Goal: Task Accomplishment & Management: Use online tool/utility

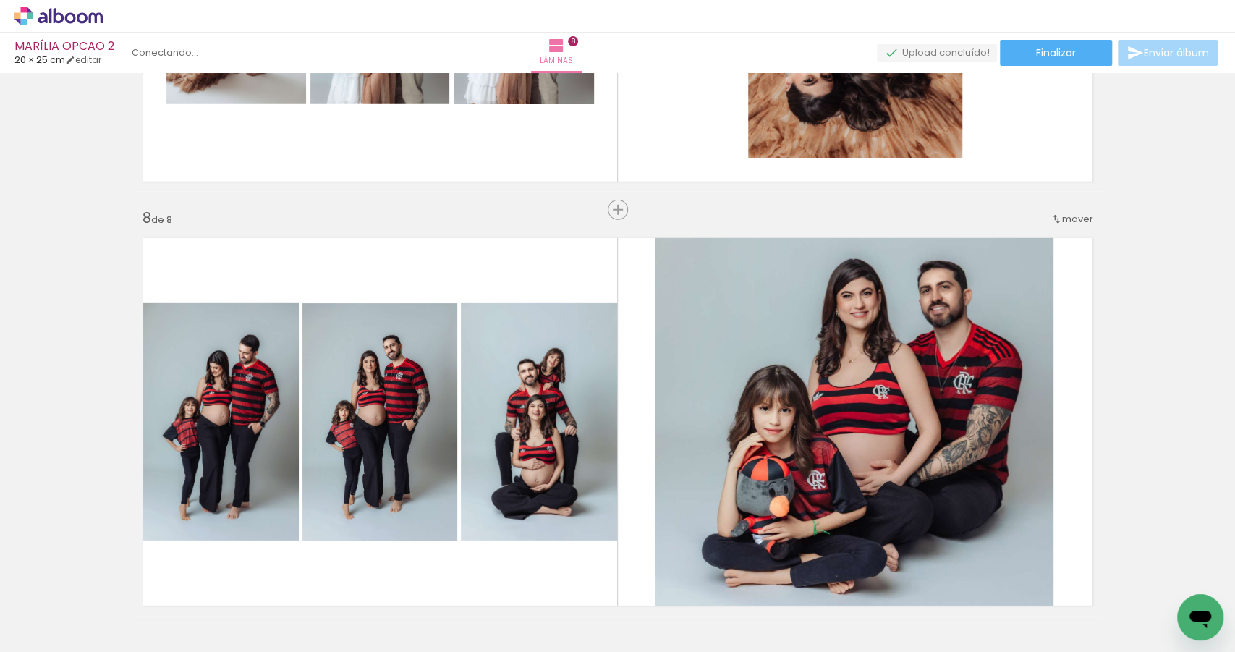
scroll to position [0, 1319]
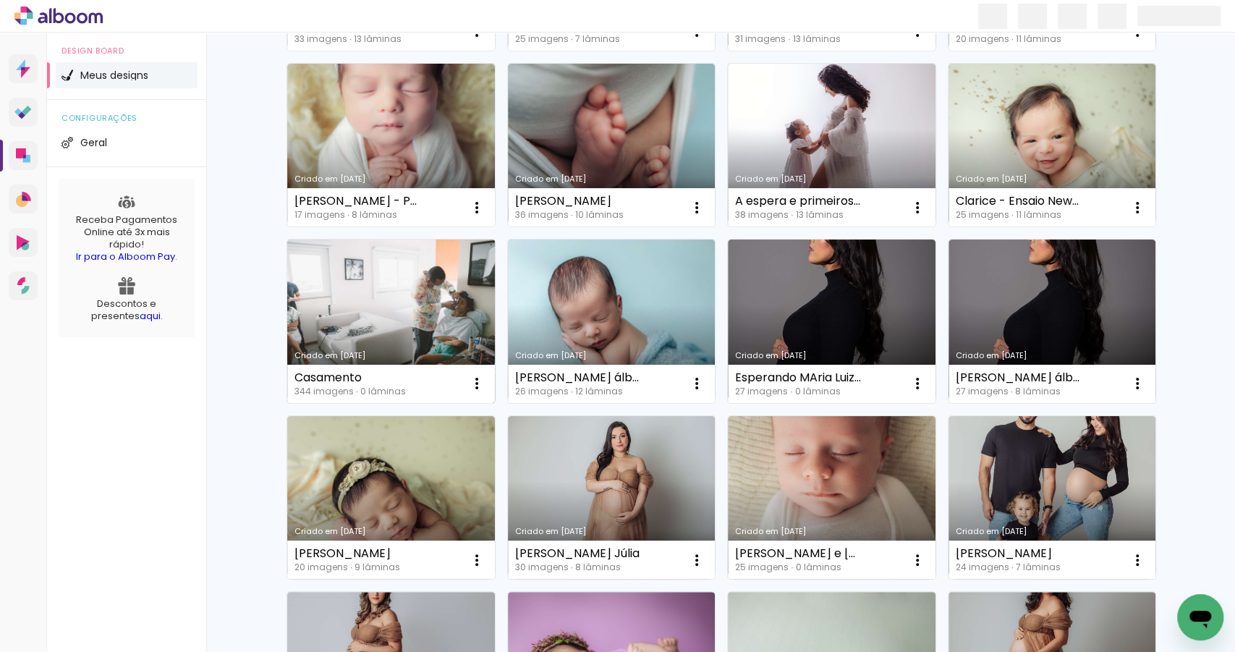
click at [359, 308] on link "Criado em [DATE]" at bounding box center [391, 322] width 208 height 164
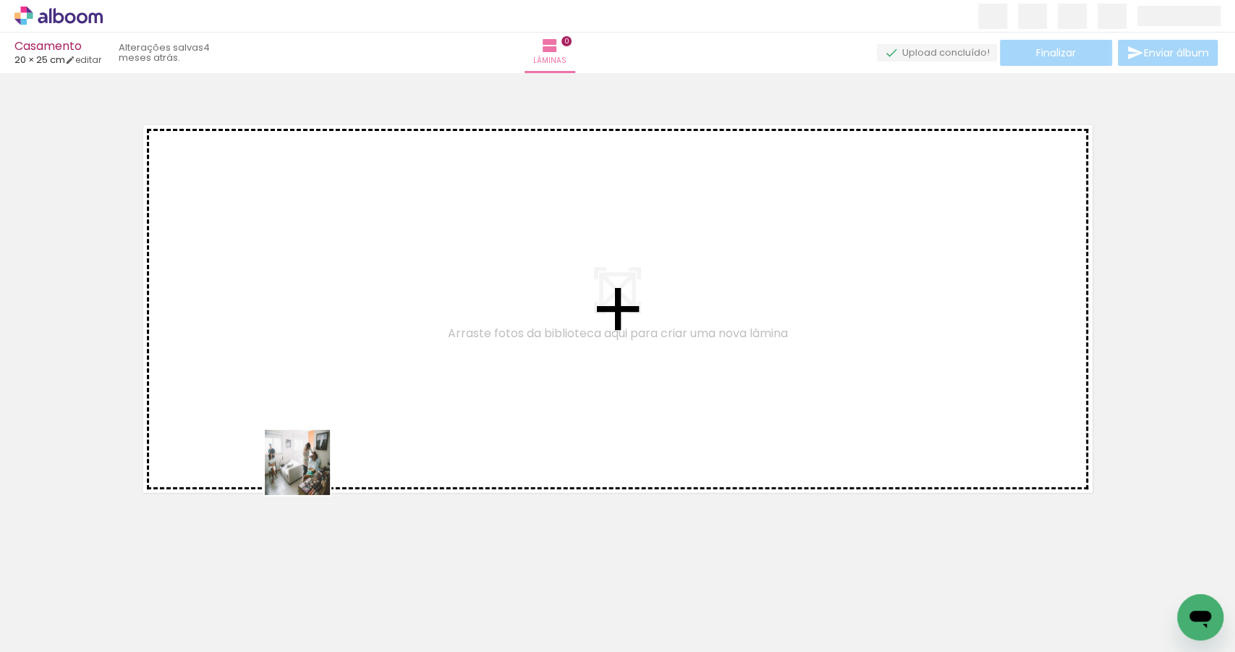
drag, startPoint x: 156, startPoint y: 611, endPoint x: 326, endPoint y: 434, distance: 244.6
click at [326, 436] on quentale-workspace at bounding box center [617, 326] width 1235 height 652
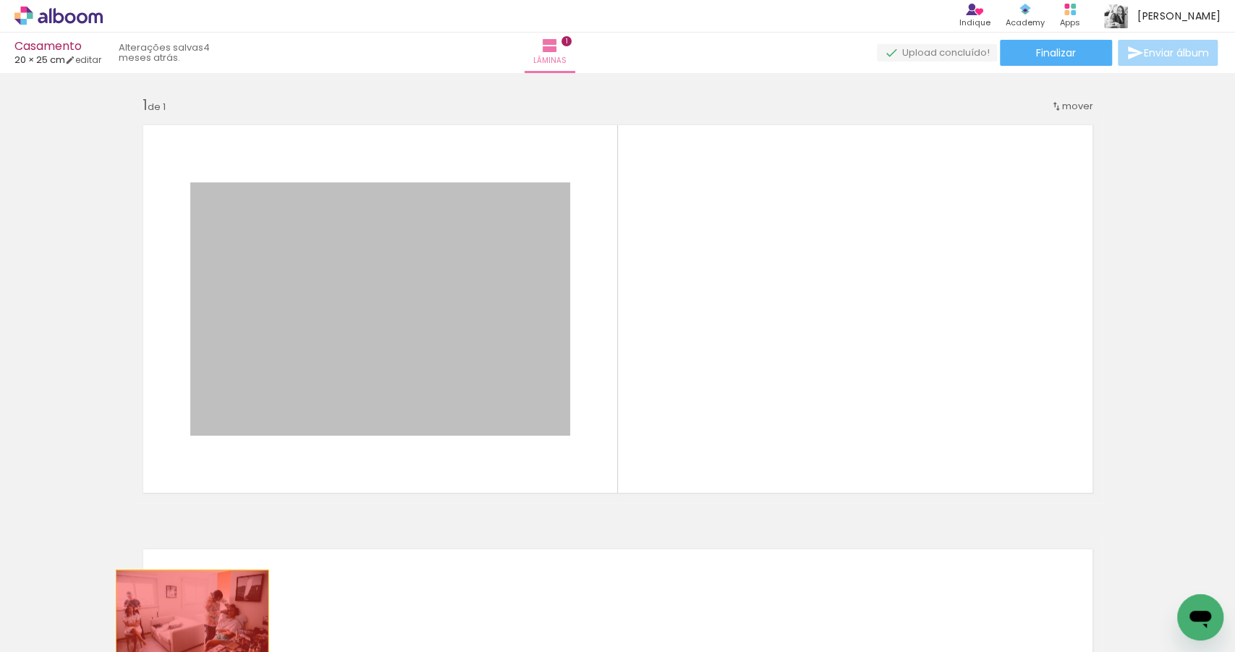
drag, startPoint x: 351, startPoint y: 337, endPoint x: 187, endPoint y: 621, distance: 327.4
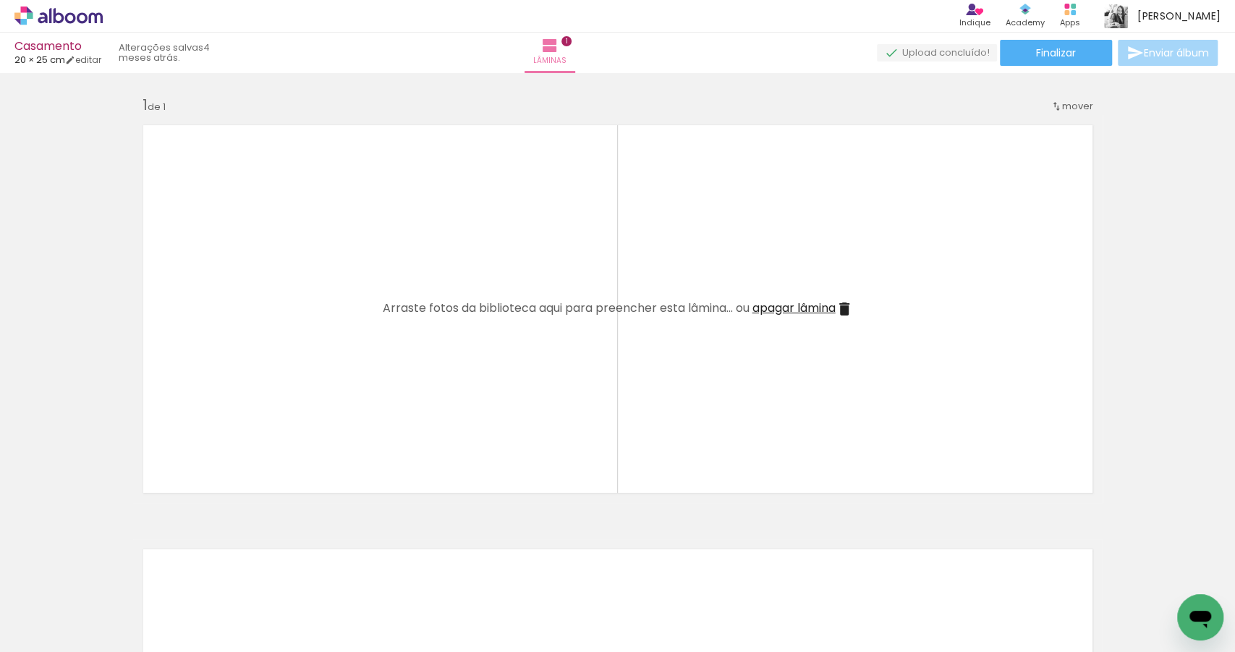
scroll to position [0, 1968]
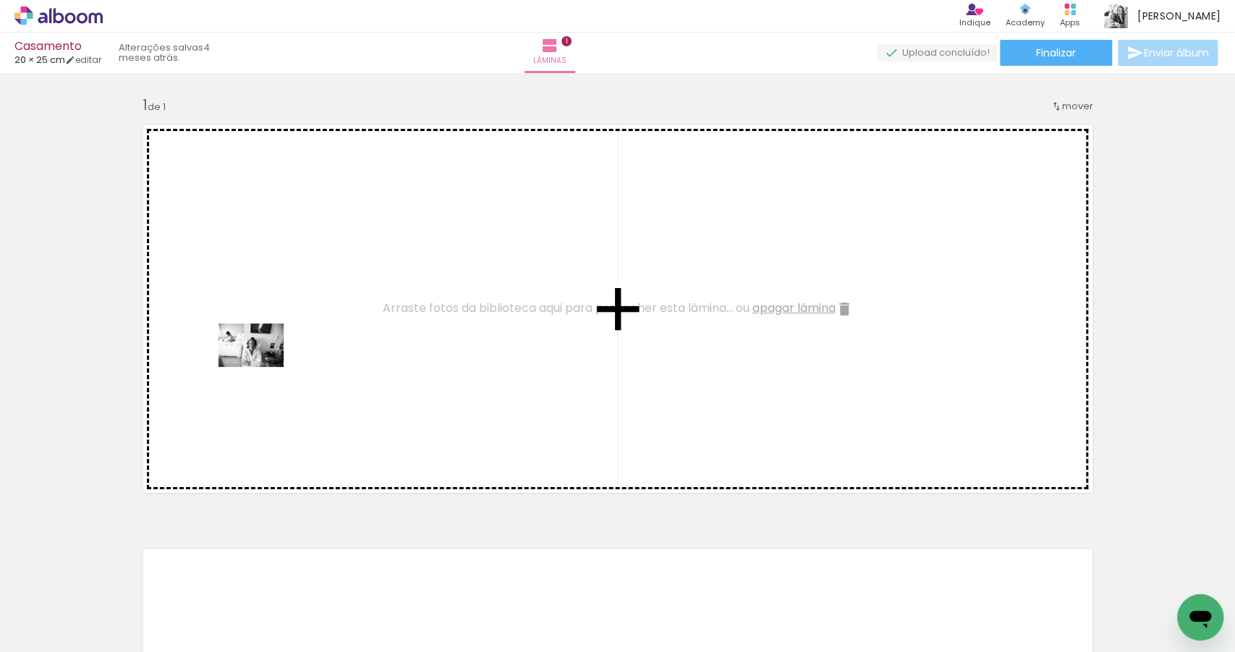
drag, startPoint x: 221, startPoint y: 609, endPoint x: 262, endPoint y: 366, distance: 245.9
click at [262, 366] on quentale-workspace at bounding box center [617, 326] width 1235 height 652
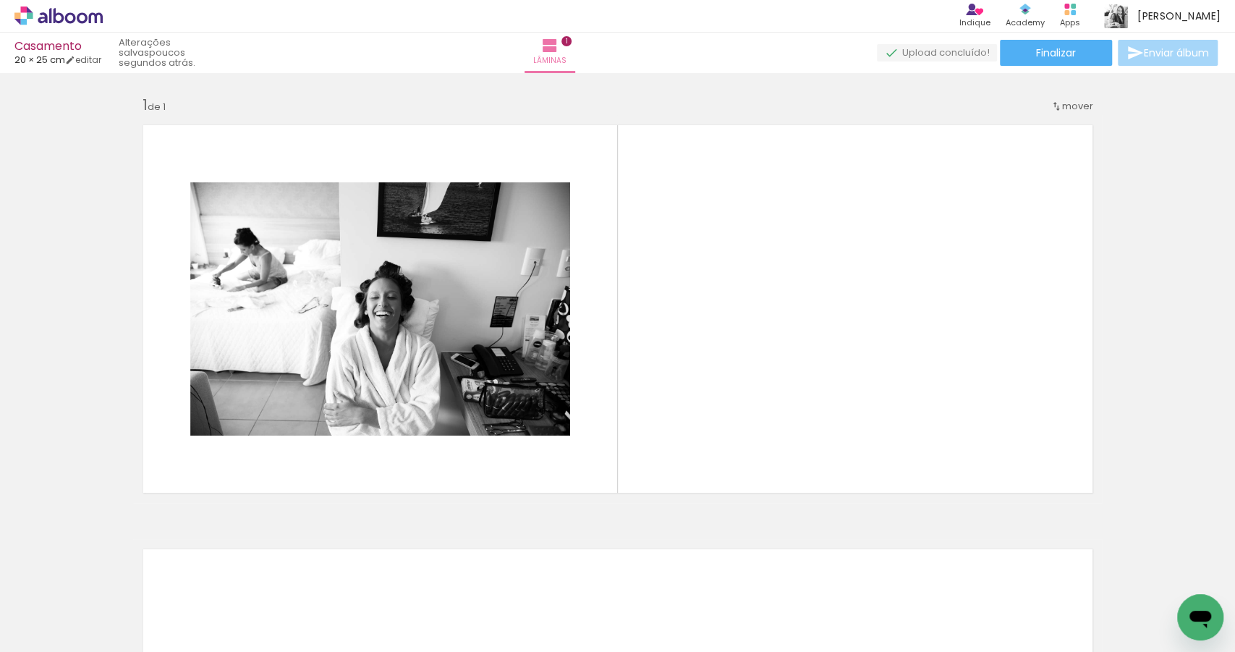
scroll to position [0, 0]
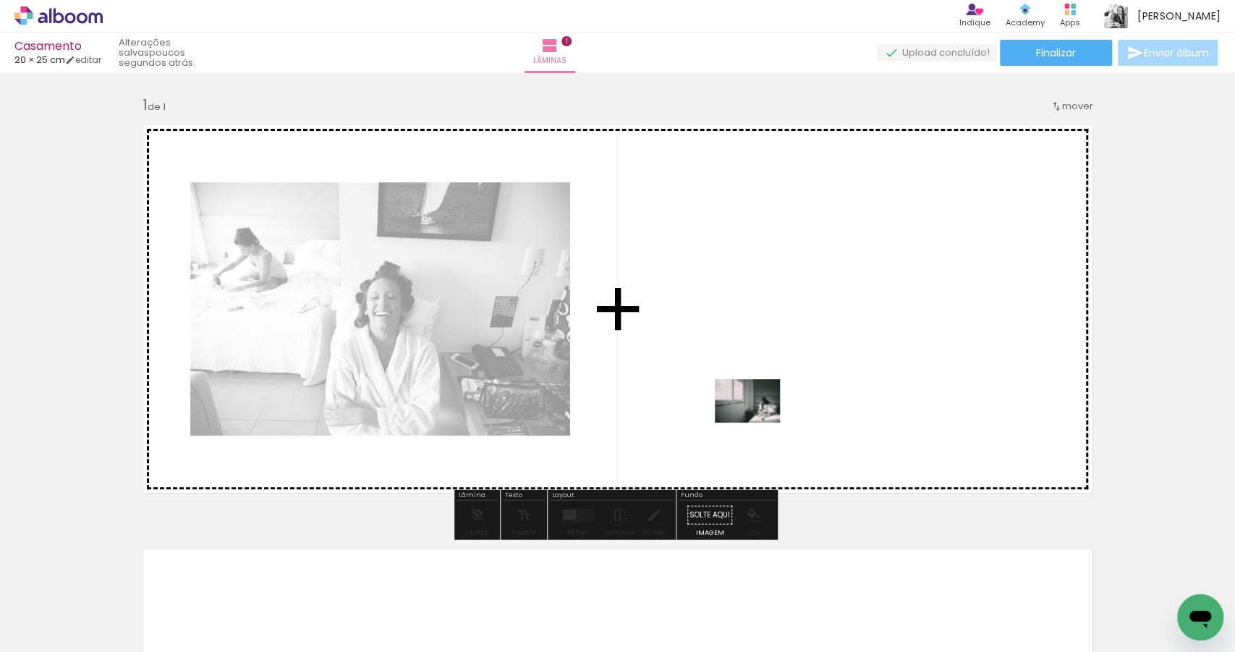
drag, startPoint x: 548, startPoint y: 615, endPoint x: 778, endPoint y: 391, distance: 320.8
click at [778, 391] on quentale-workspace at bounding box center [617, 326] width 1235 height 652
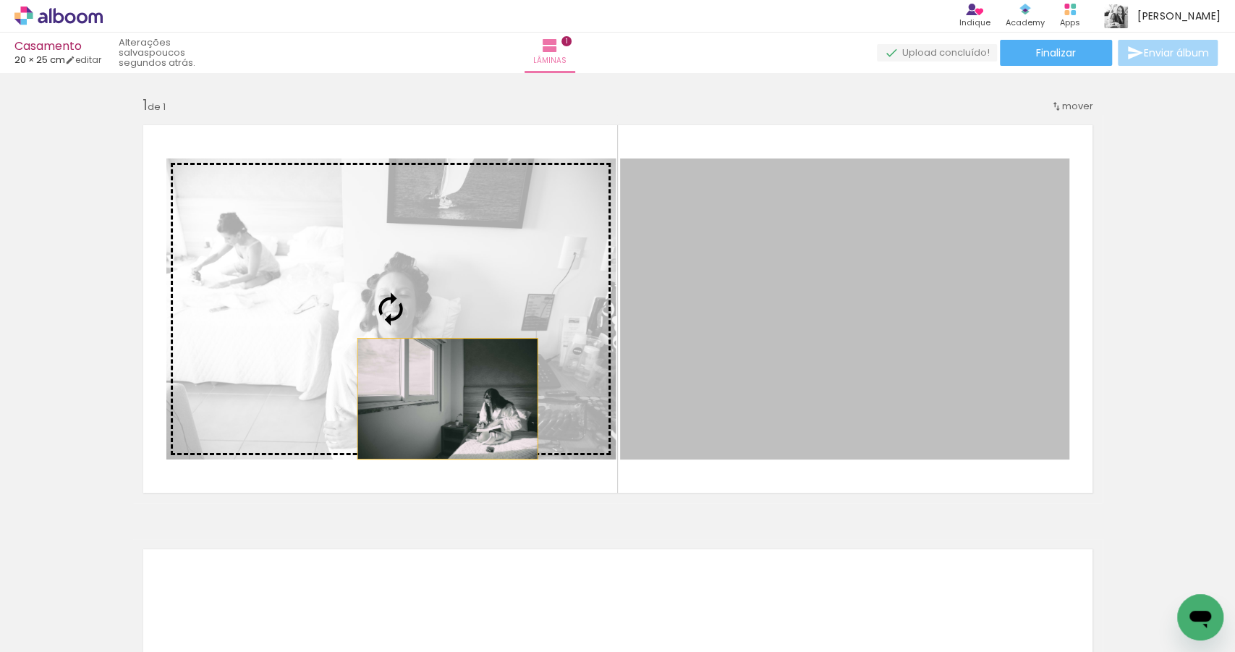
drag, startPoint x: 834, startPoint y: 359, endPoint x: 300, endPoint y: 396, distance: 535.3
click at [0, 0] on slot at bounding box center [0, 0] width 0 height 0
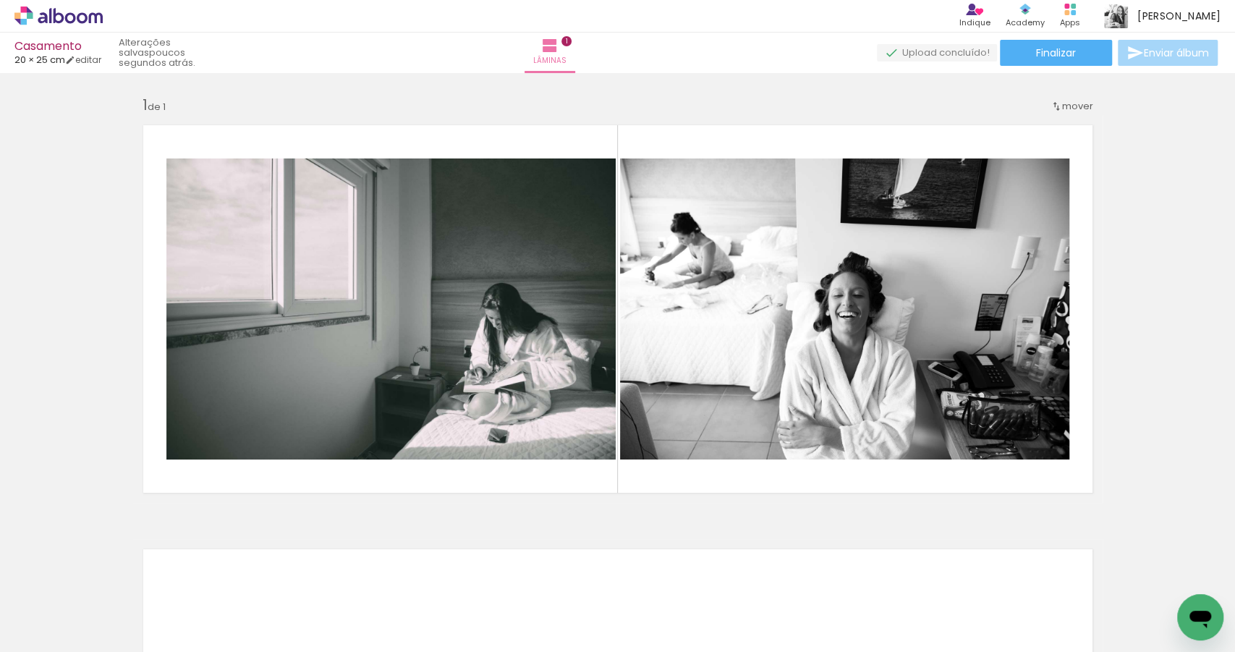
scroll to position [0, 2533]
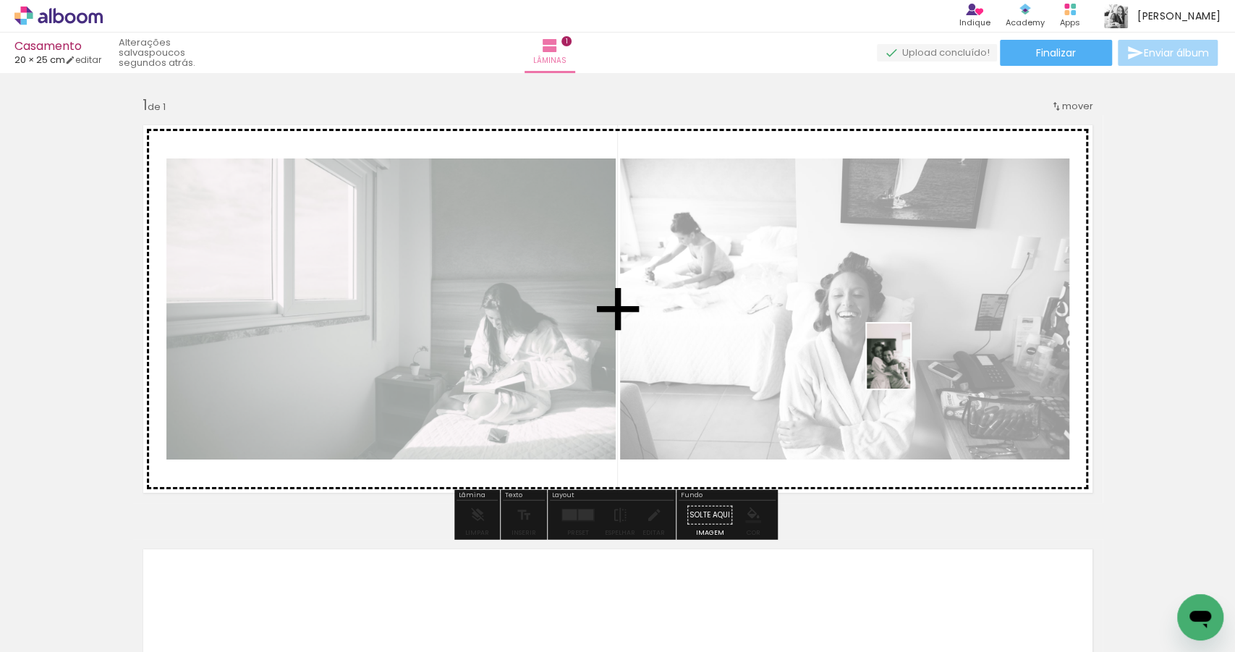
drag, startPoint x: 598, startPoint y: 564, endPoint x: 910, endPoint y: 367, distance: 368.8
click at [910, 367] on quentale-workspace at bounding box center [617, 326] width 1235 height 652
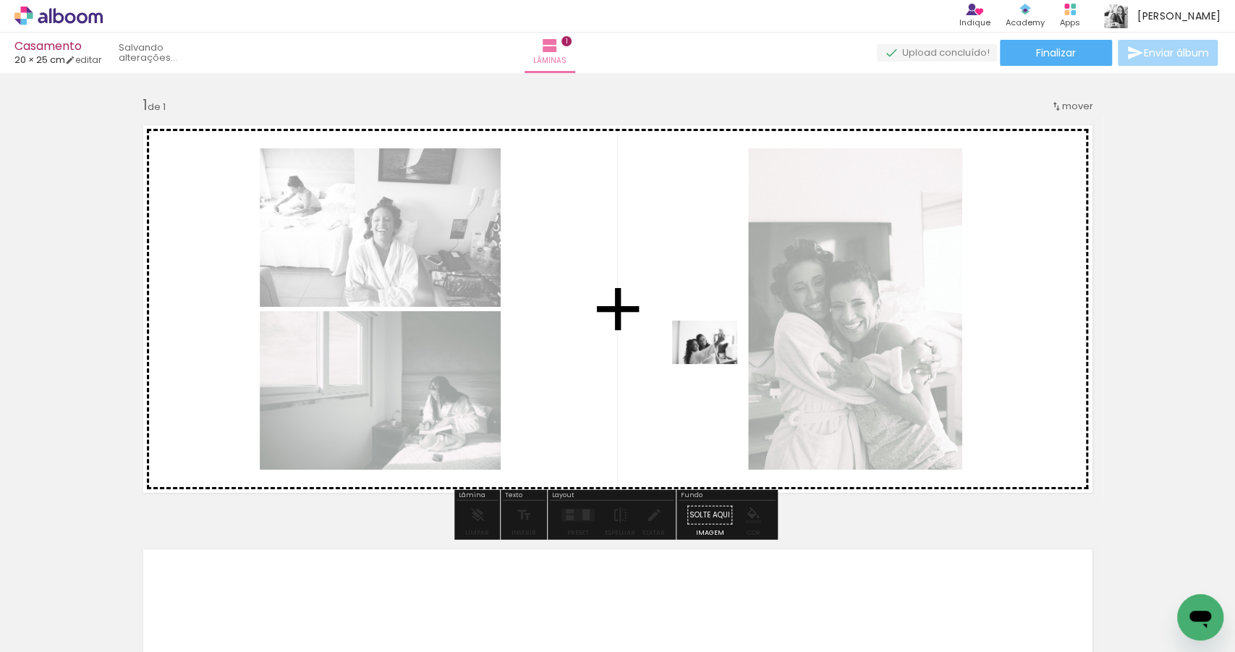
drag, startPoint x: 850, startPoint y: 588, endPoint x: 716, endPoint y: 364, distance: 261.0
click at [716, 364] on quentale-workspace at bounding box center [617, 326] width 1235 height 652
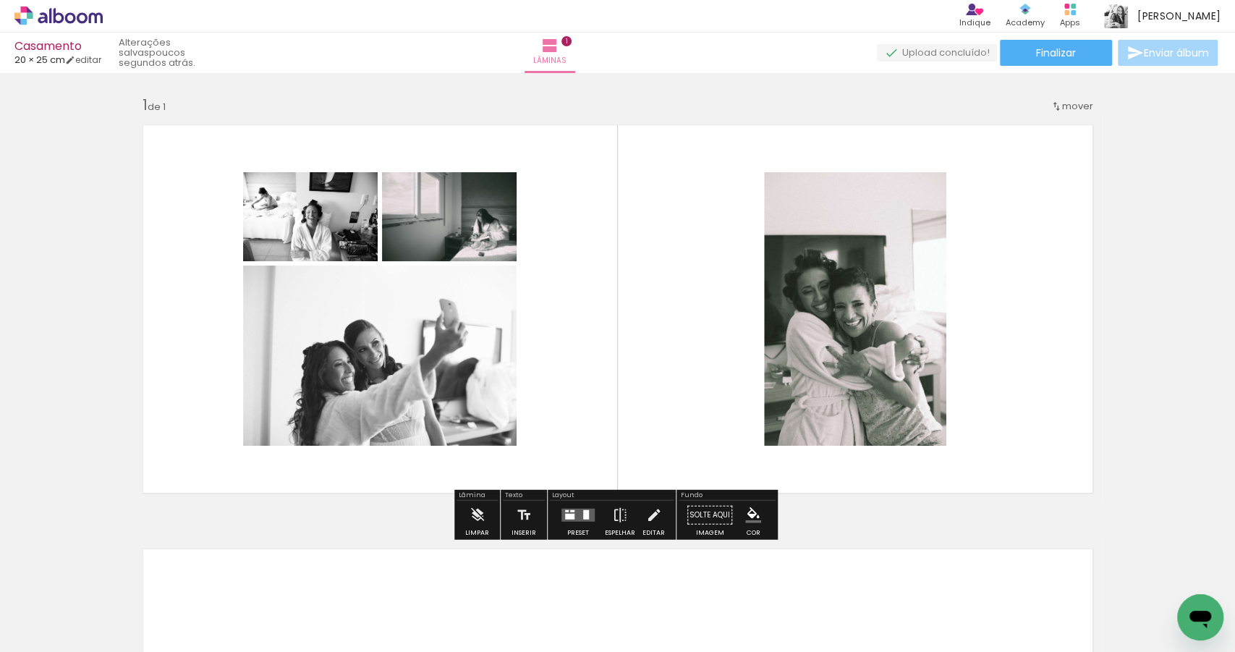
click at [570, 511] on div at bounding box center [572, 511] width 4 height 2
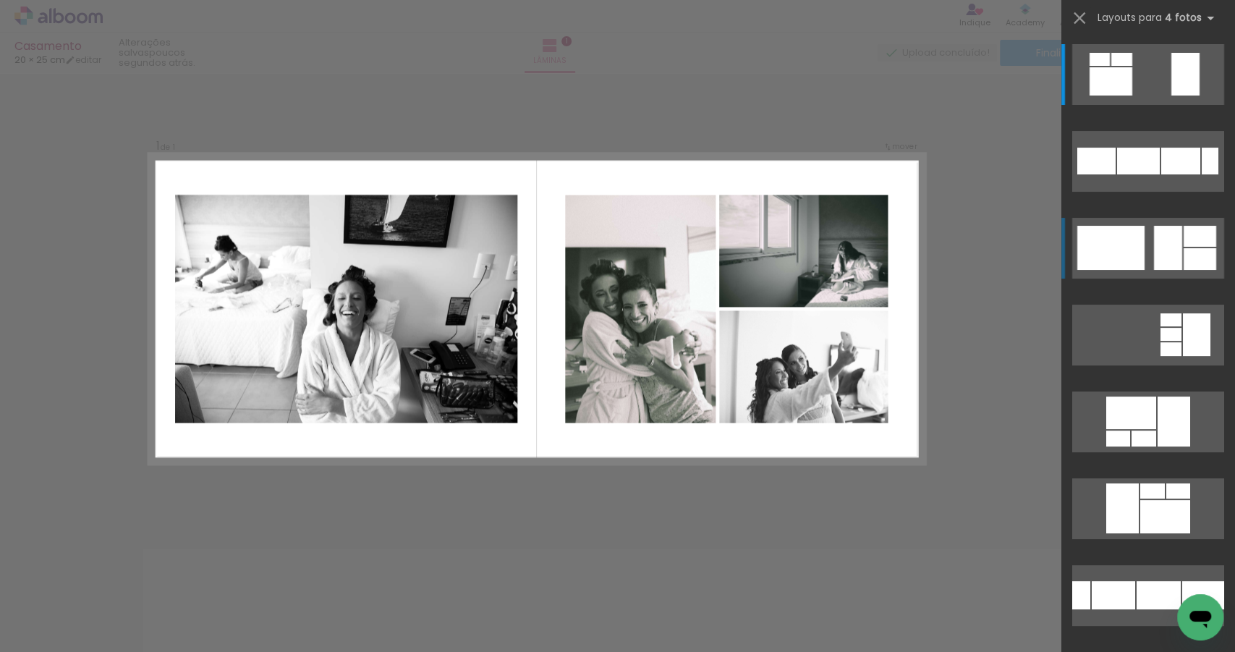
click at [1171, 245] on div at bounding box center [1168, 248] width 28 height 44
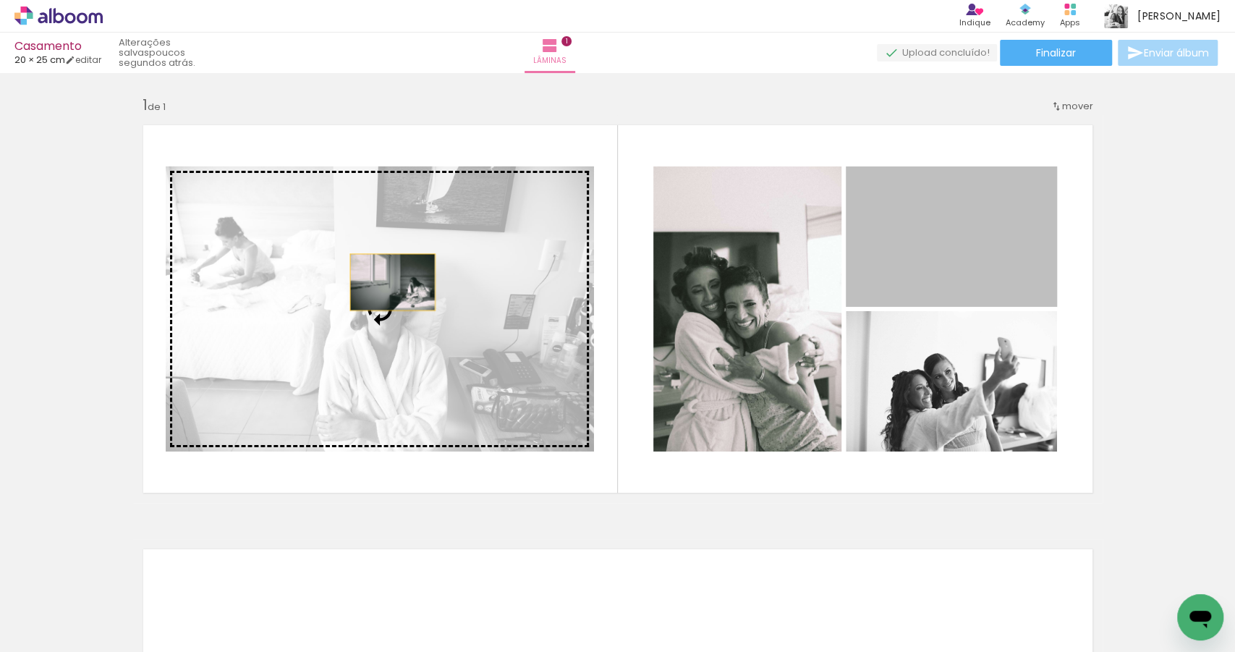
drag, startPoint x: 938, startPoint y: 251, endPoint x: 388, endPoint y: 282, distance: 551.5
click at [0, 0] on slot at bounding box center [0, 0] width 0 height 0
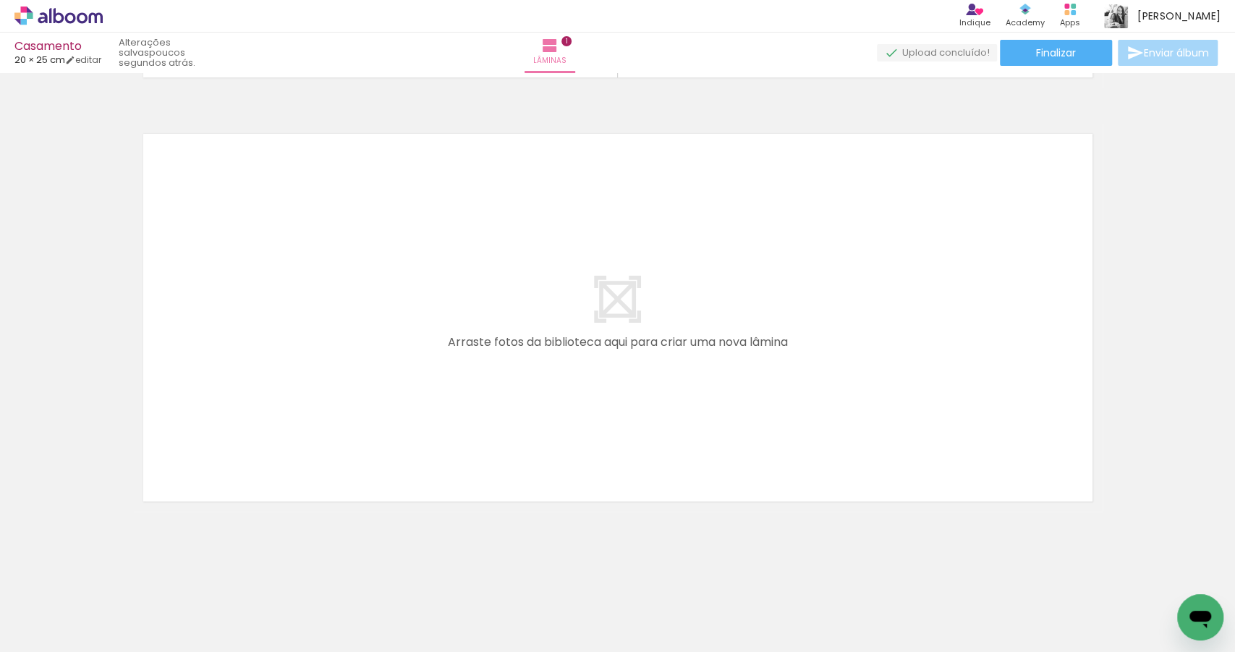
scroll to position [0, 1487]
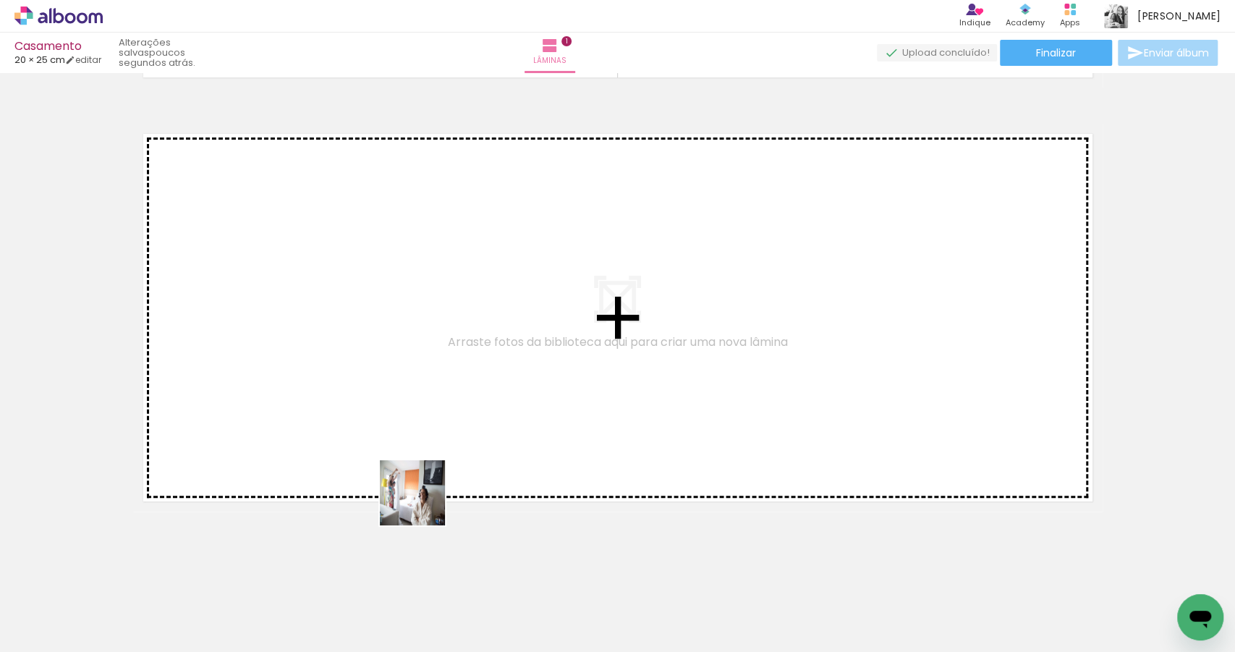
drag, startPoint x: 463, startPoint y: 606, endPoint x: 417, endPoint y: 355, distance: 254.6
click at [417, 355] on quentale-workspace at bounding box center [617, 326] width 1235 height 652
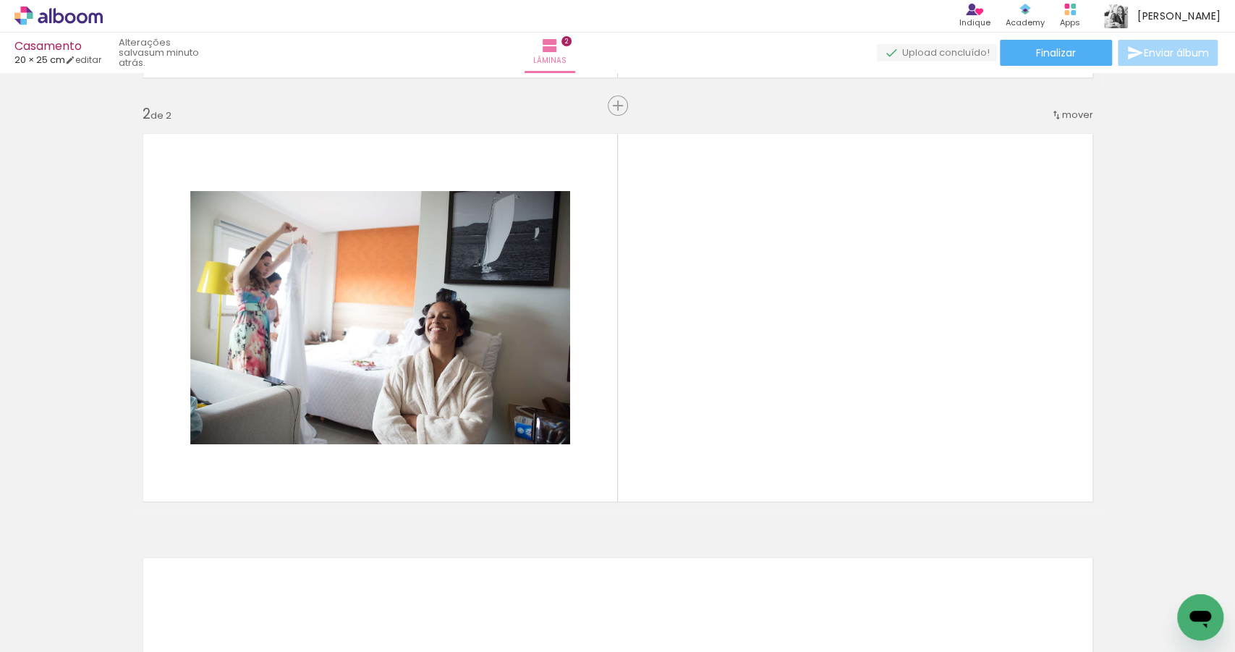
scroll to position [0, 222]
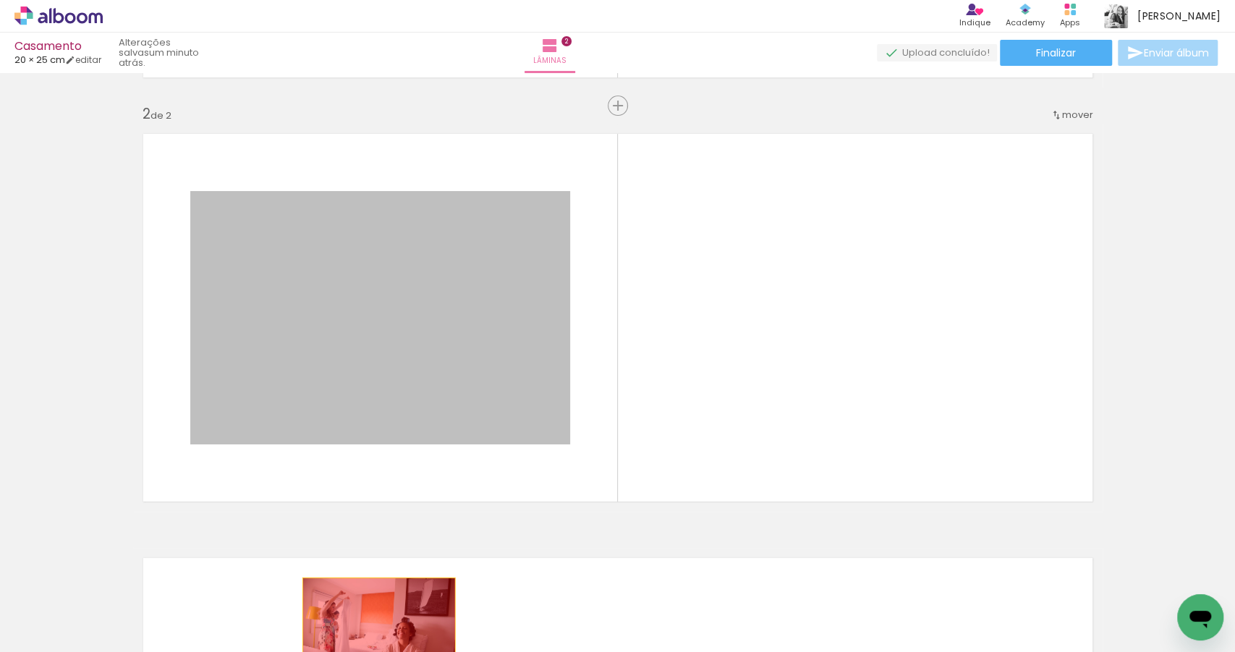
drag, startPoint x: 339, startPoint y: 338, endPoint x: 375, endPoint y: 628, distance: 292.3
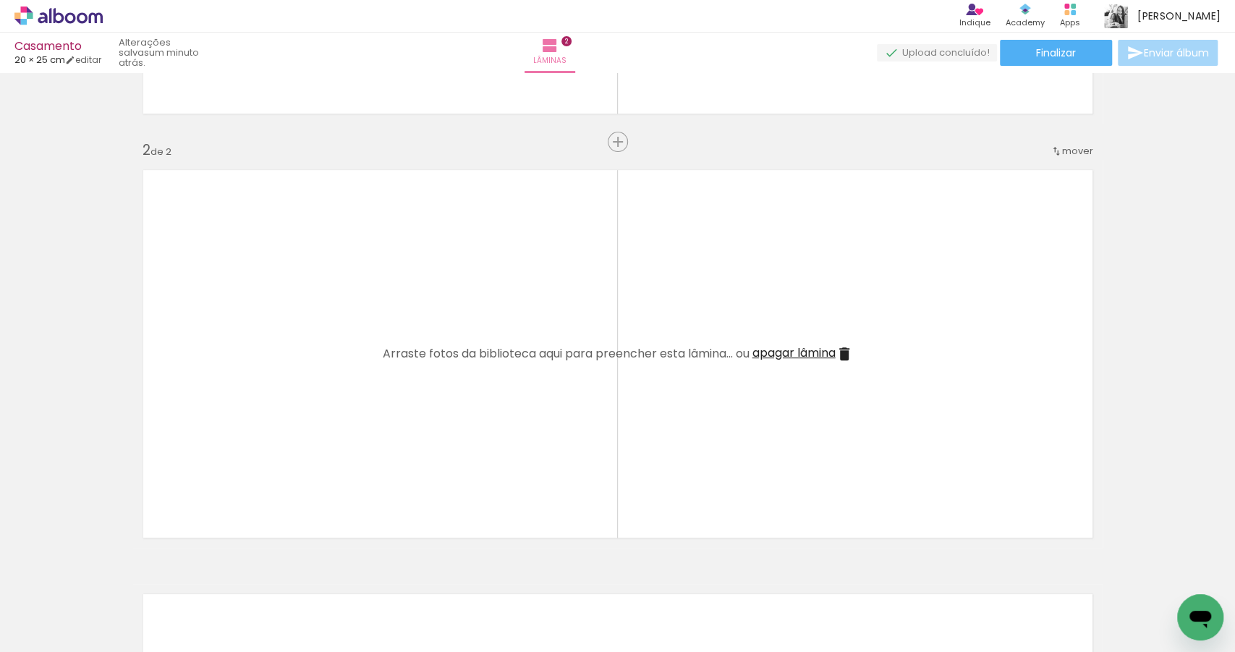
scroll to position [385, 0]
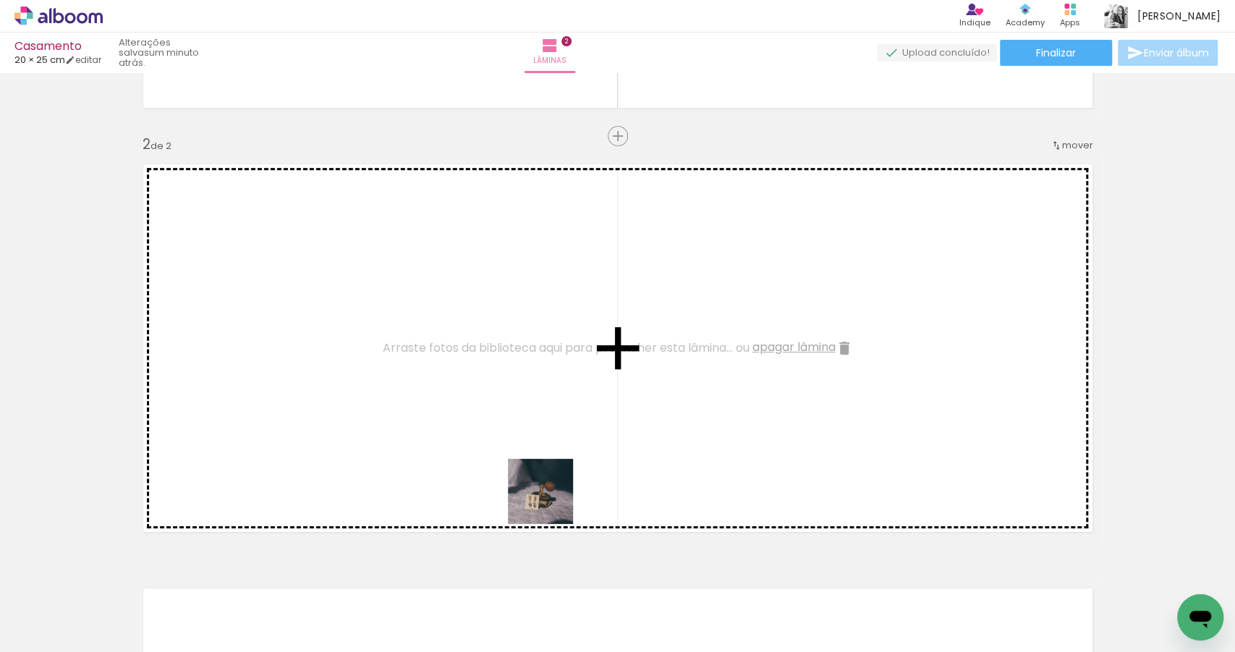
drag, startPoint x: 642, startPoint y: 605, endPoint x: 431, endPoint y: 410, distance: 287.2
click at [431, 410] on quentale-workspace at bounding box center [617, 326] width 1235 height 652
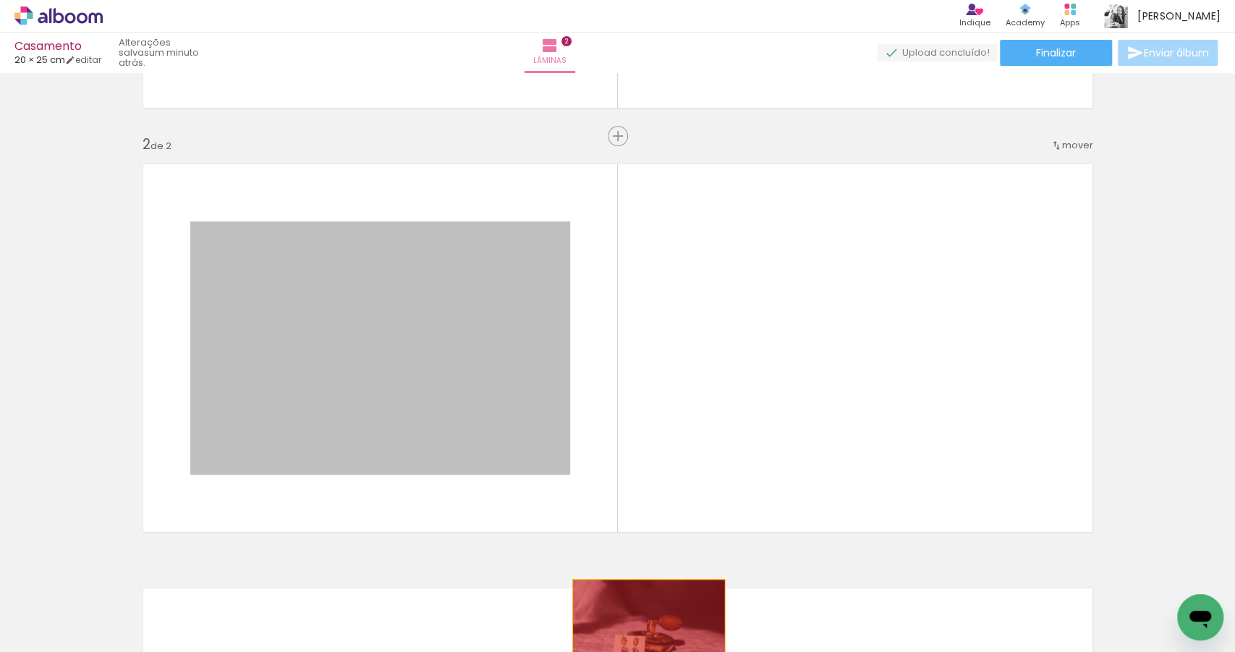
drag, startPoint x: 511, startPoint y: 446, endPoint x: 645, endPoint y: 630, distance: 227.4
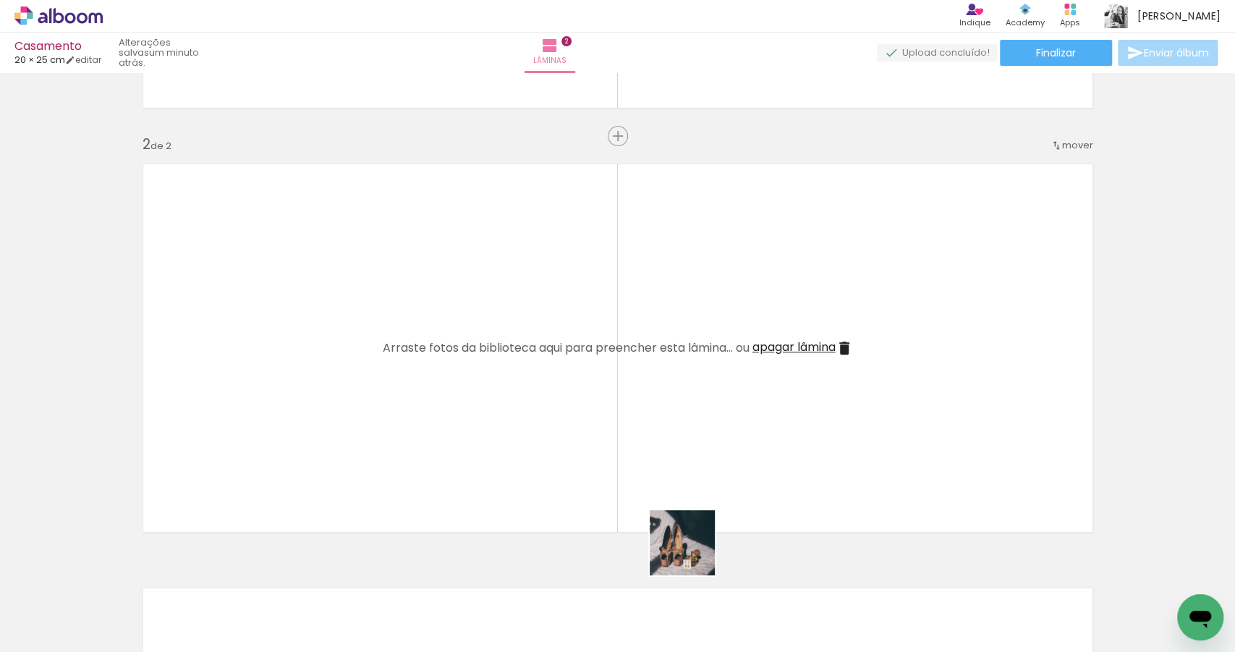
drag, startPoint x: 730, startPoint y: 605, endPoint x: 397, endPoint y: 365, distance: 410.6
click at [397, 365] on quentale-workspace at bounding box center [617, 326] width 1235 height 652
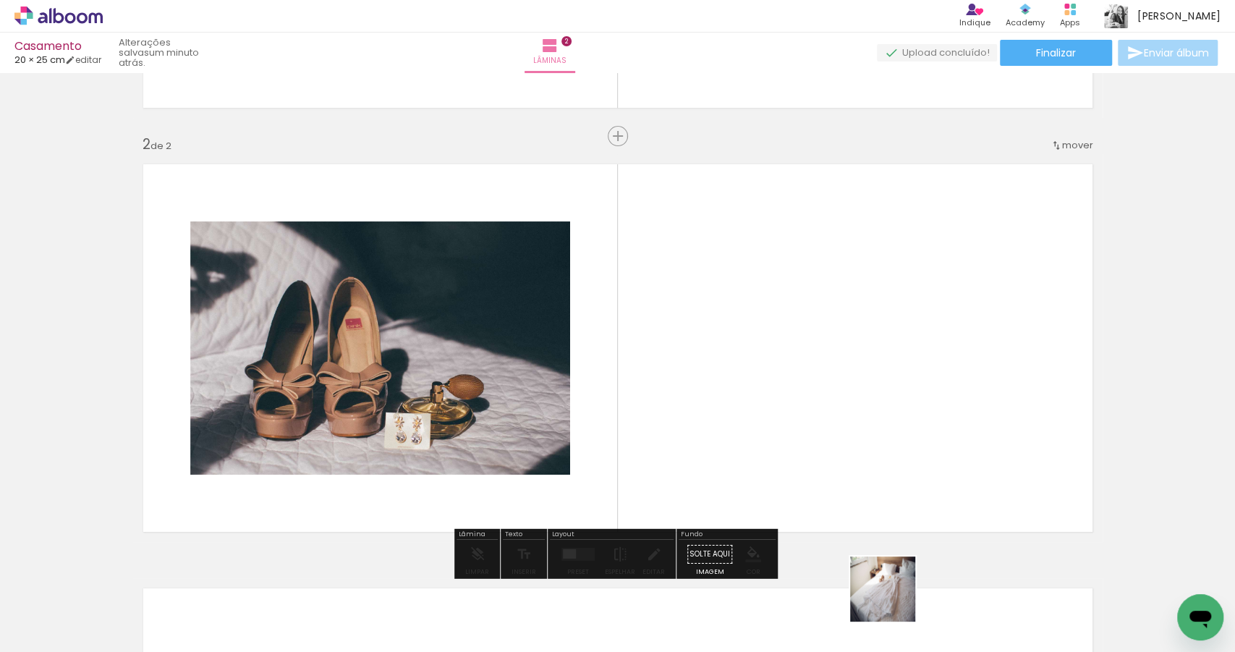
drag, startPoint x: 899, startPoint y: 622, endPoint x: 834, endPoint y: 442, distance: 190.7
click at [834, 442] on quentale-workspace at bounding box center [617, 326] width 1235 height 652
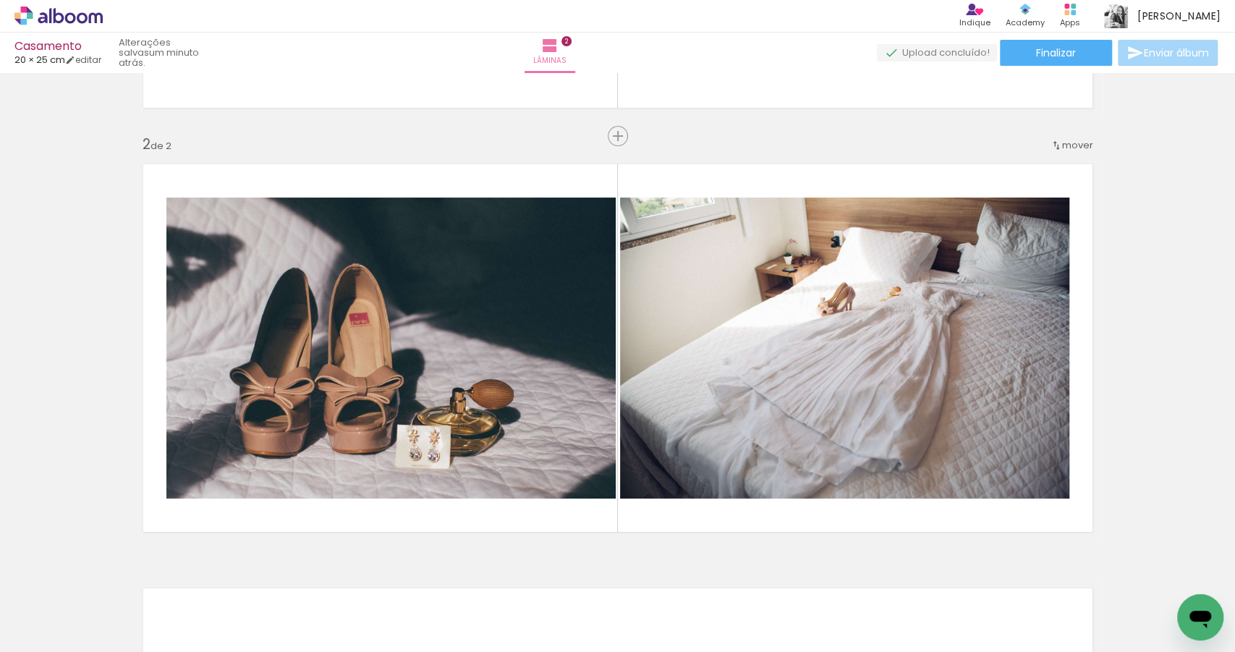
scroll to position [0, 4331]
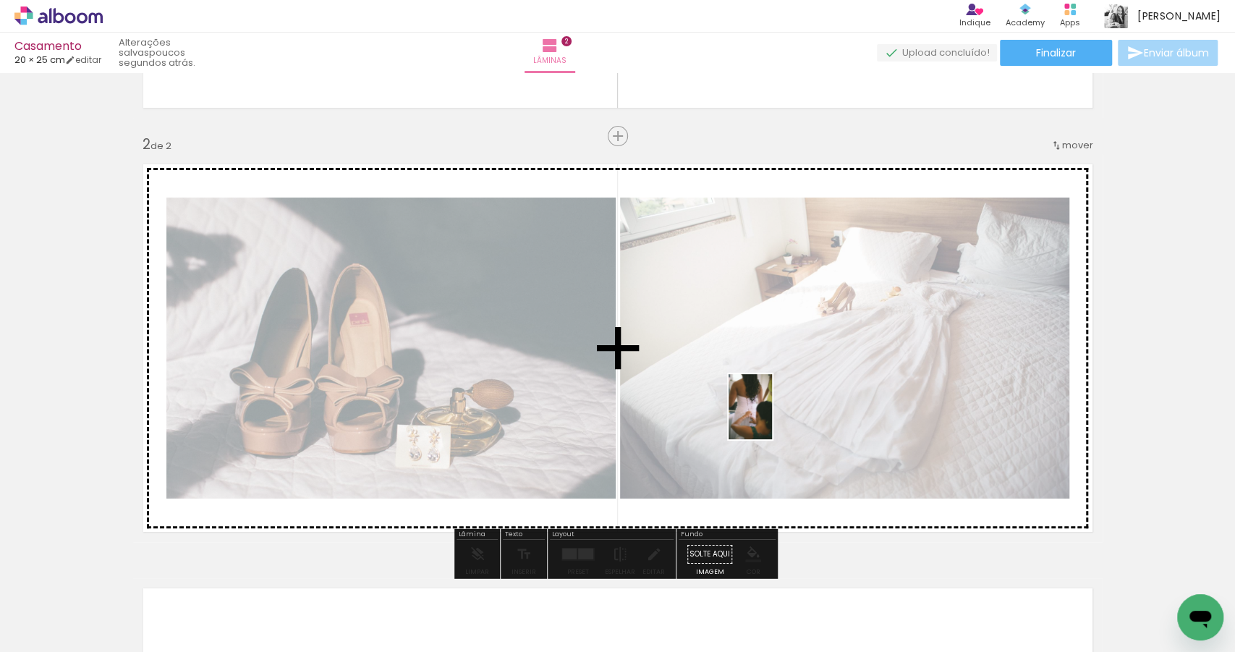
drag, startPoint x: 438, startPoint y: 605, endPoint x: 776, endPoint y: 405, distance: 392.5
click at [781, 404] on quentale-workspace at bounding box center [617, 326] width 1235 height 652
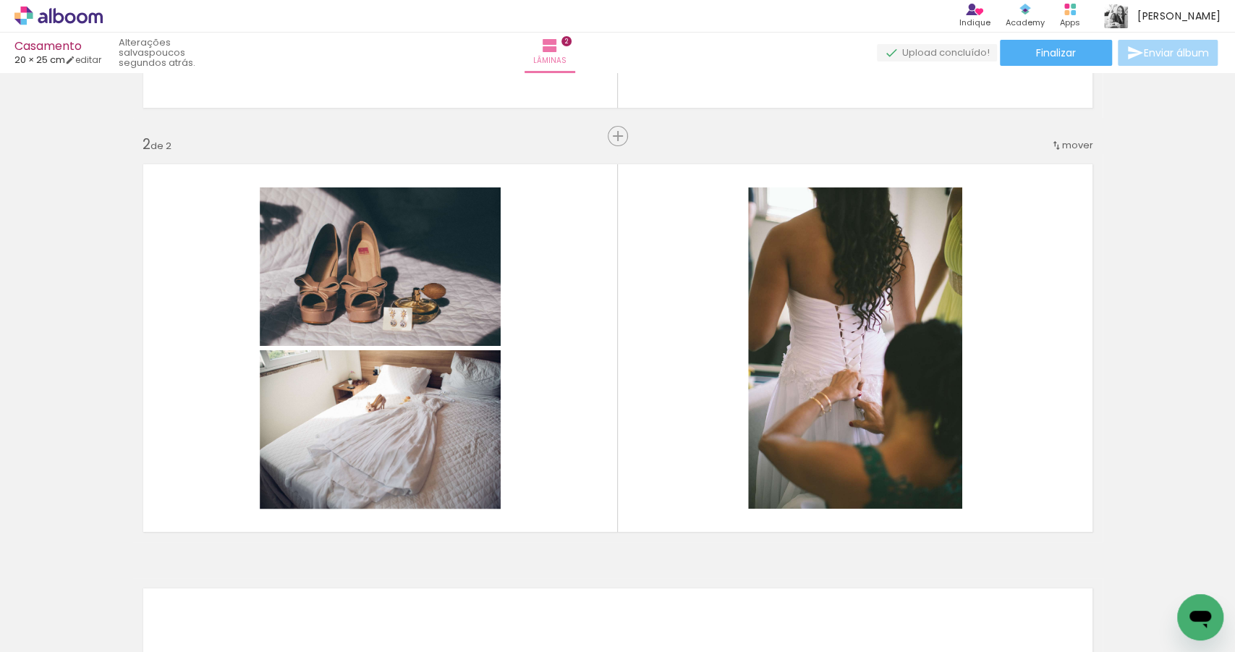
scroll to position [0, 3733]
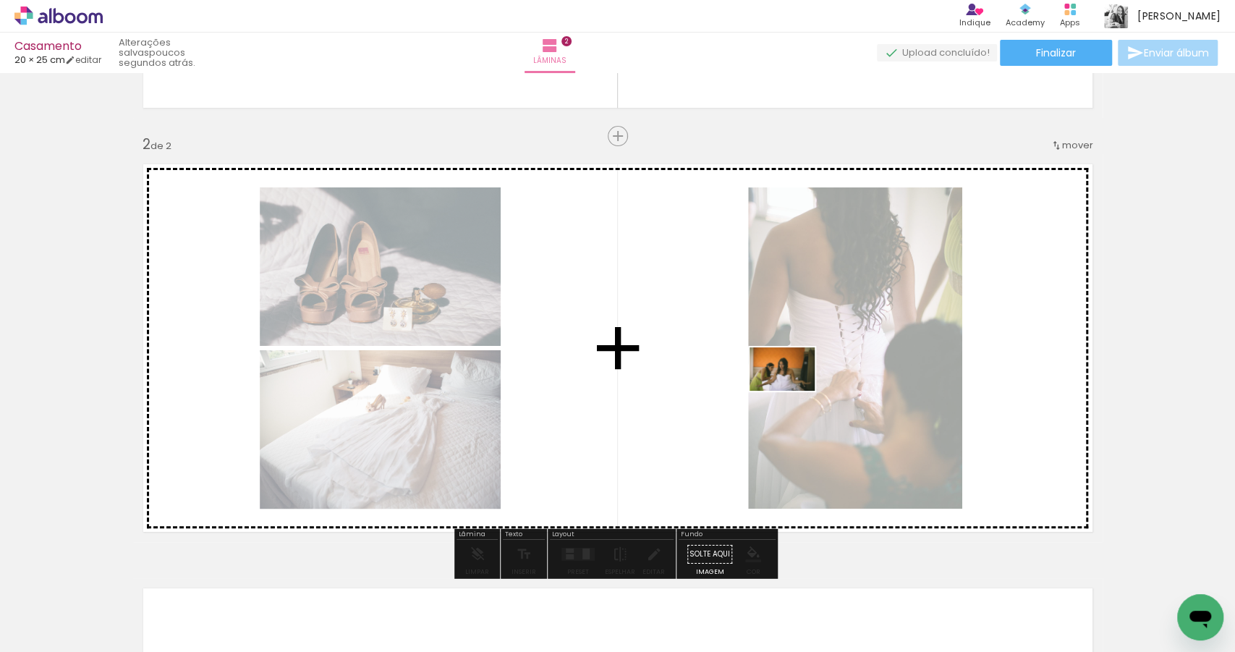
drag, startPoint x: 391, startPoint y: 609, endPoint x: 793, endPoint y: 391, distance: 457.2
click at [793, 391] on quentale-workspace at bounding box center [617, 326] width 1235 height 652
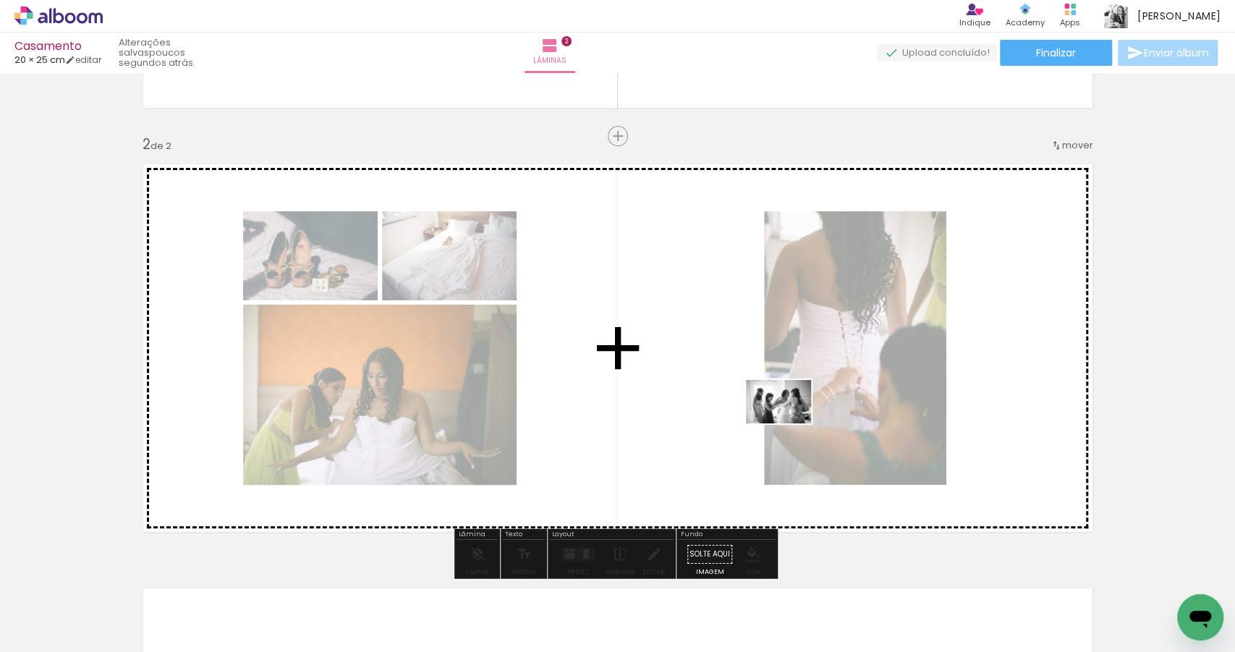
drag, startPoint x: 153, startPoint y: 603, endPoint x: 789, endPoint y: 423, distance: 661.5
click at [789, 423] on quentale-workspace at bounding box center [617, 326] width 1235 height 652
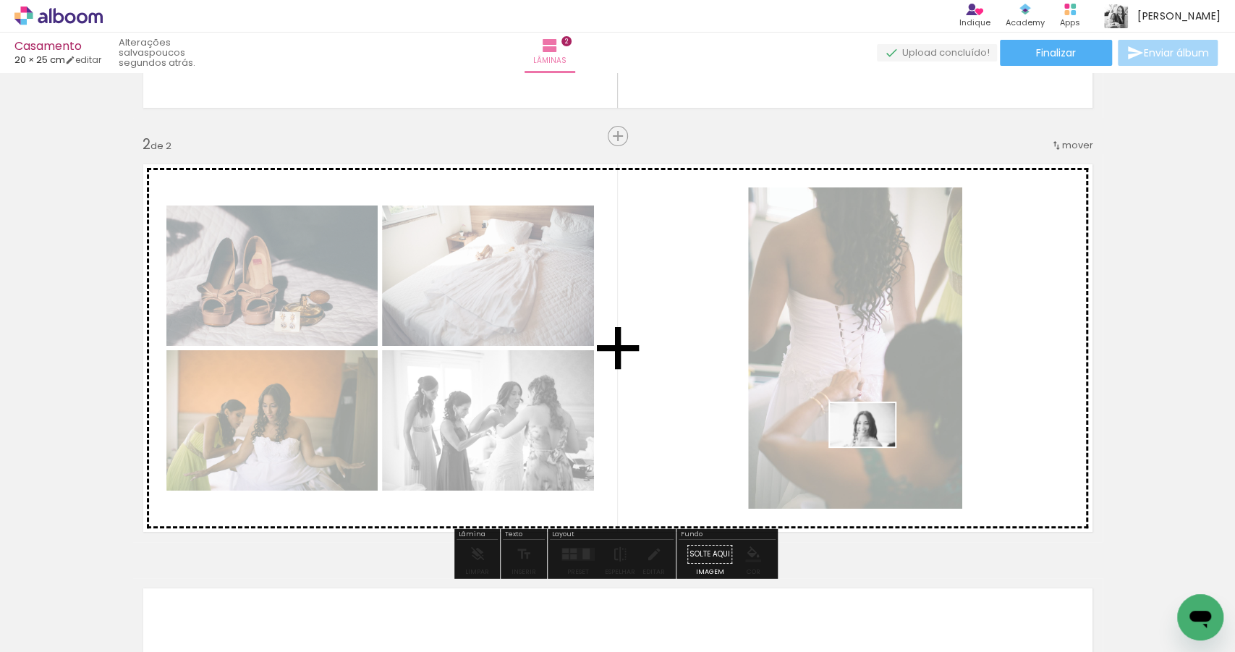
drag, startPoint x: 630, startPoint y: 610, endPoint x: 860, endPoint y: 418, distance: 299.5
click at [868, 426] on quentale-workspace at bounding box center [617, 326] width 1235 height 652
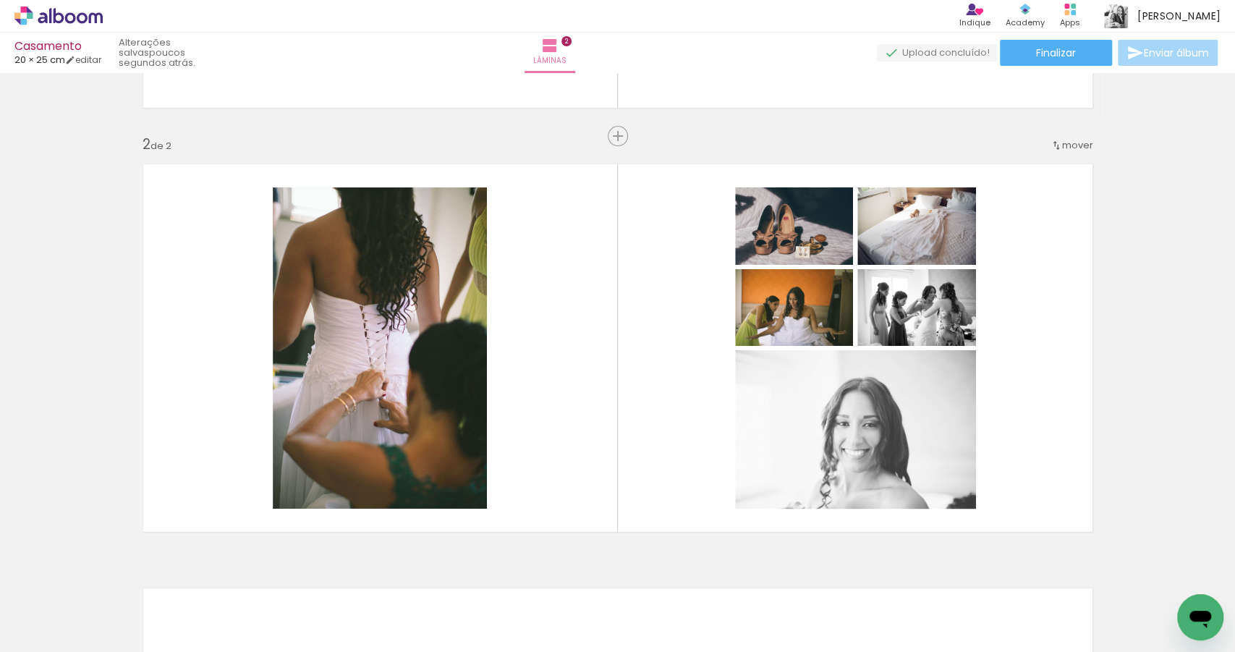
scroll to position [0, 4445]
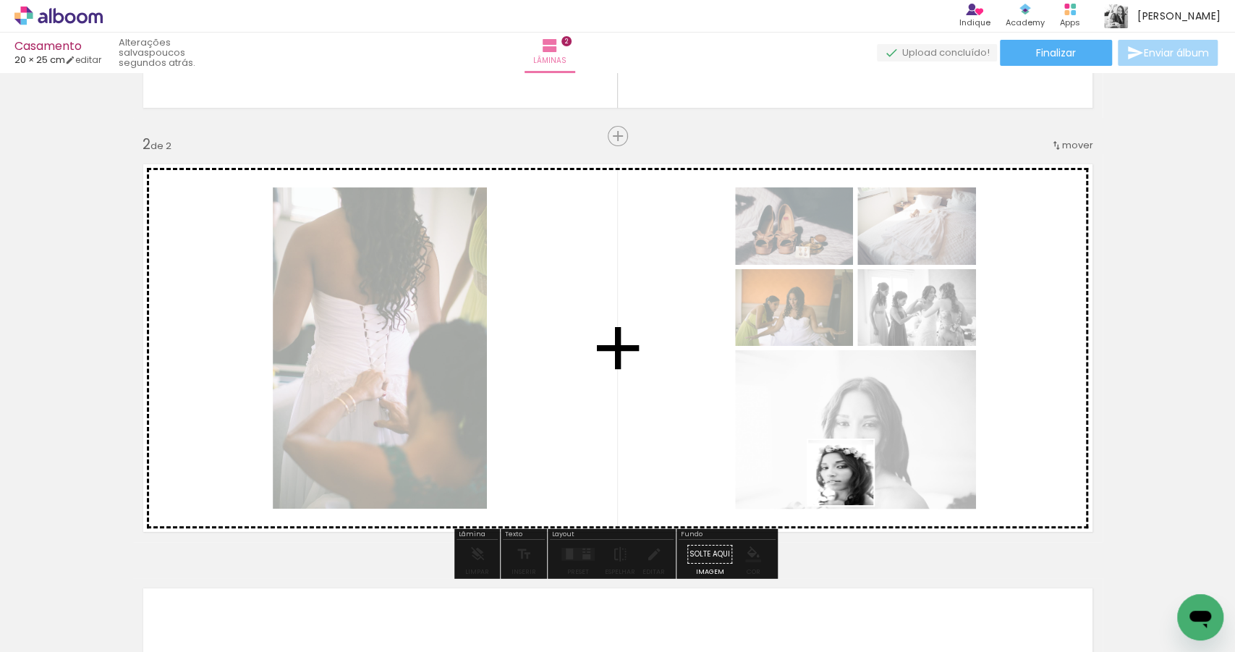
drag, startPoint x: 652, startPoint y: 610, endPoint x: 869, endPoint y: 466, distance: 260.5
click at [869, 466] on quentale-workspace at bounding box center [617, 326] width 1235 height 652
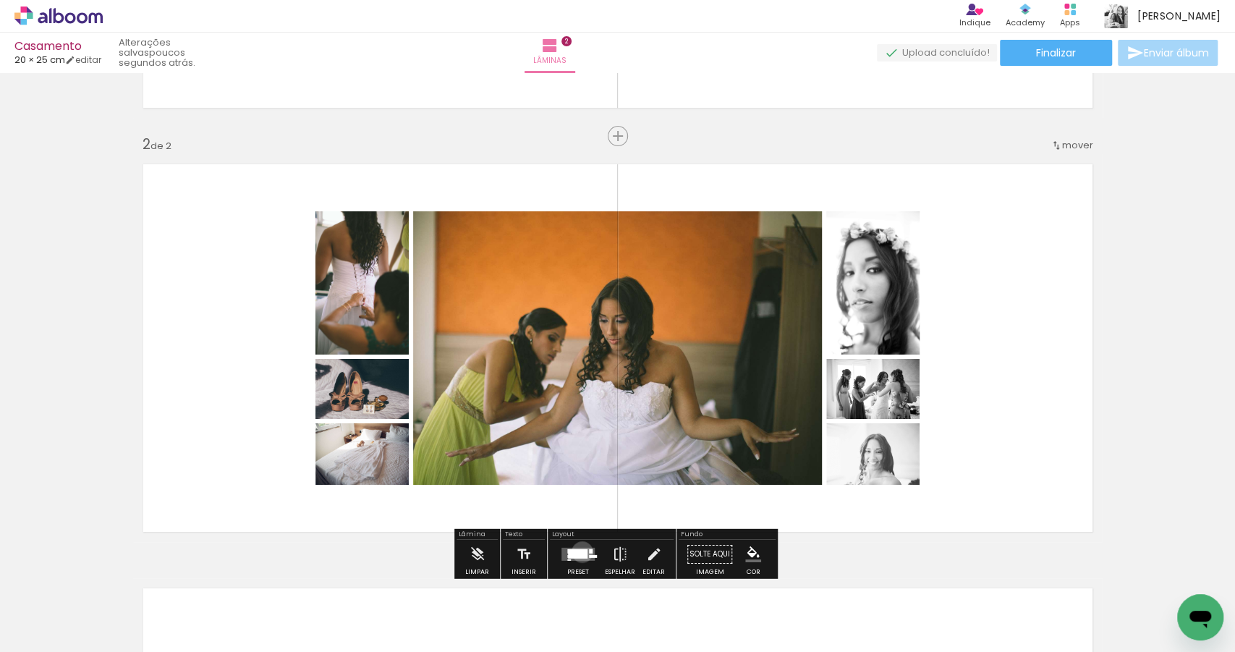
click at [579, 551] on div at bounding box center [578, 553] width 20 height 9
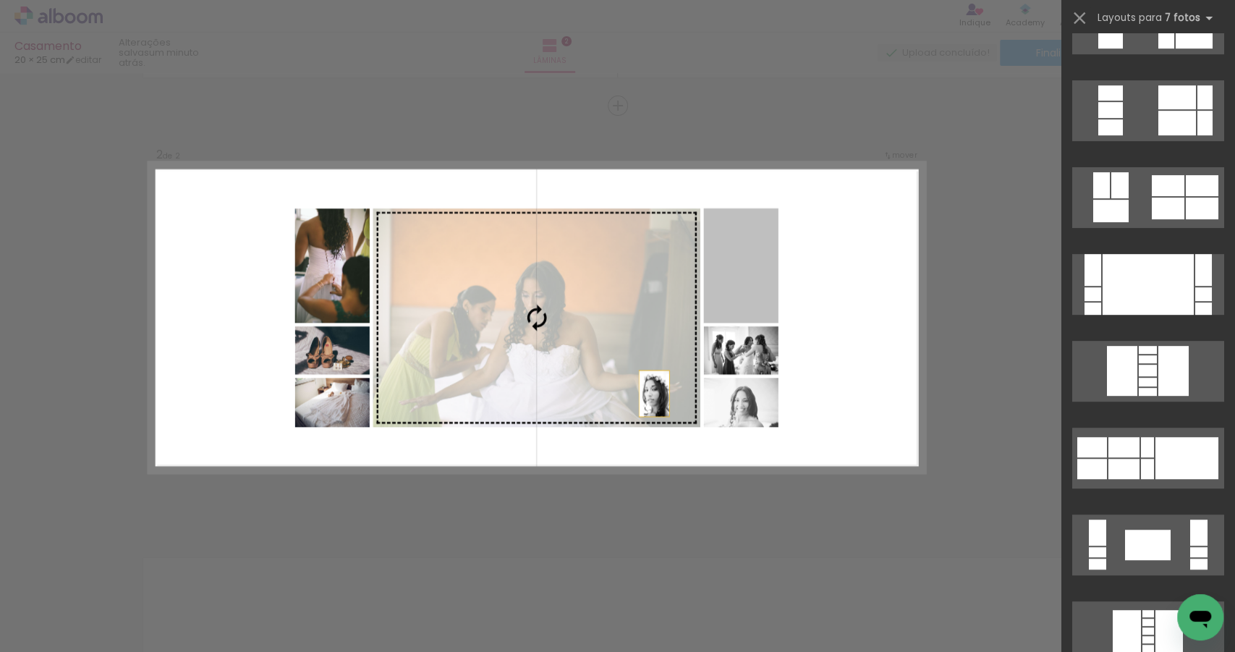
scroll to position [0, 0]
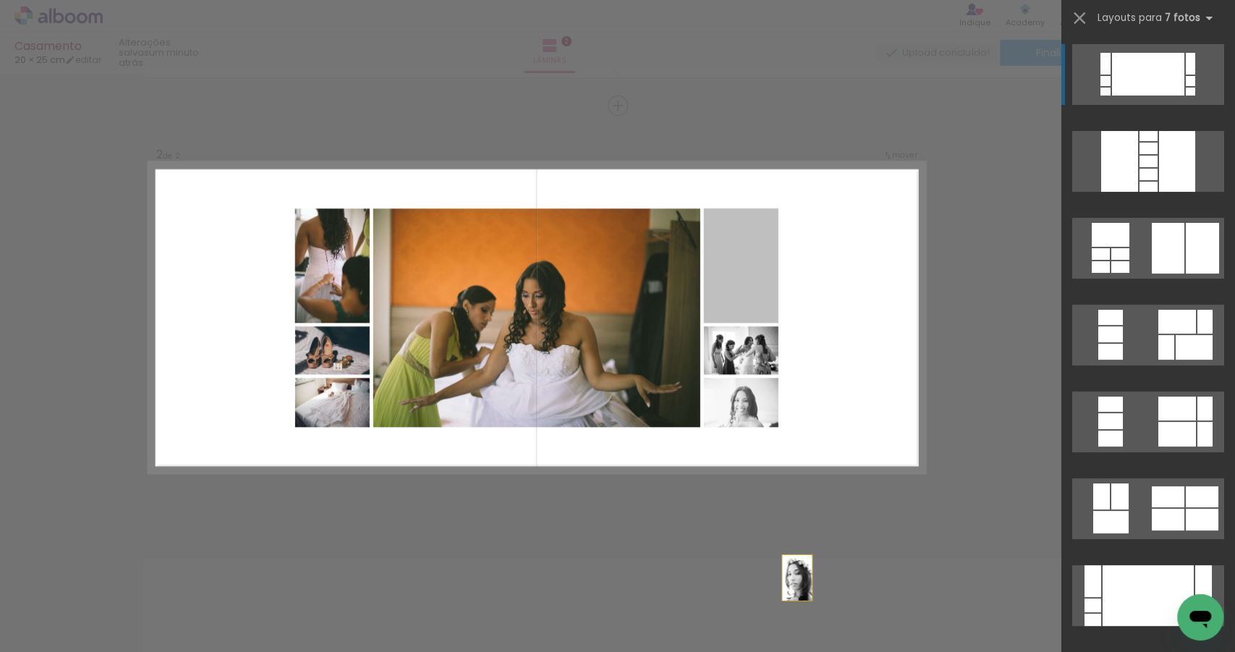
drag, startPoint x: 391, startPoint y: 276, endPoint x: 691, endPoint y: 651, distance: 480.3
click at [691, 651] on quentale-workspace at bounding box center [617, 326] width 1235 height 652
drag, startPoint x: 745, startPoint y: 287, endPoint x: 726, endPoint y: 652, distance: 365.9
click at [726, 651] on quentale-workspace at bounding box center [617, 326] width 1235 height 652
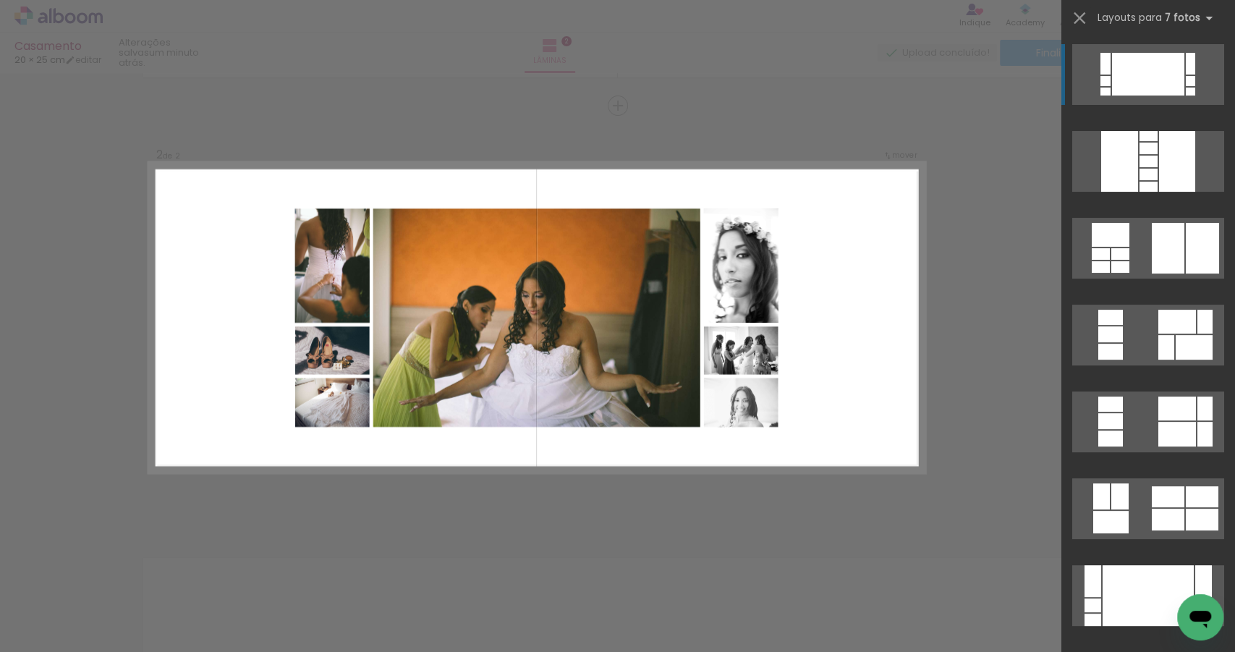
click at [903, 309] on quentale-layouter at bounding box center [537, 318] width 776 height 310
click at [954, 291] on div "Confirmar Cancelar" at bounding box center [617, 311] width 1235 height 1307
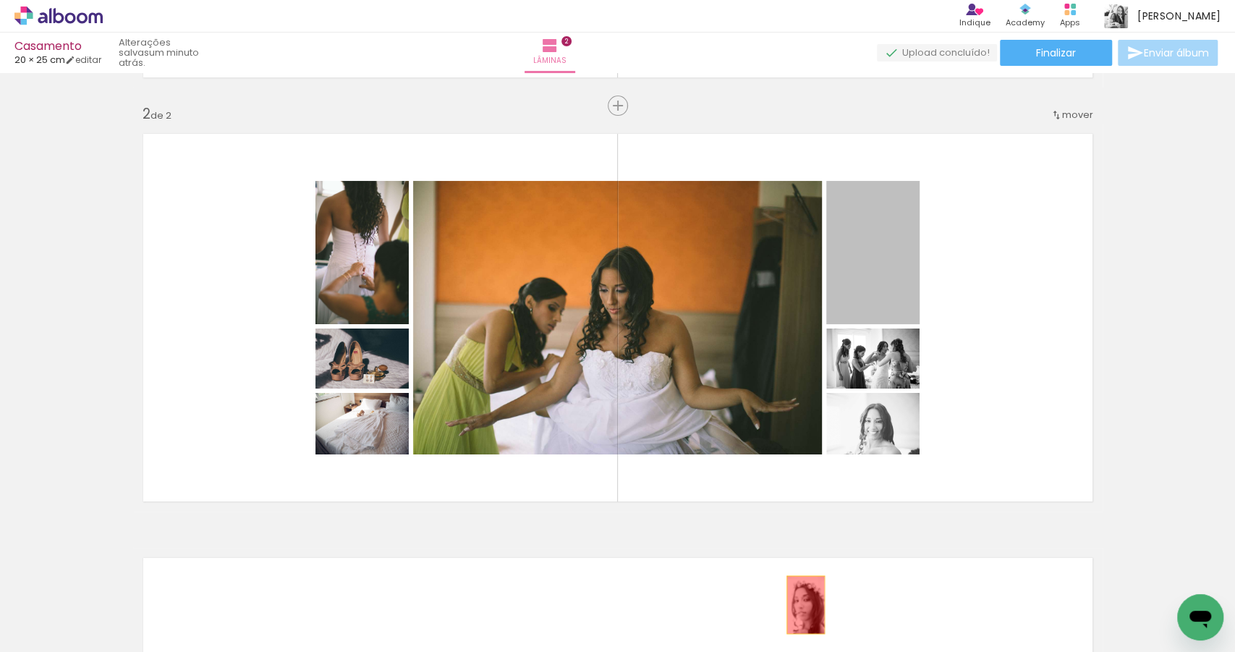
drag, startPoint x: 876, startPoint y: 270, endPoint x: 802, endPoint y: 604, distance: 342.5
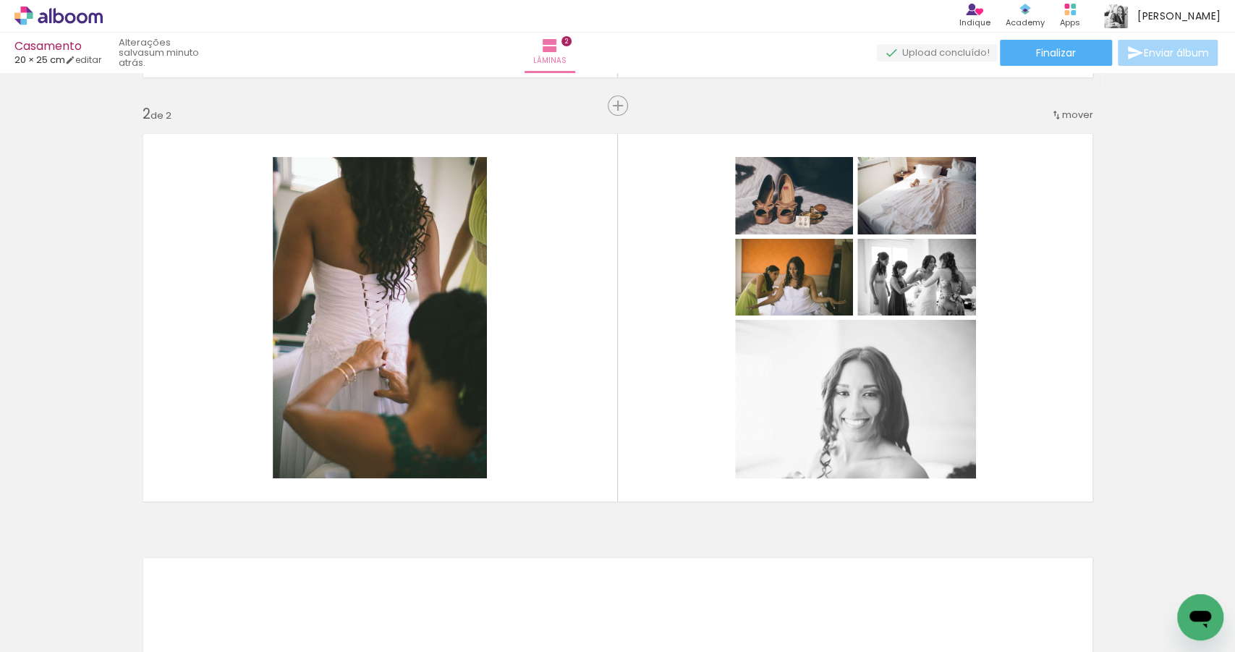
scroll to position [0, 2057]
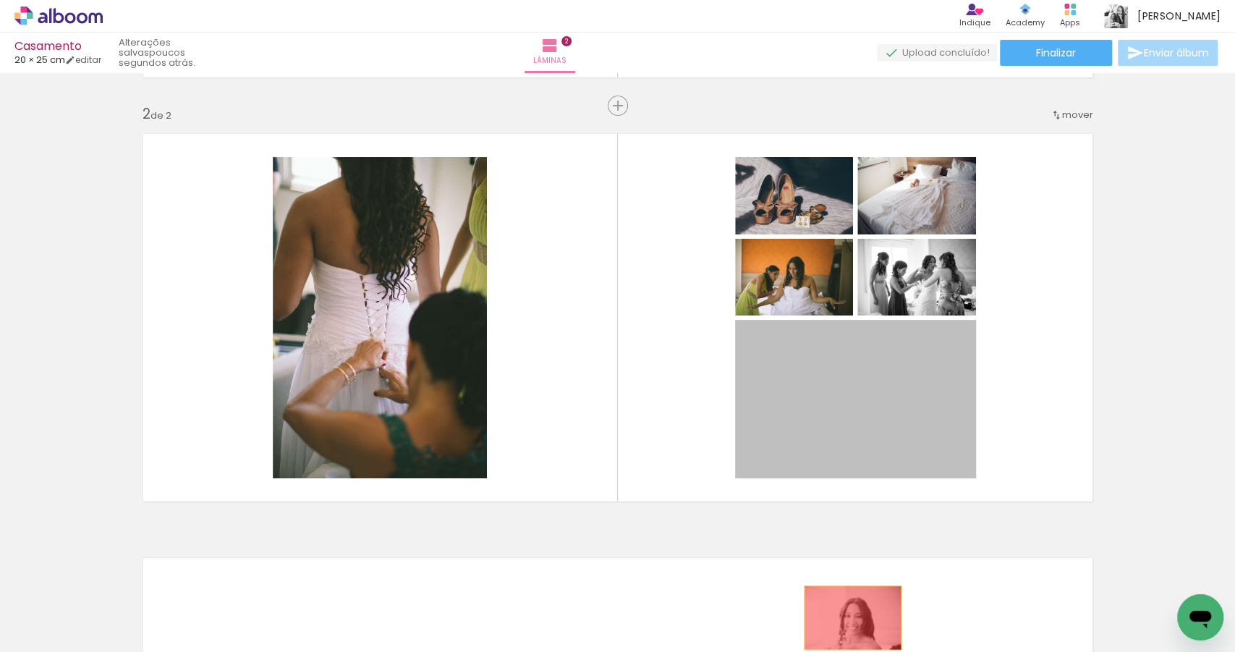
drag, startPoint x: 865, startPoint y: 406, endPoint x: 849, endPoint y: 617, distance: 211.9
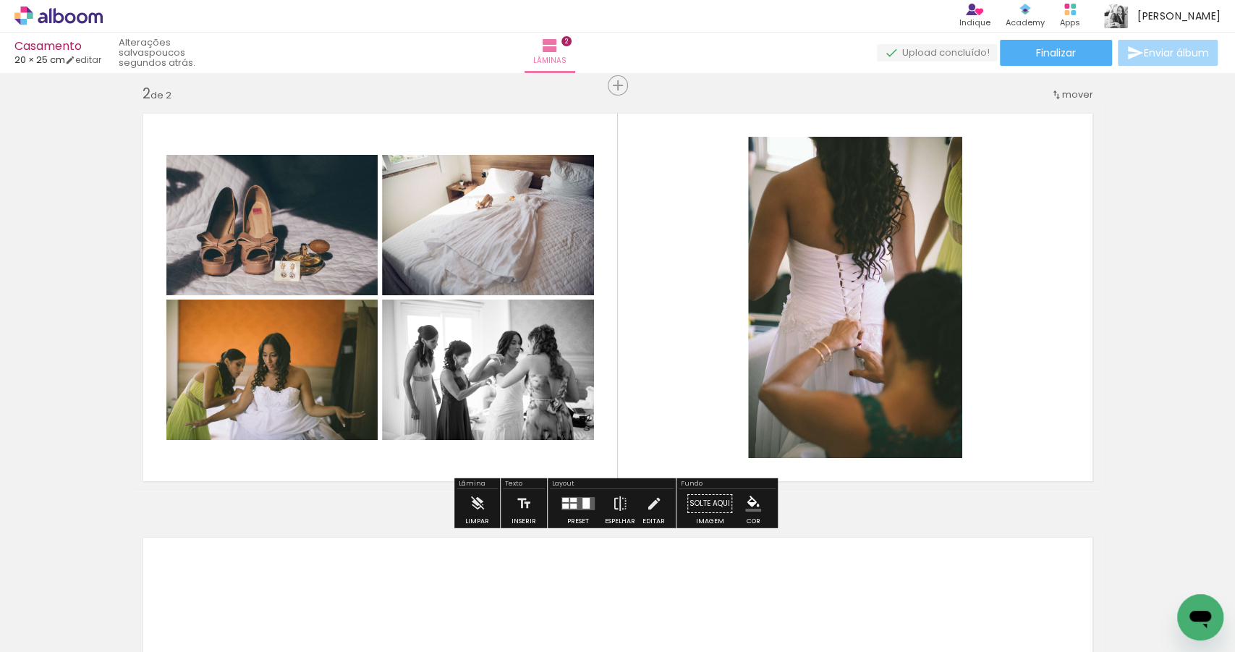
scroll to position [436, 0]
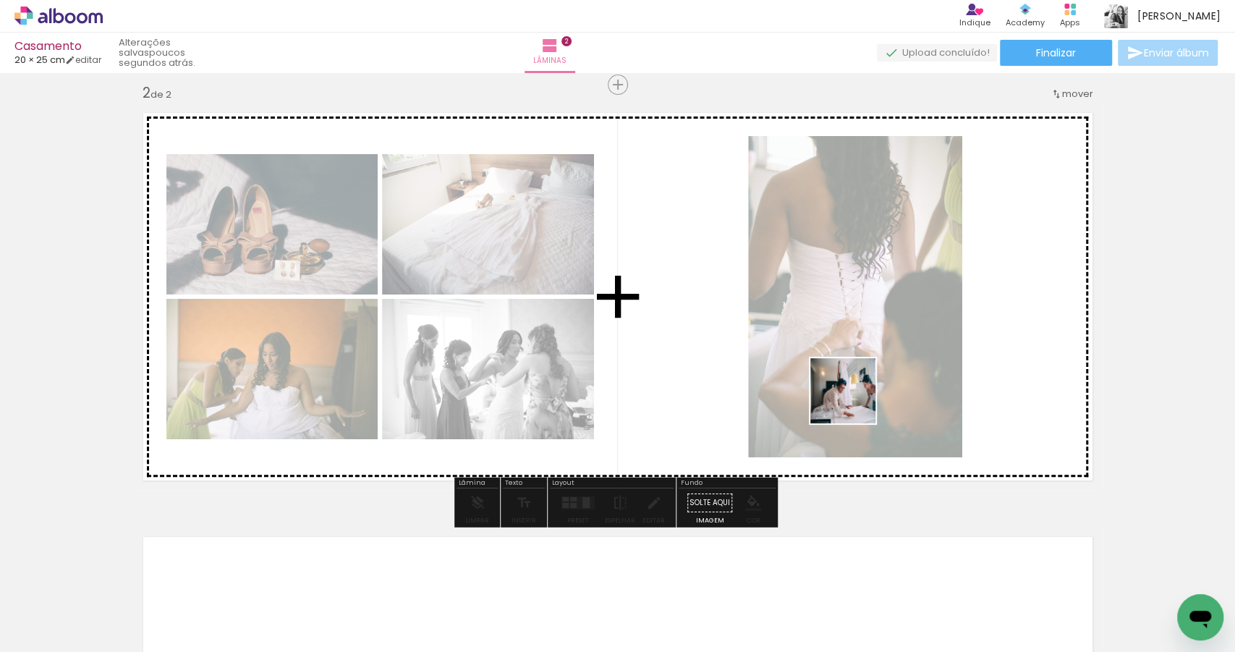
drag, startPoint x: 918, startPoint y: 601, endPoint x: 835, endPoint y: 393, distance: 223.7
click at [840, 376] on quentale-workspace at bounding box center [617, 326] width 1235 height 652
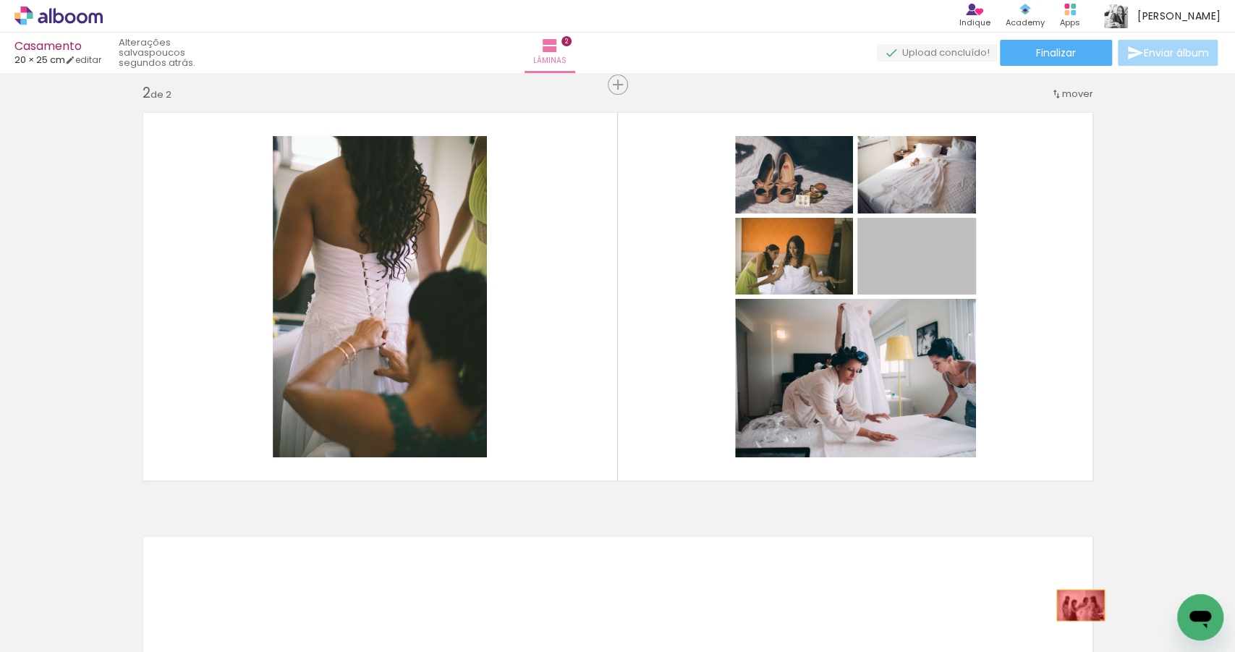
drag, startPoint x: 936, startPoint y: 271, endPoint x: 1077, endPoint y: 605, distance: 362.2
click at [1077, 605] on quentale-workspace at bounding box center [617, 326] width 1235 height 652
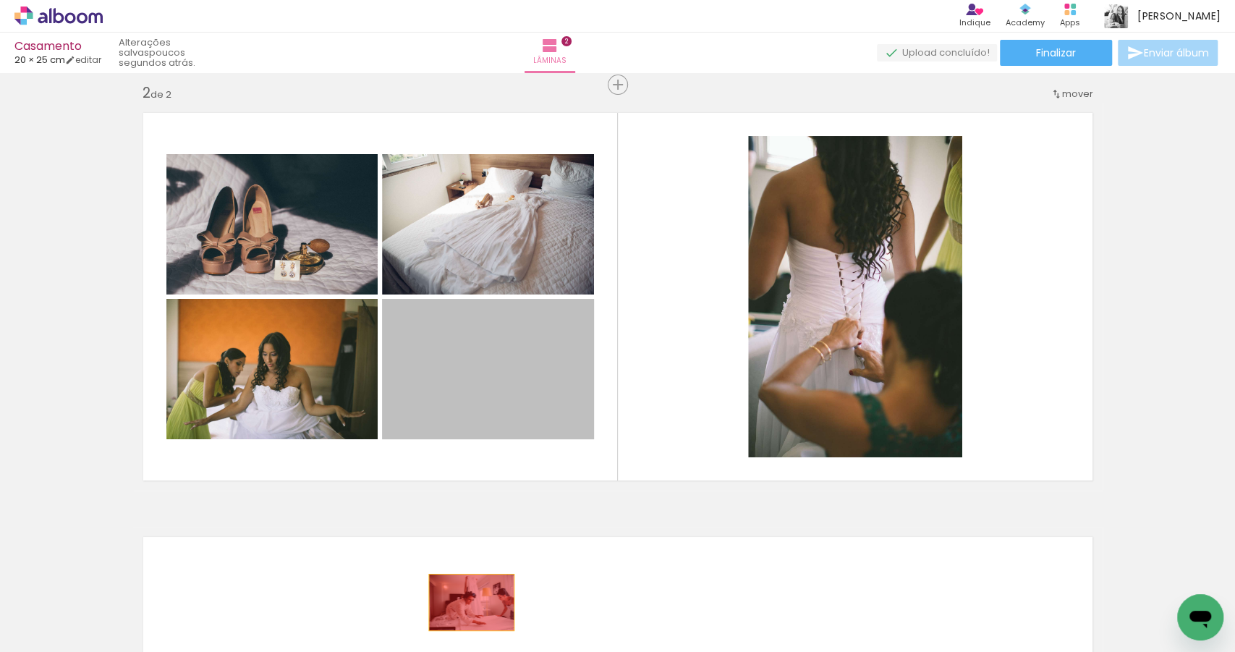
drag, startPoint x: 474, startPoint y: 378, endPoint x: 467, endPoint y: 602, distance: 224.4
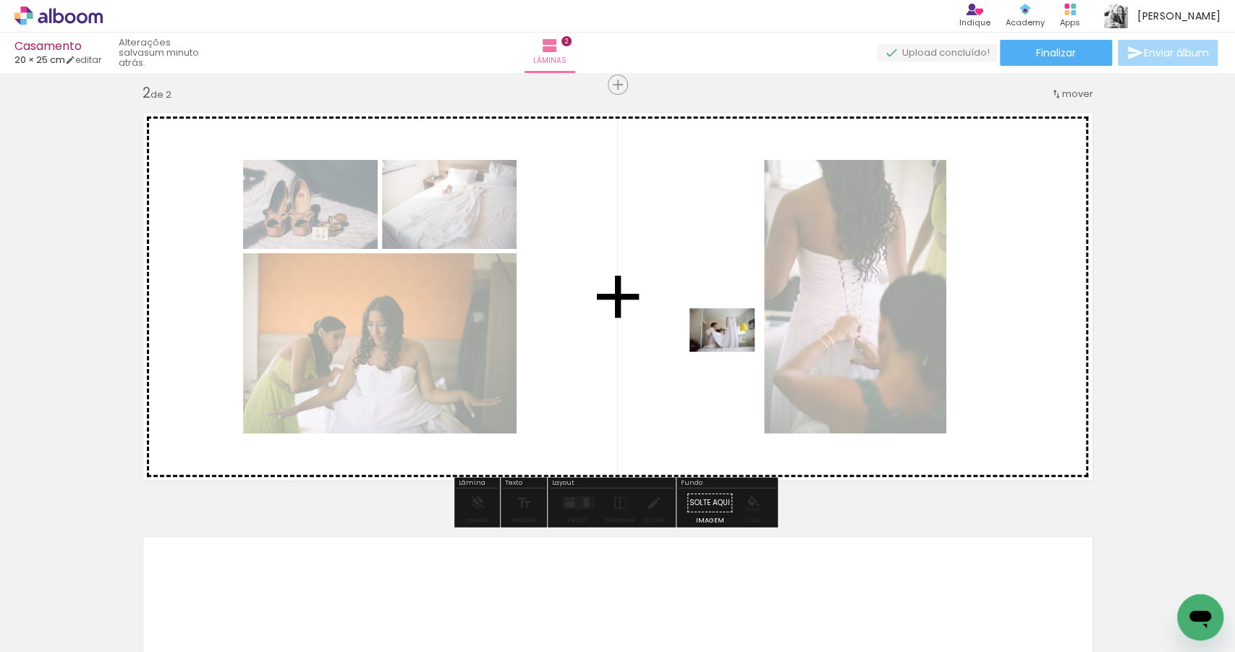
drag, startPoint x: 1009, startPoint y: 610, endPoint x: 733, endPoint y: 352, distance: 377.8
click at [733, 352] on quentale-workspace at bounding box center [617, 326] width 1235 height 652
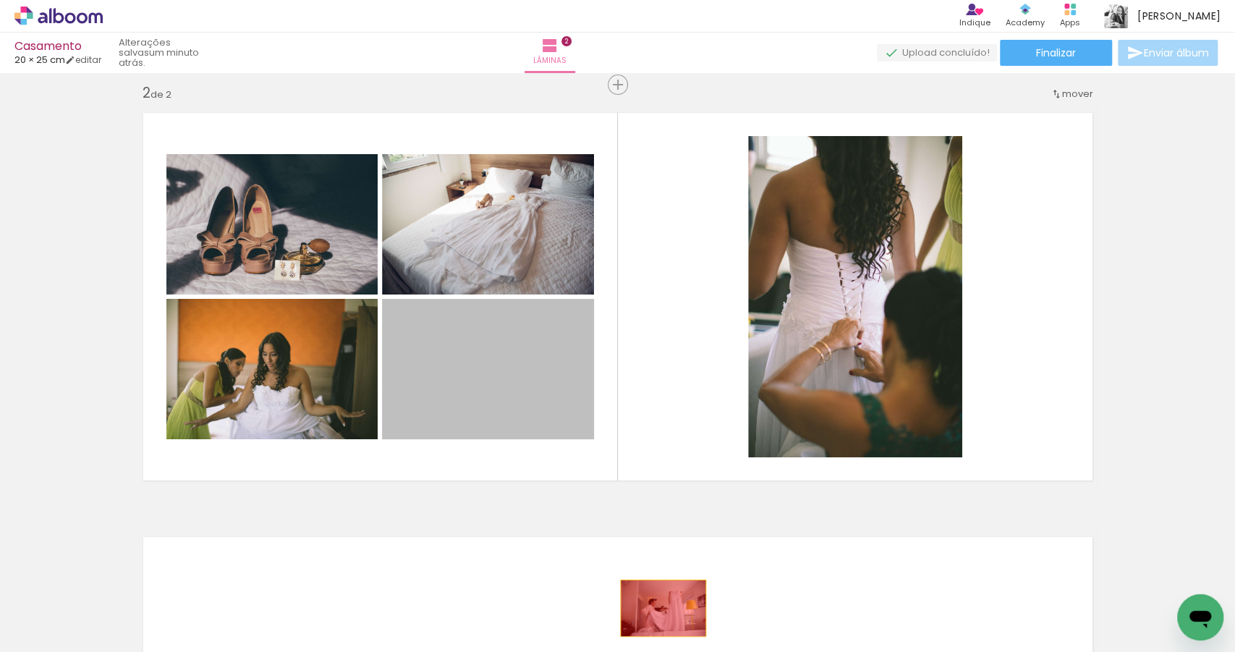
drag, startPoint x: 517, startPoint y: 378, endPoint x: 659, endPoint y: 608, distance: 270.3
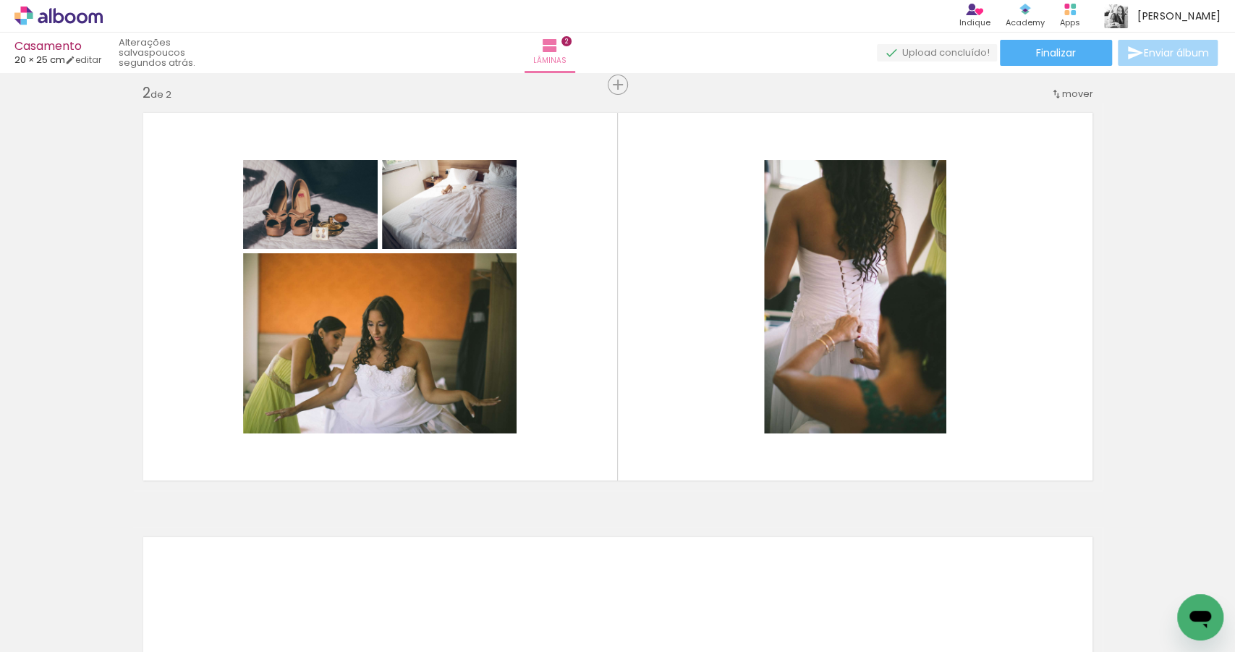
scroll to position [0, 2847]
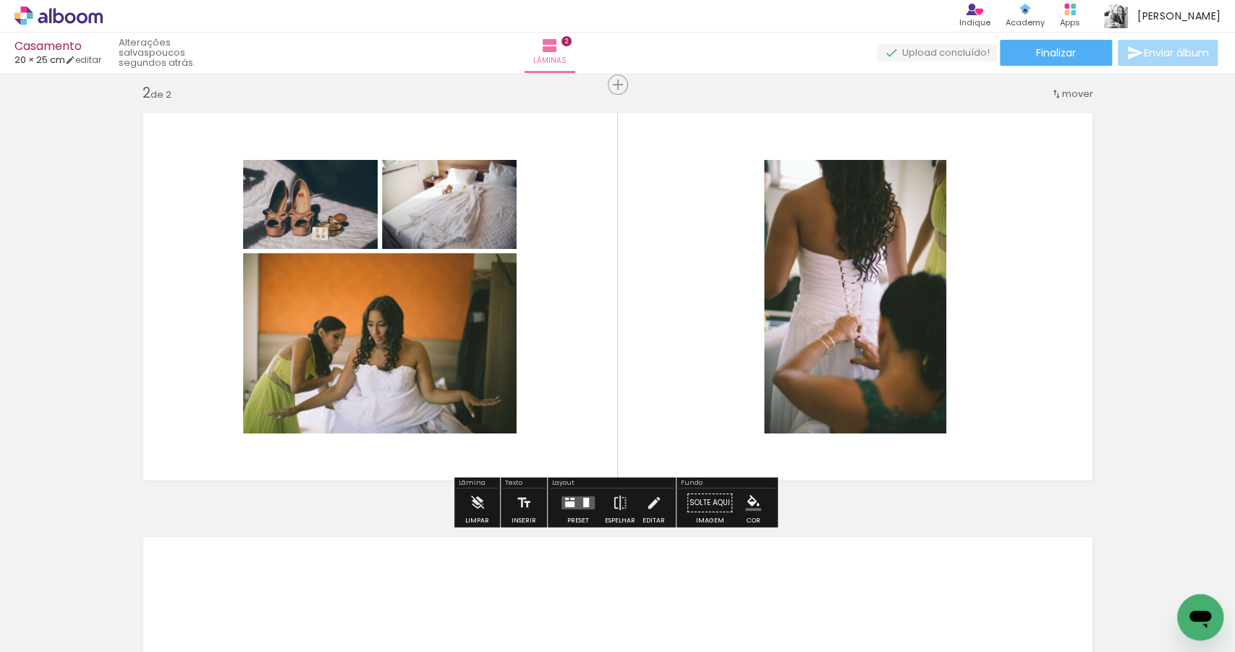
click at [579, 501] on quentale-layouter at bounding box center [577, 502] width 33 height 13
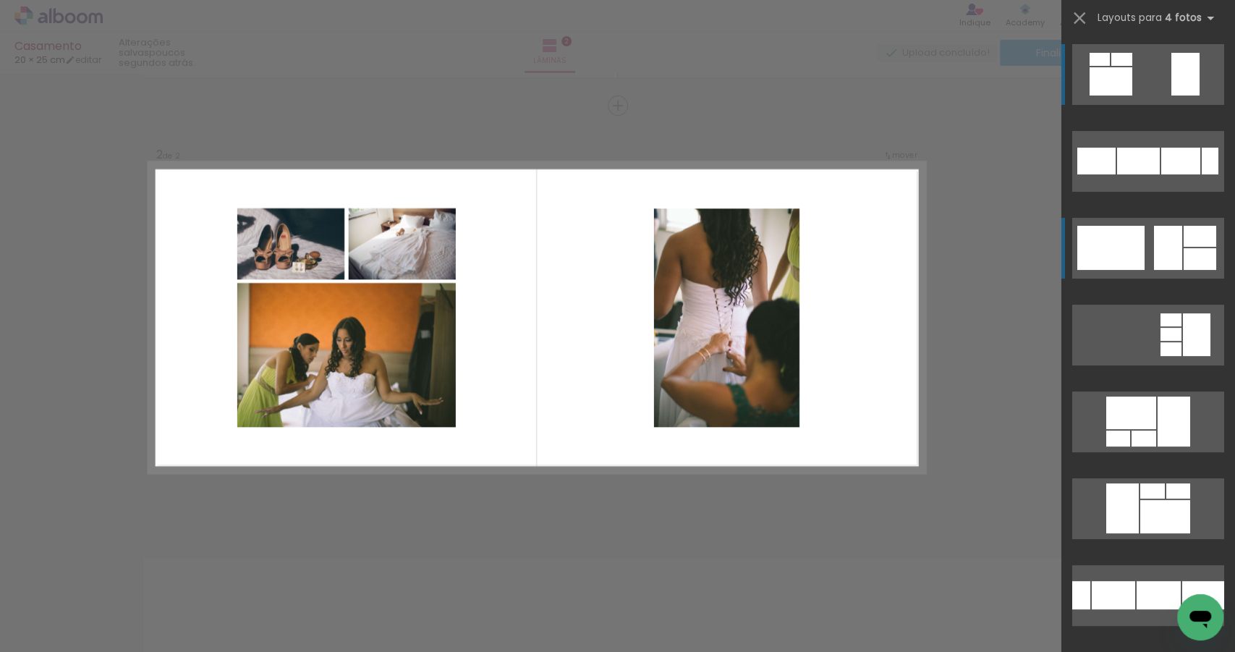
scroll to position [415, 0]
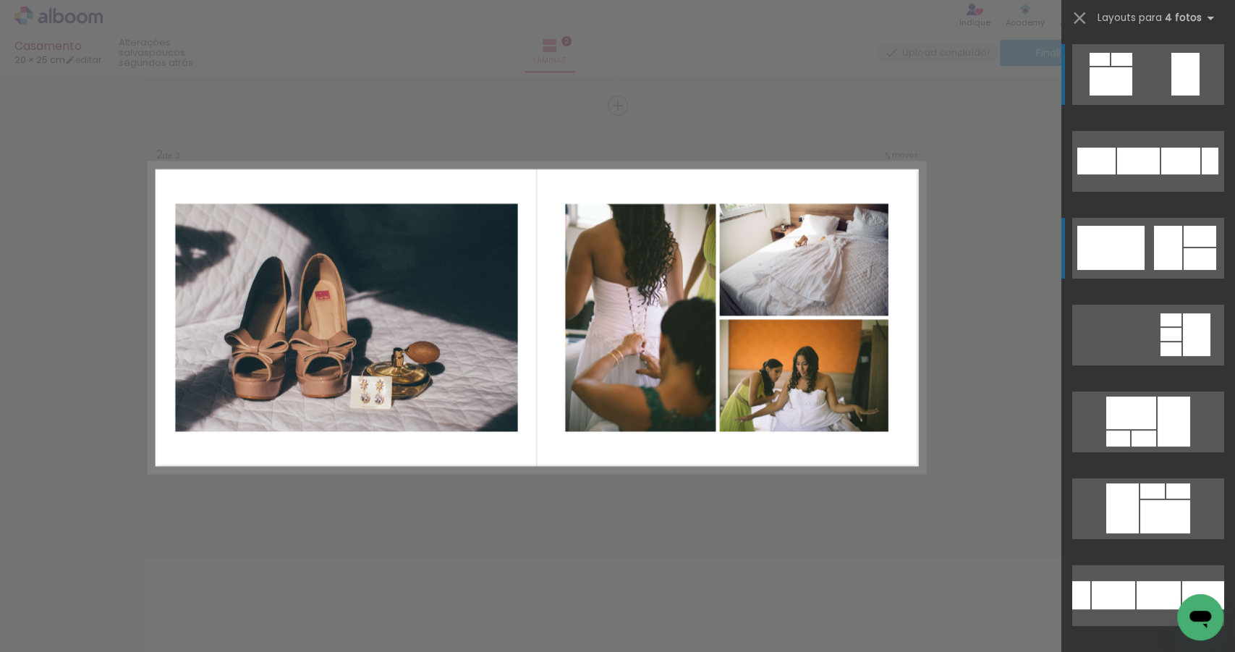
click at [1158, 247] on div at bounding box center [1168, 248] width 28 height 44
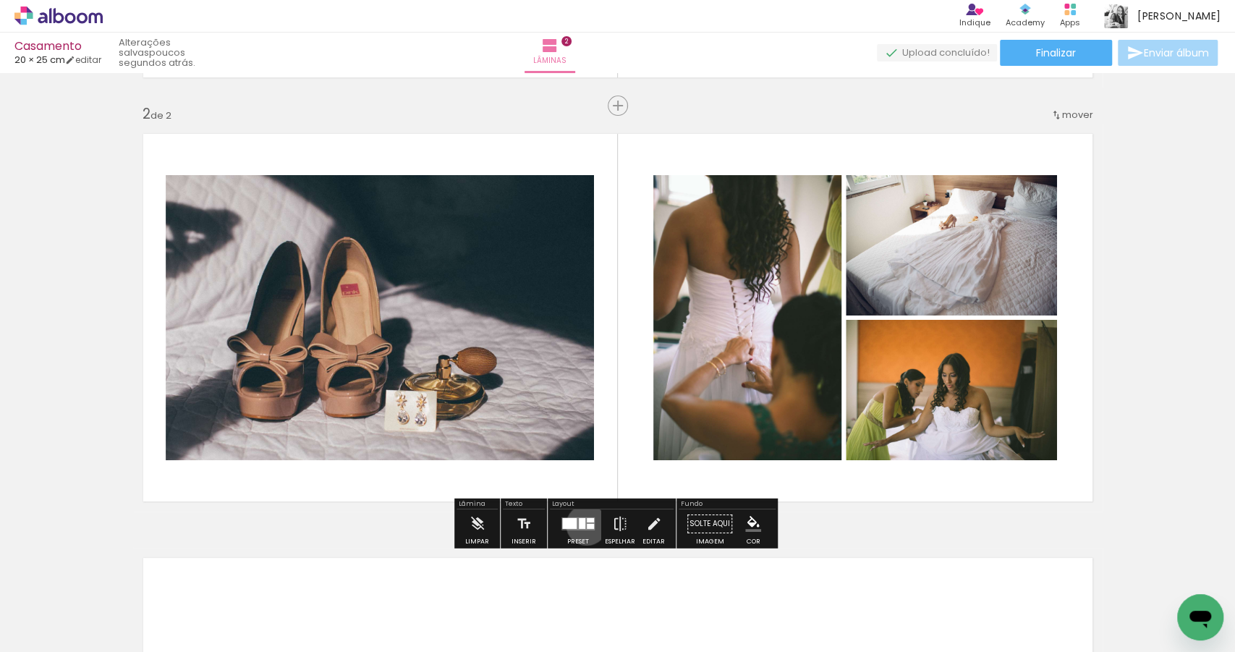
click at [587, 524] on div at bounding box center [590, 526] width 7 height 5
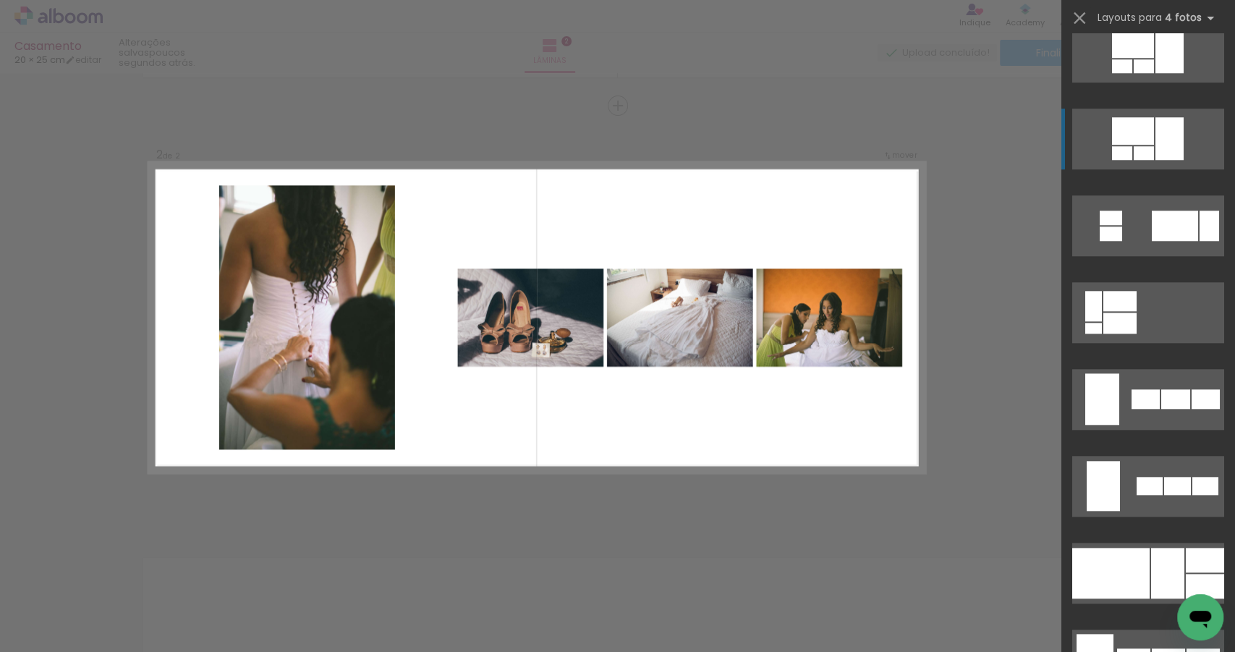
scroll to position [719, 0]
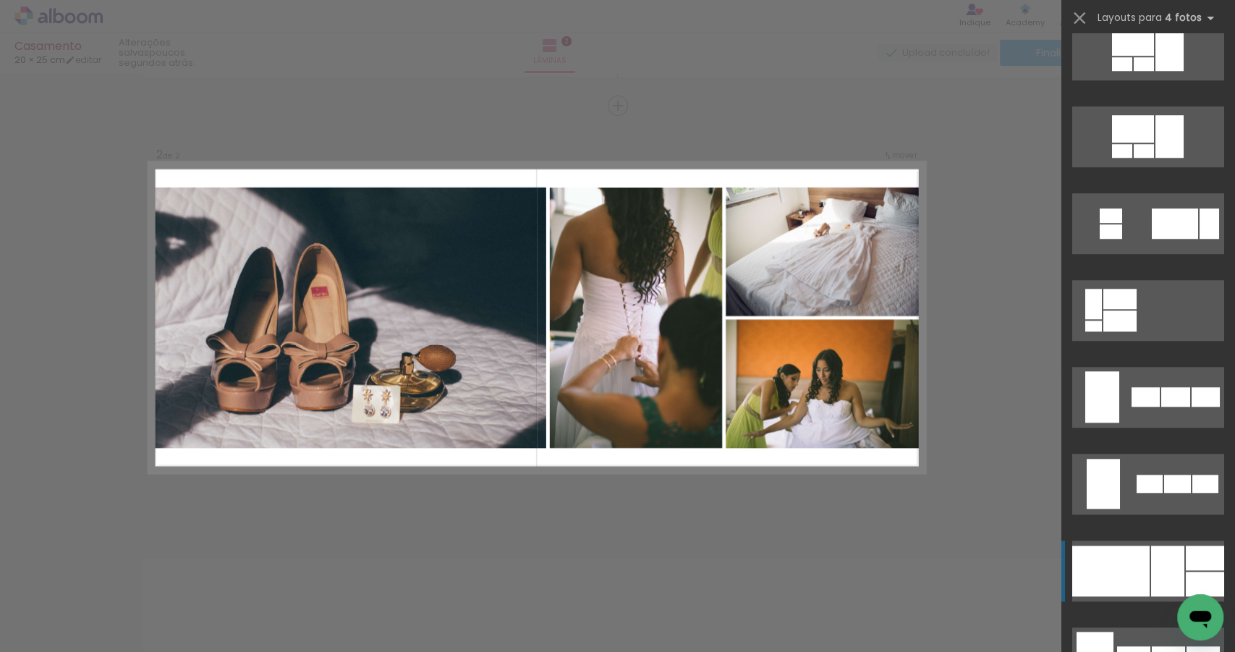
click at [1175, 562] on div at bounding box center [1167, 571] width 33 height 51
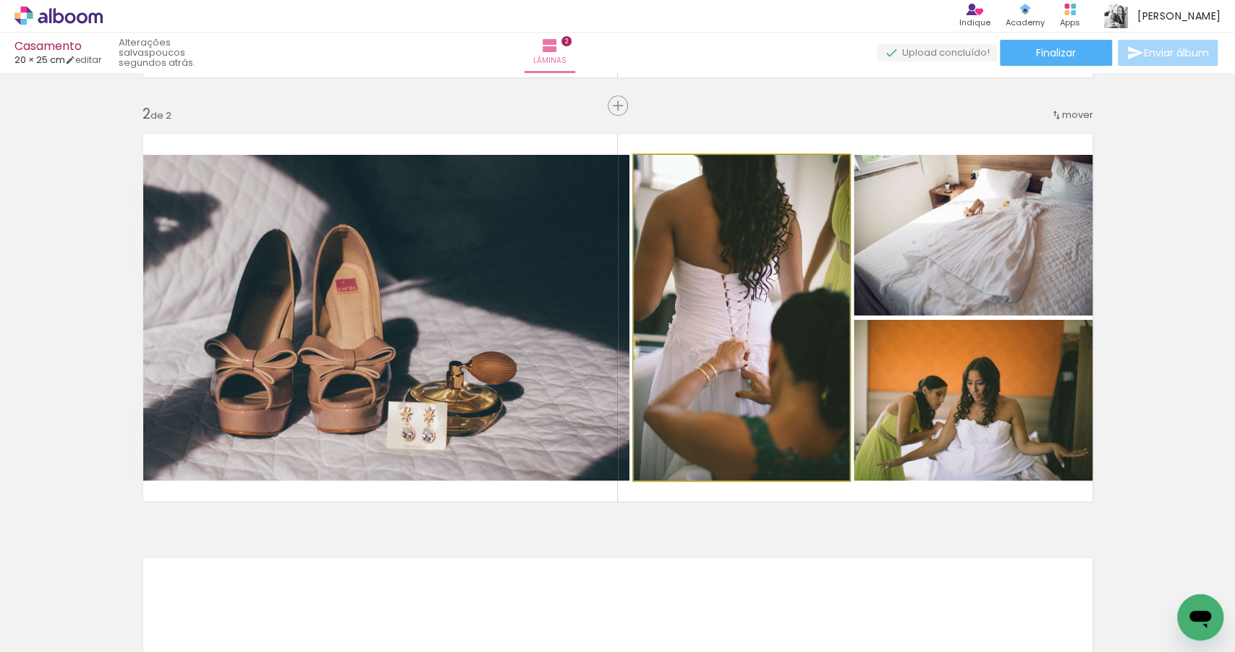
click at [771, 394] on quentale-photo at bounding box center [742, 318] width 216 height 326
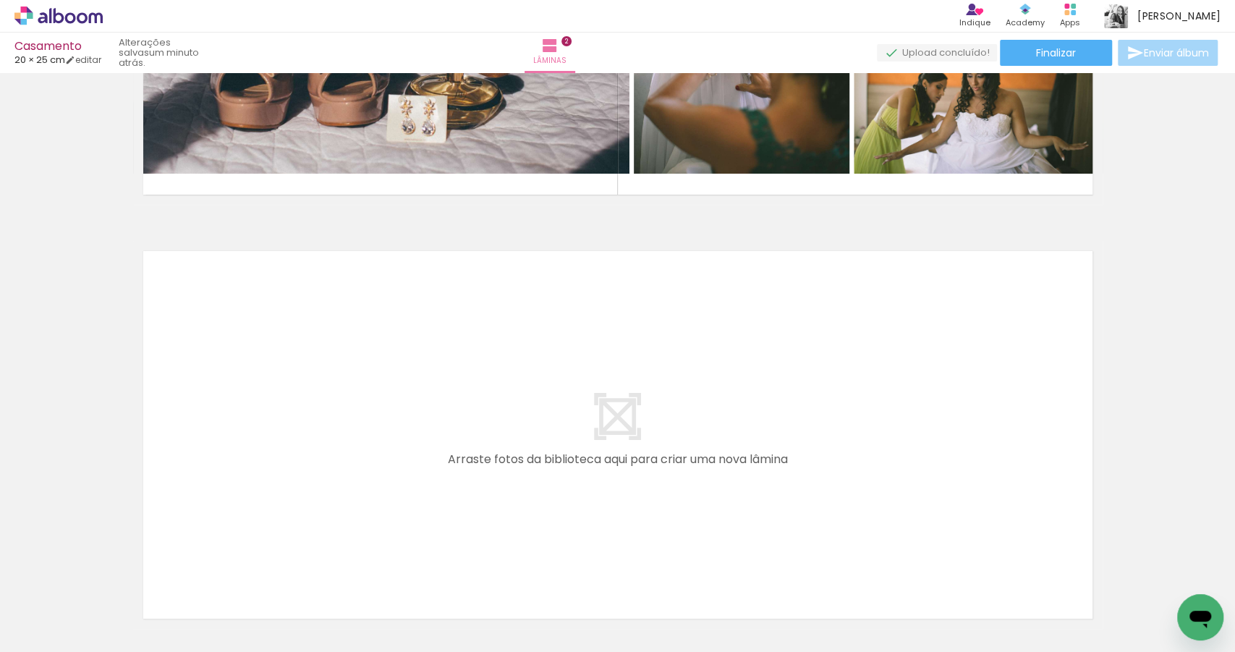
scroll to position [0, 3815]
drag, startPoint x: 476, startPoint y: 598, endPoint x: 465, endPoint y: 472, distance: 126.4
click at [465, 472] on quentale-workspace at bounding box center [617, 326] width 1235 height 652
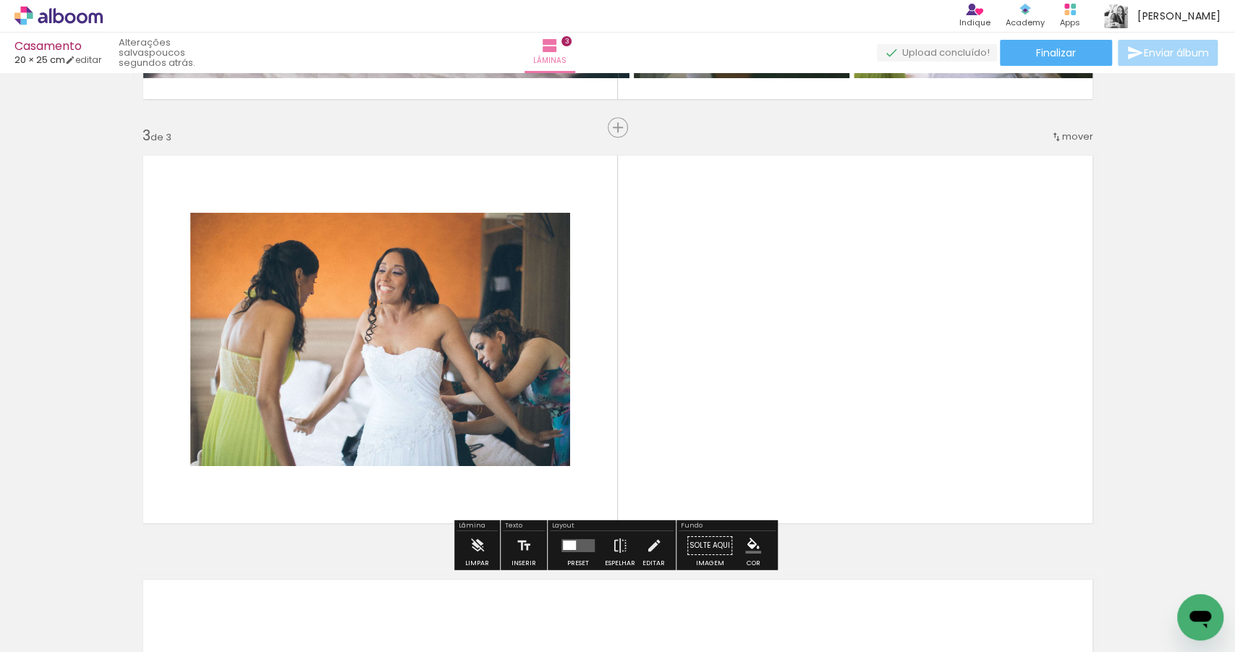
scroll to position [839, 0]
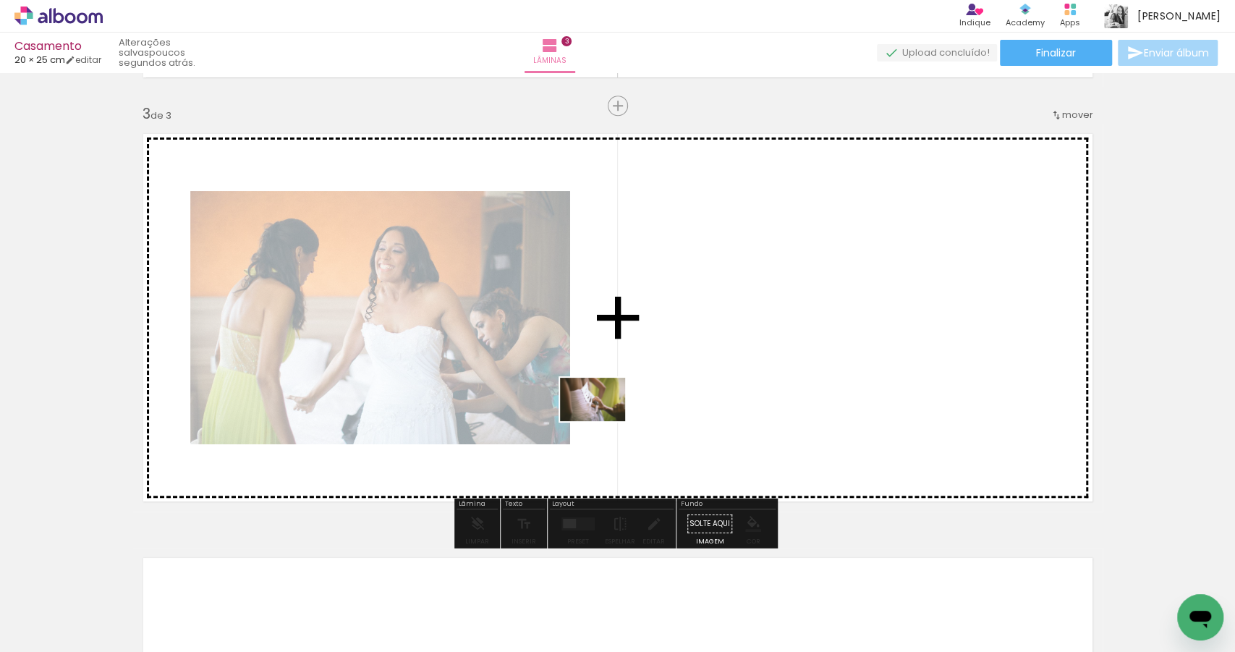
drag, startPoint x: 224, startPoint y: 606, endPoint x: 615, endPoint y: 416, distance: 434.9
click at [615, 416] on quentale-workspace at bounding box center [617, 326] width 1235 height 652
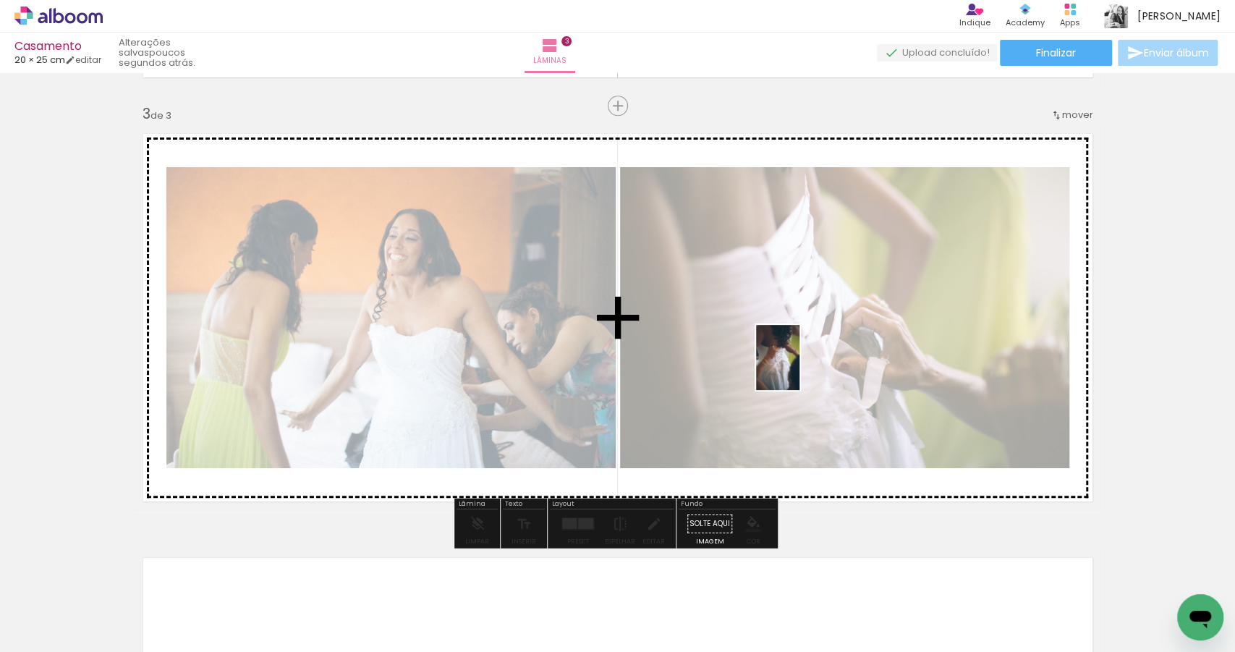
drag, startPoint x: 396, startPoint y: 609, endPoint x: 811, endPoint y: 357, distance: 486.1
click at [810, 357] on quentale-workspace at bounding box center [617, 326] width 1235 height 652
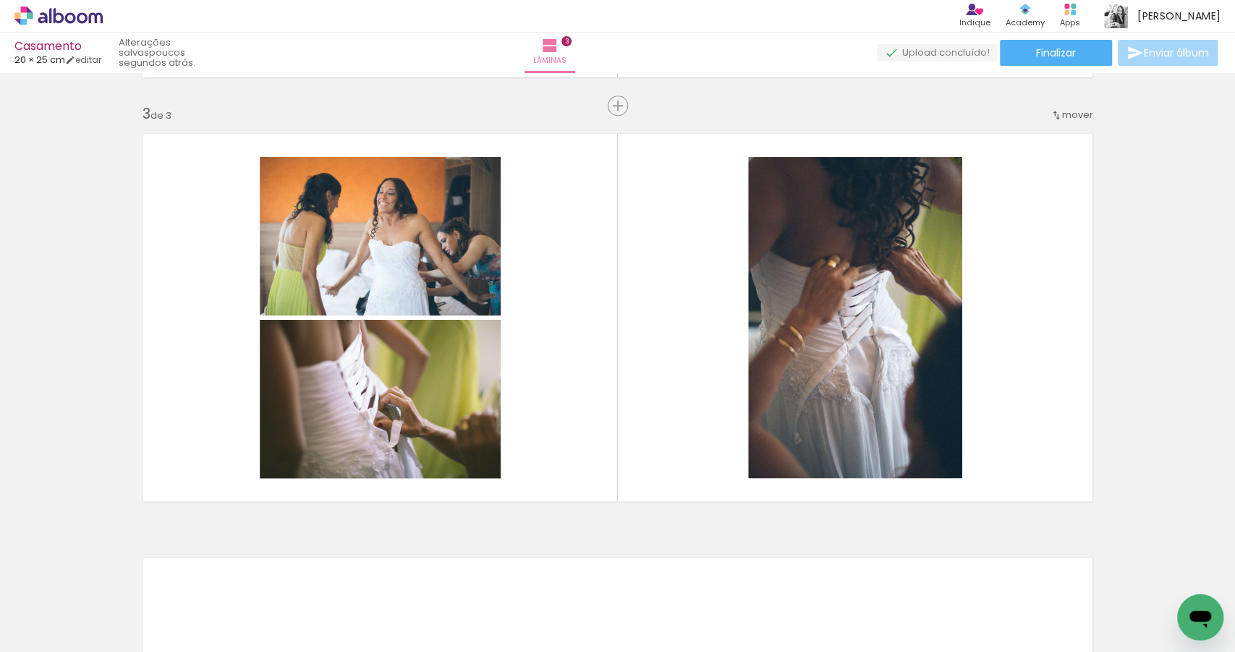
scroll to position [0, 3818]
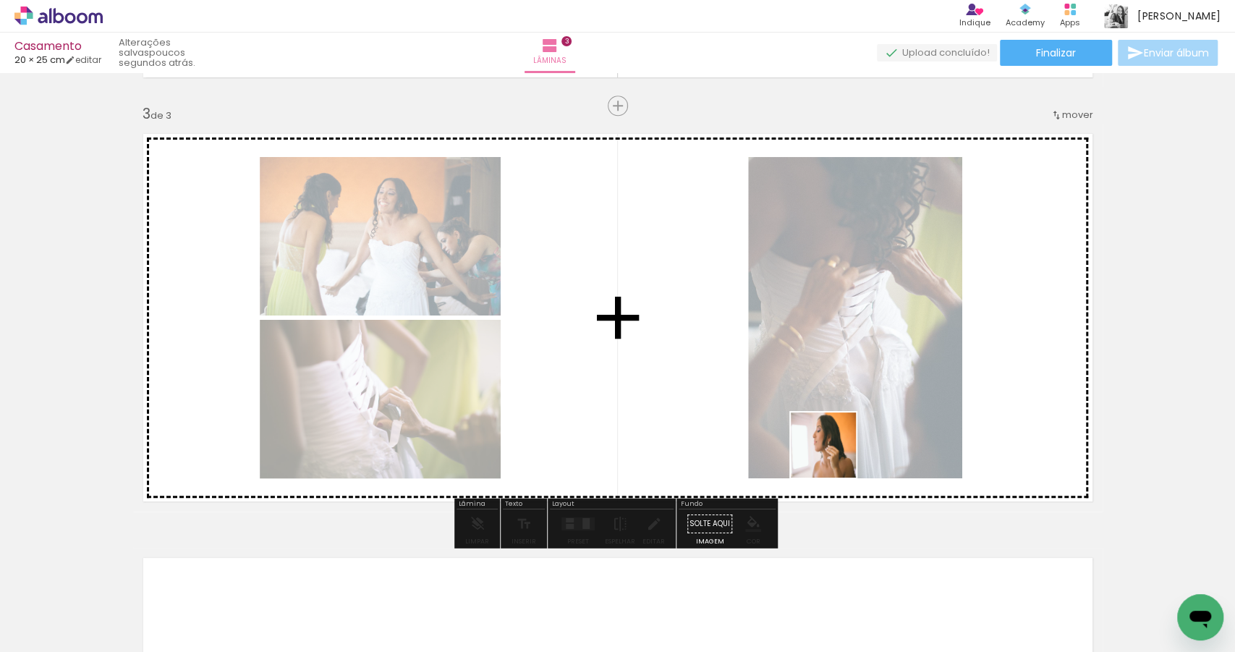
drag, startPoint x: 800, startPoint y: 613, endPoint x: 862, endPoint y: 475, distance: 151.6
click at [838, 393] on quentale-workspace at bounding box center [617, 326] width 1235 height 652
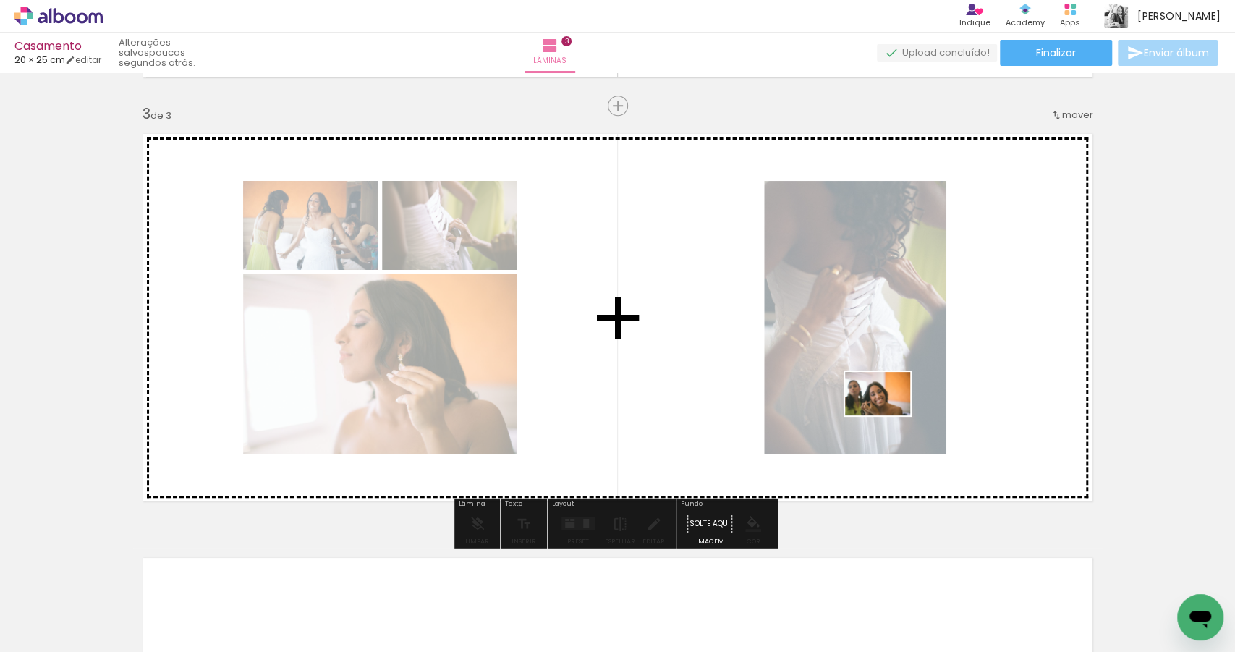
drag, startPoint x: 883, startPoint y: 585, endPoint x: 889, endPoint y: 415, distance: 169.4
click at [889, 415] on quentale-workspace at bounding box center [617, 326] width 1235 height 652
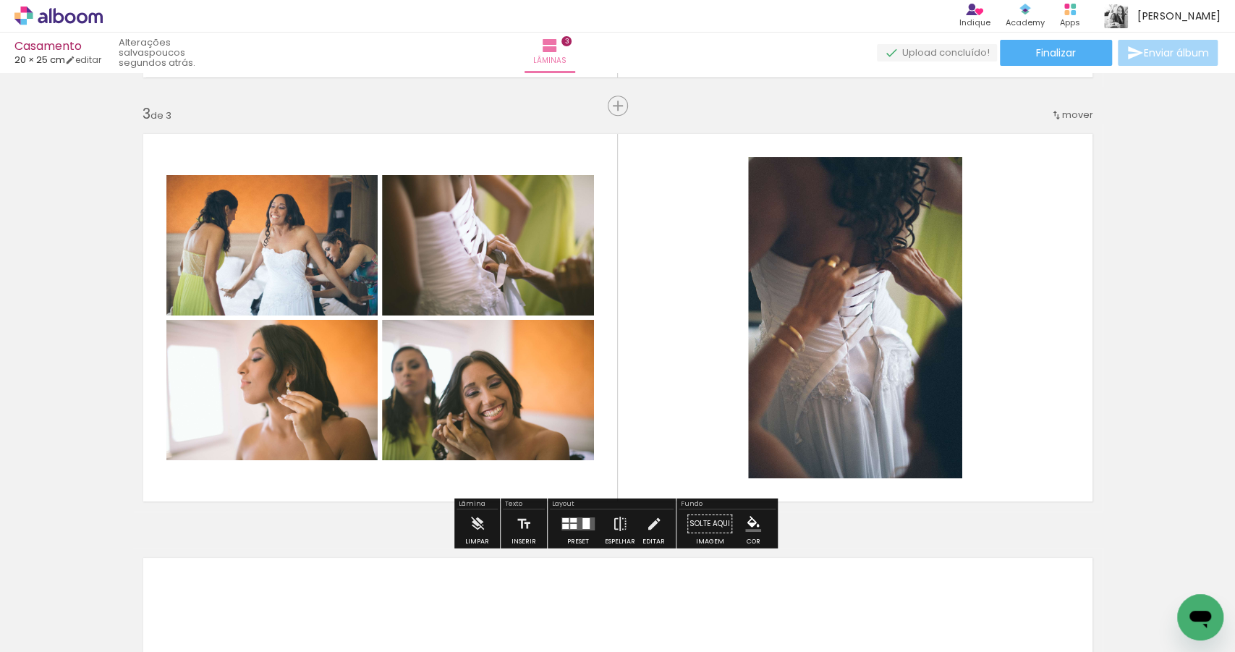
scroll to position [825, 0]
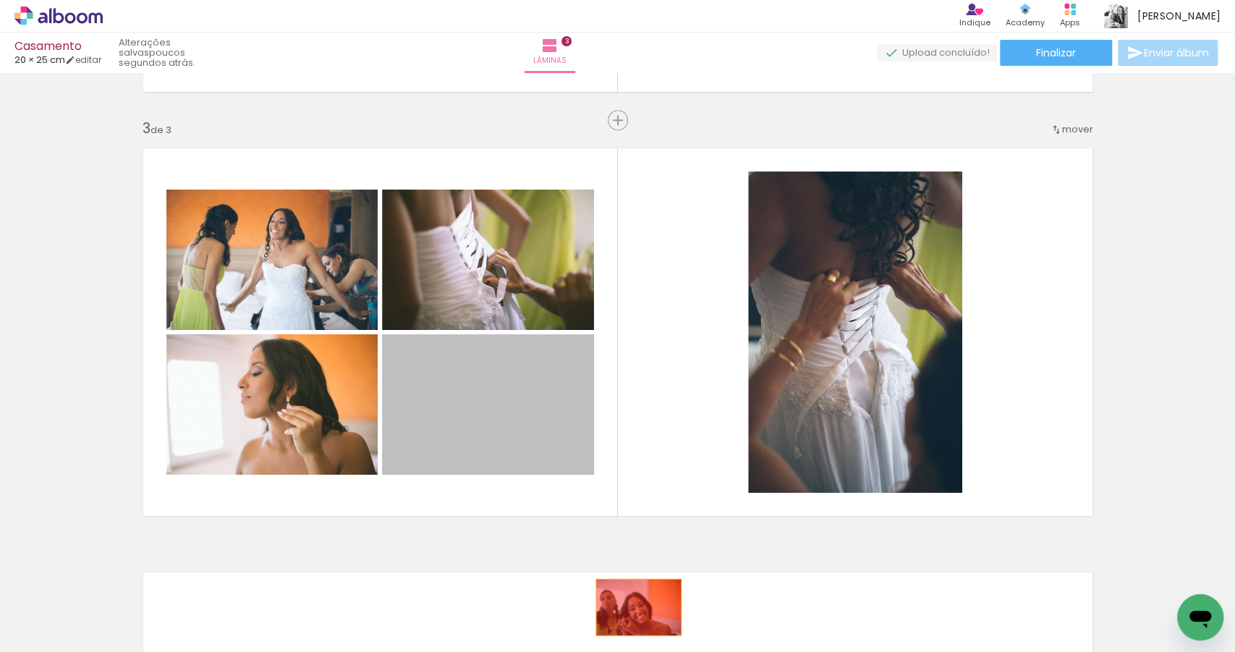
drag, startPoint x: 507, startPoint y: 410, endPoint x: 635, endPoint y: 607, distance: 234.4
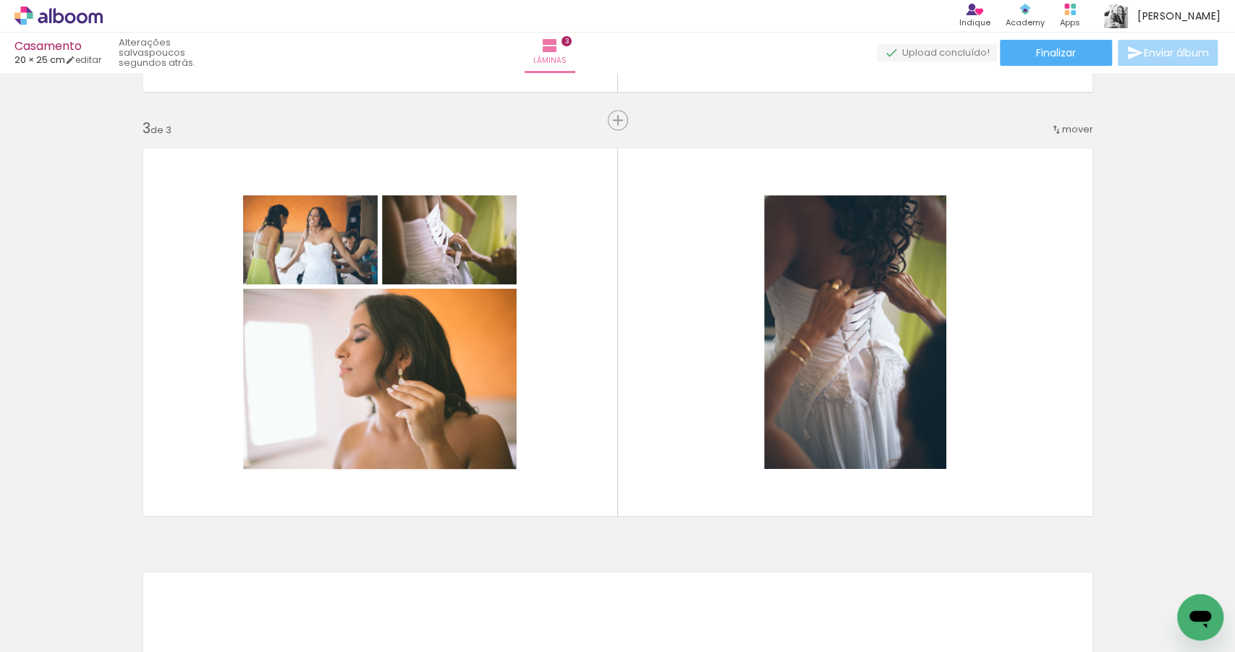
scroll to position [0, 4574]
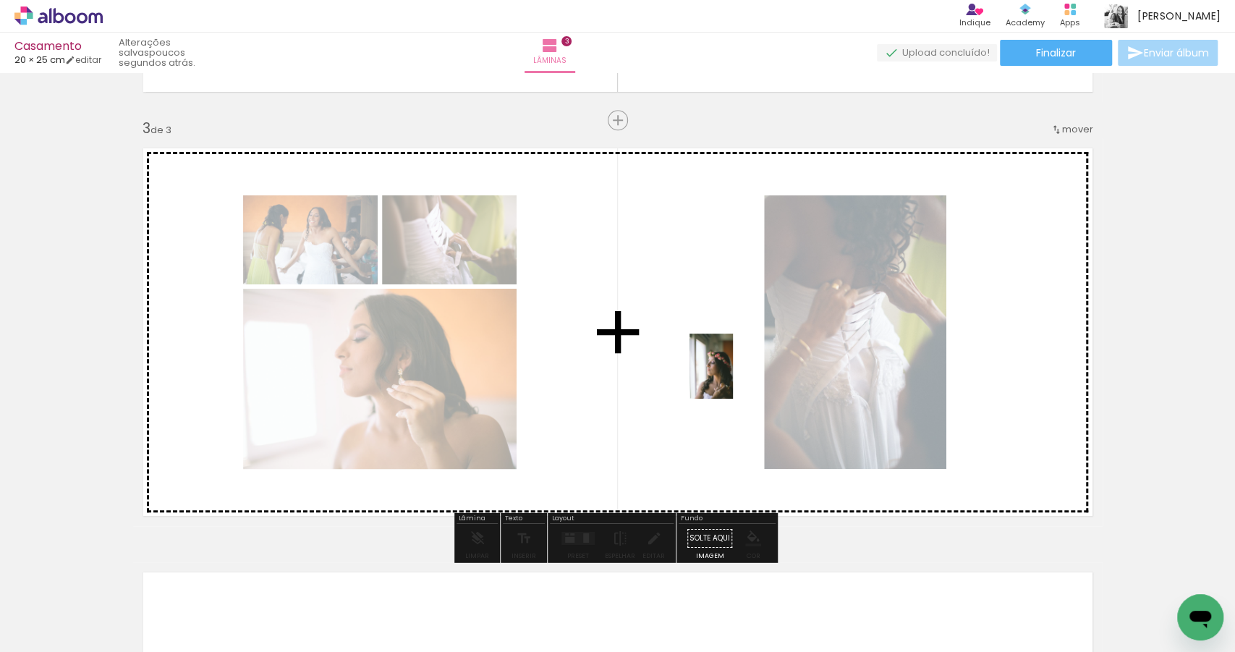
drag, startPoint x: 657, startPoint y: 606, endPoint x: 733, endPoint y: 377, distance: 241.6
click at [733, 377] on quentale-workspace at bounding box center [617, 326] width 1235 height 652
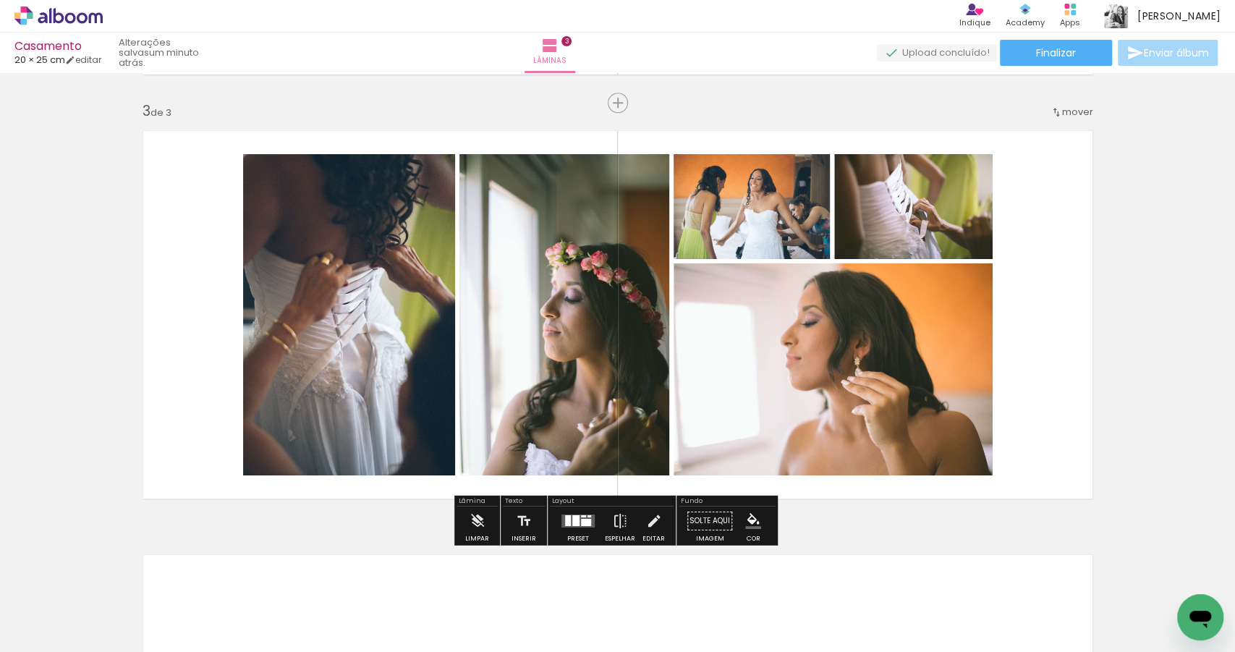
scroll to position [844, 0]
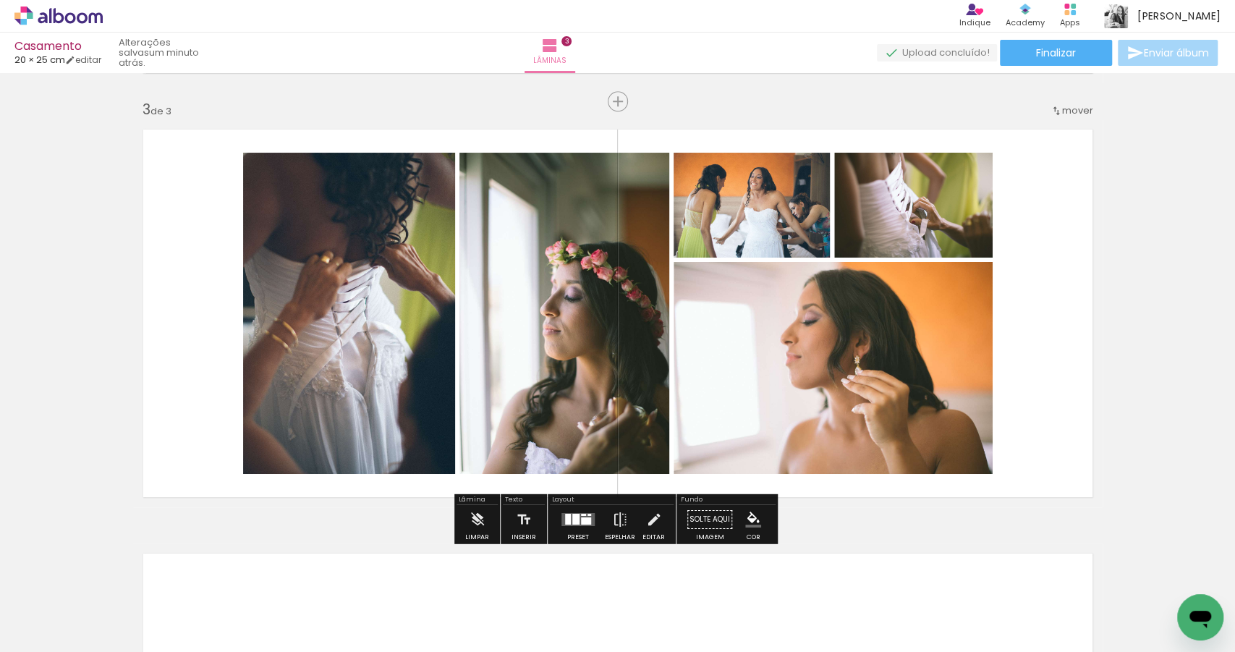
drag, startPoint x: 580, startPoint y: 525, endPoint x: 609, endPoint y: 515, distance: 31.1
click at [580, 524] on quentale-layouter at bounding box center [577, 519] width 33 height 13
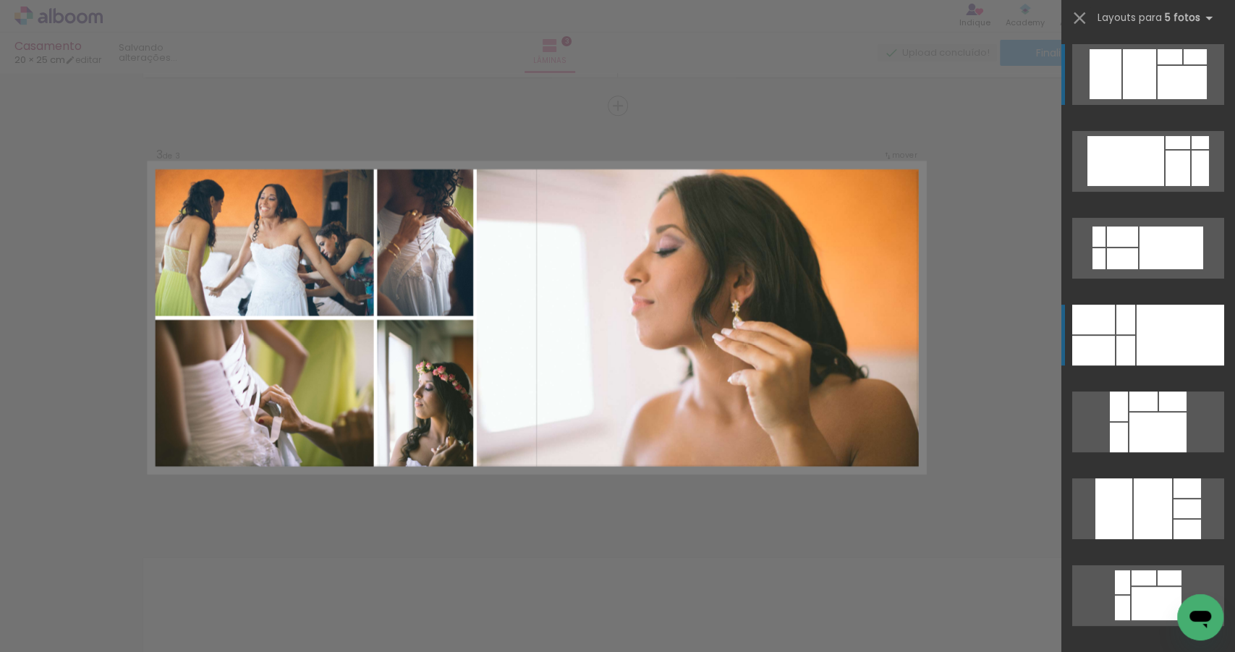
scroll to position [839, 0]
click at [1166, 322] on div at bounding box center [1181, 335] width 88 height 61
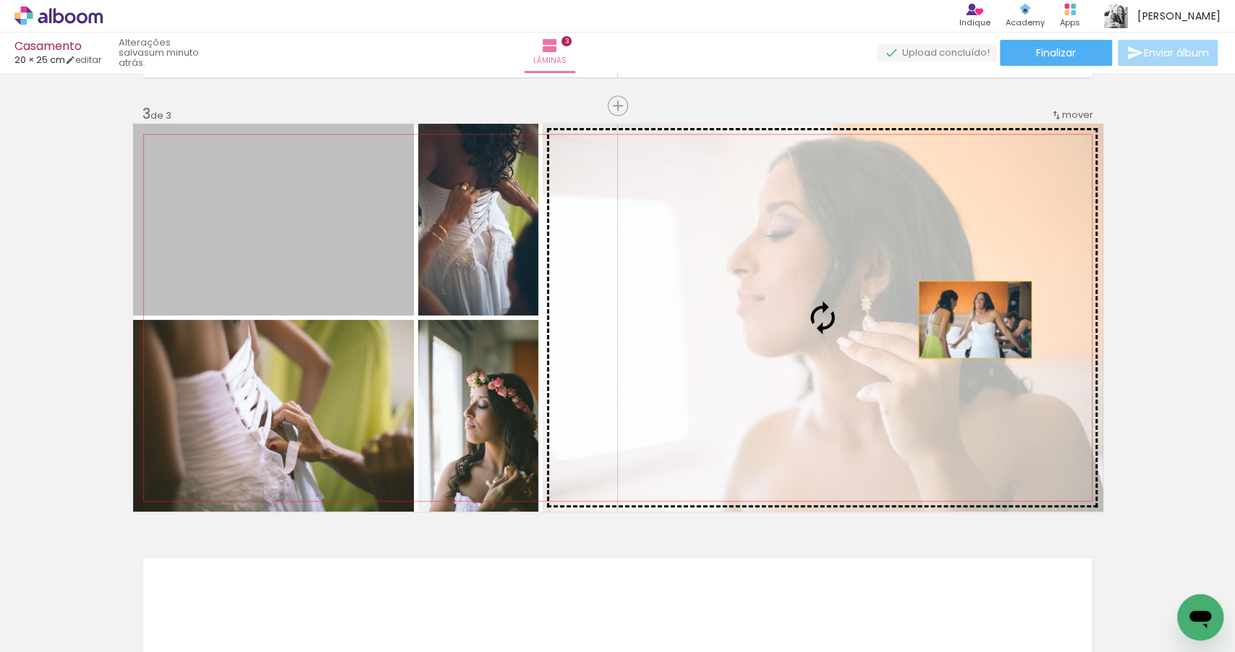
drag, startPoint x: 338, startPoint y: 238, endPoint x: 972, endPoint y: 319, distance: 639.0
click at [0, 0] on slot at bounding box center [0, 0] width 0 height 0
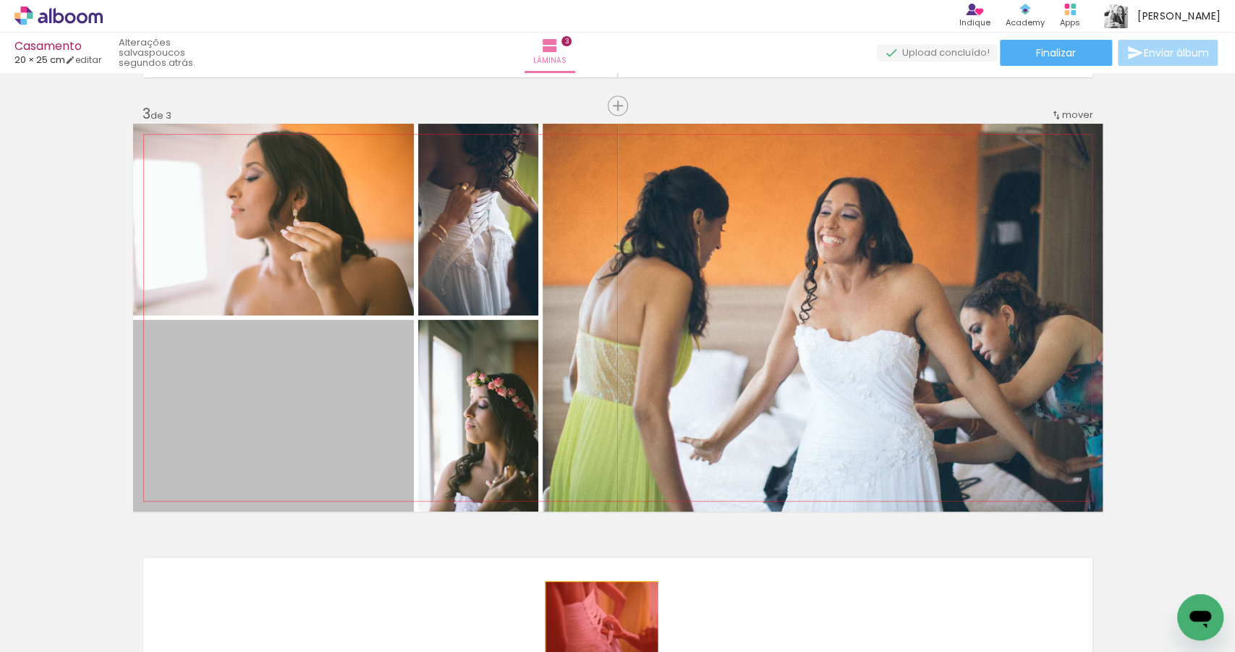
drag, startPoint x: 288, startPoint y: 423, endPoint x: 598, endPoint y: 619, distance: 366.9
click at [598, 619] on quentale-workspace at bounding box center [617, 326] width 1235 height 652
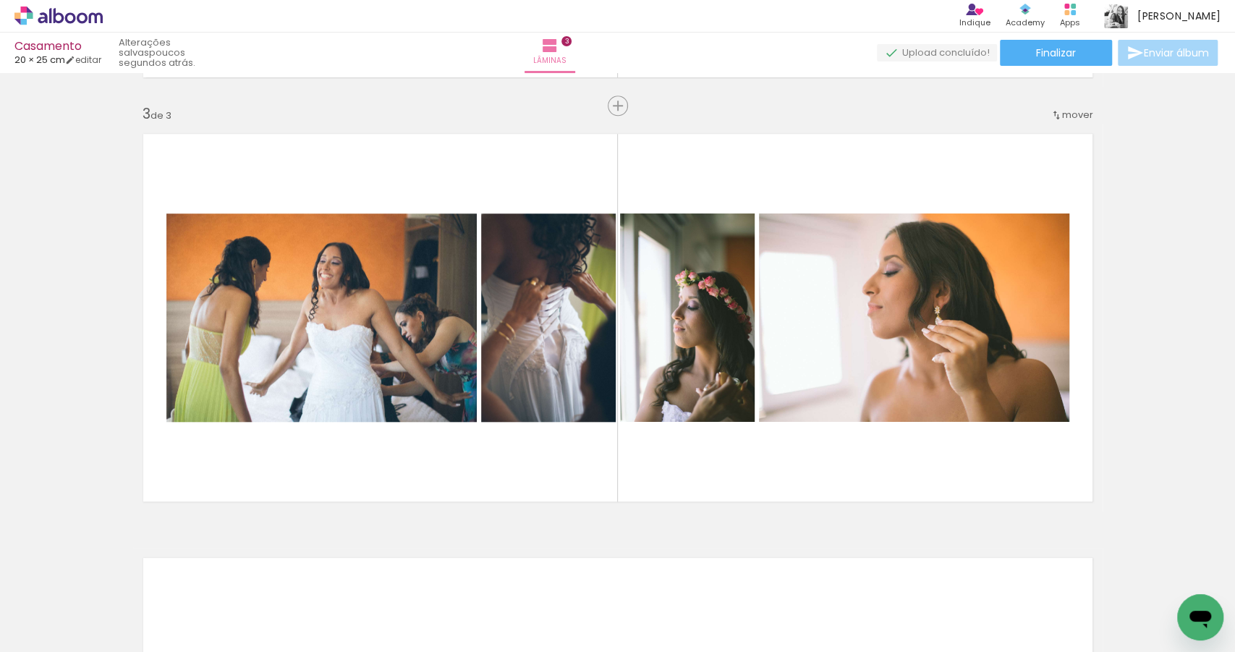
scroll to position [0, 3344]
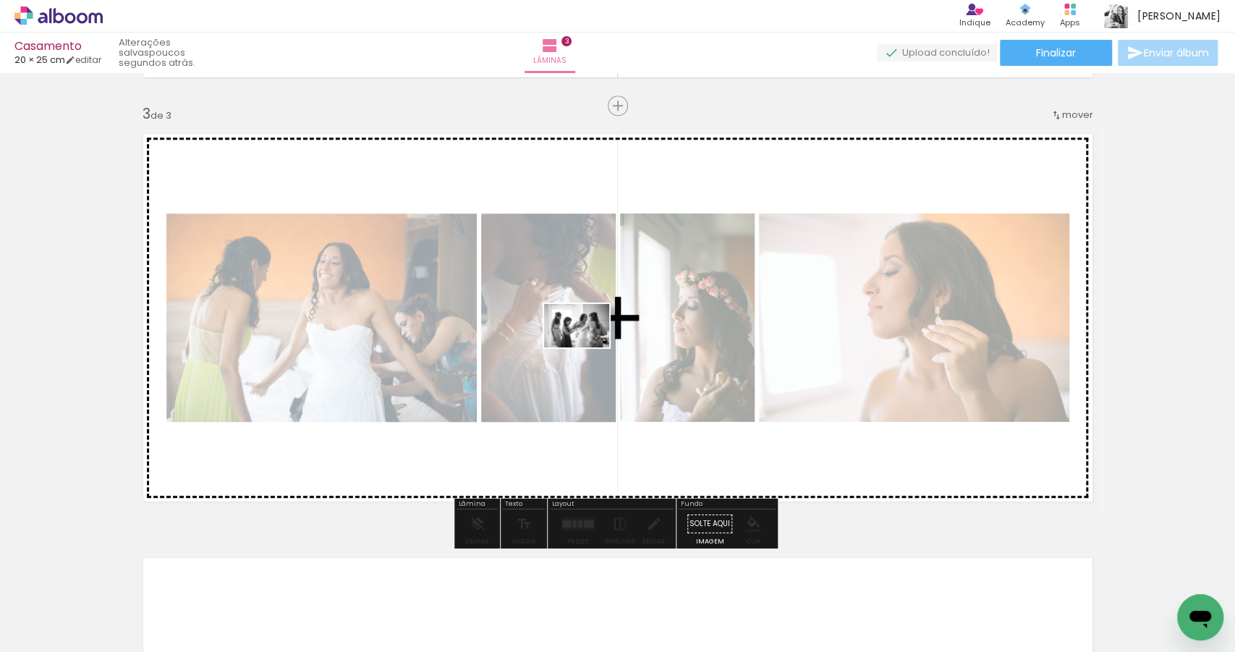
drag, startPoint x: 538, startPoint y: 608, endPoint x: 588, endPoint y: 347, distance: 265.1
click at [588, 347] on quentale-workspace at bounding box center [617, 326] width 1235 height 652
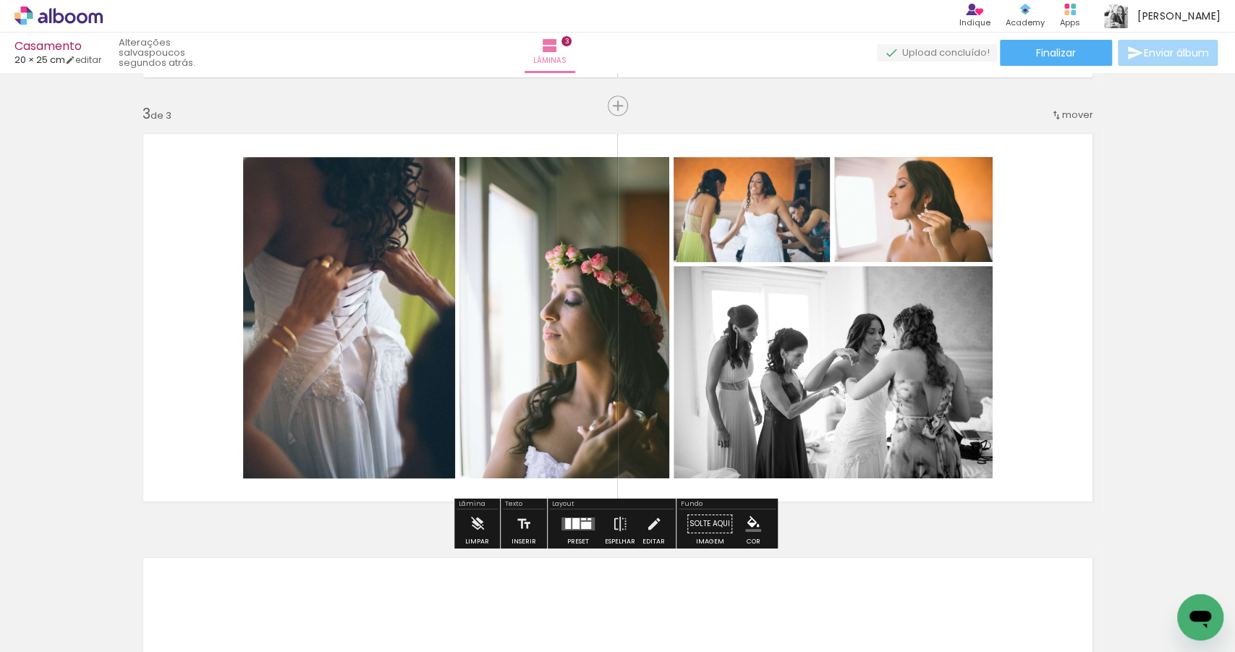
click at [565, 520] on div at bounding box center [568, 523] width 6 height 11
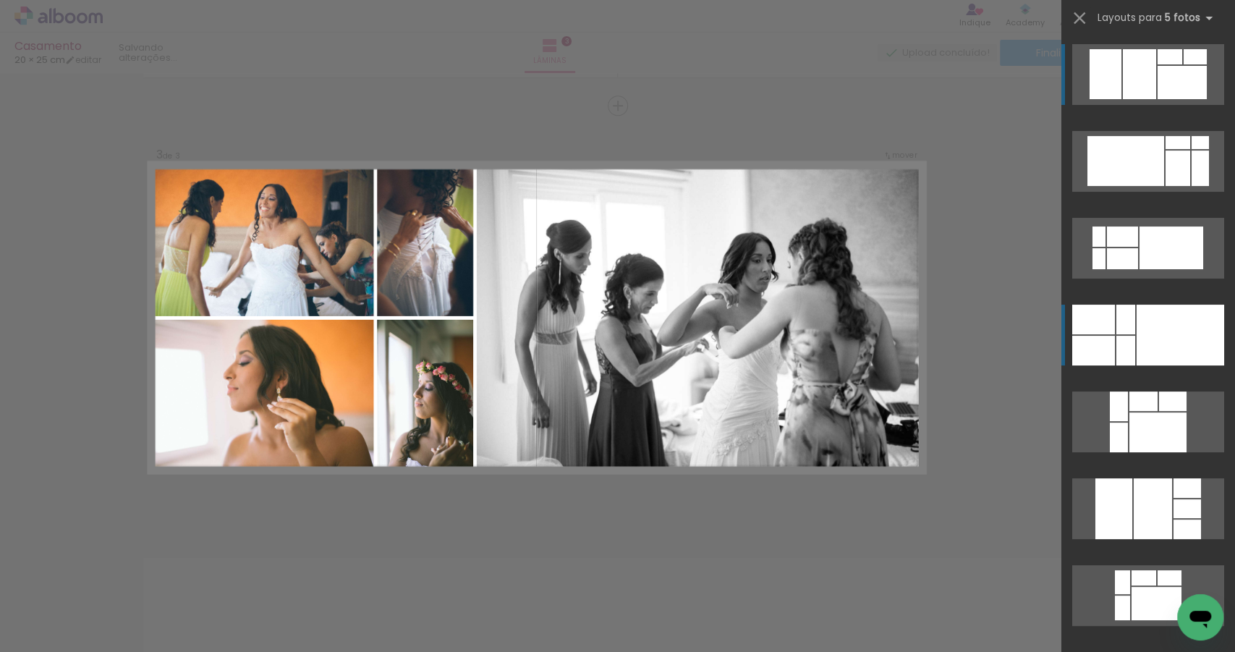
scroll to position [839, 0]
click at [1154, 325] on div at bounding box center [1181, 335] width 88 height 61
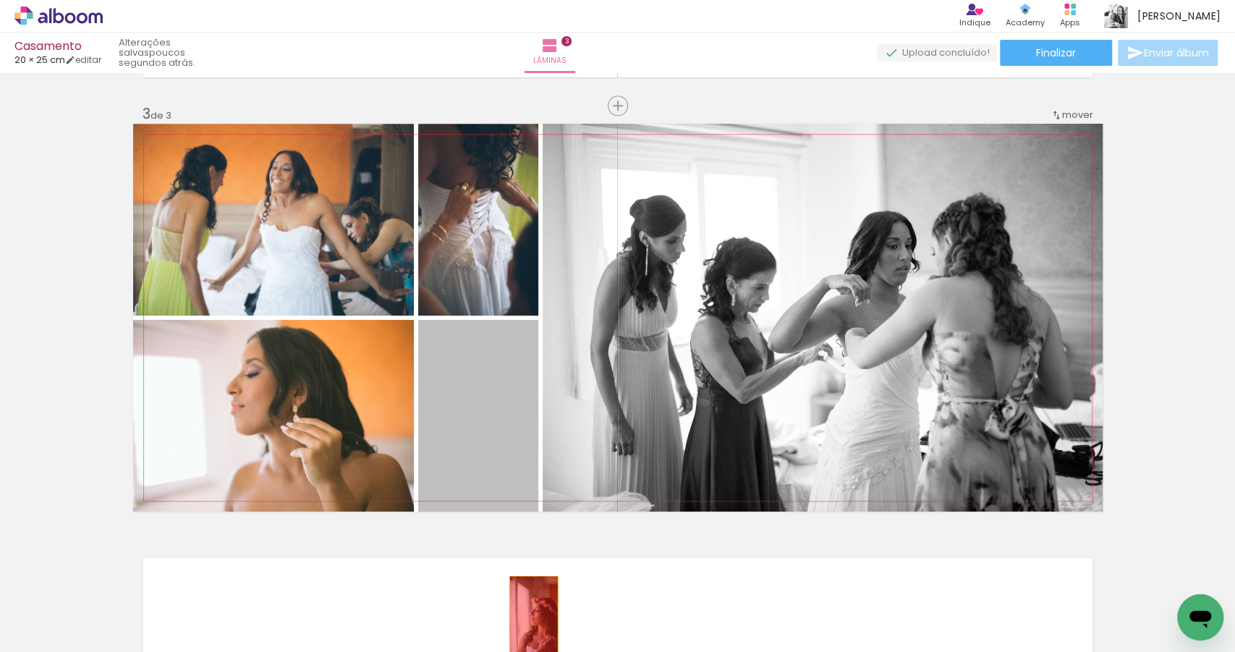
drag, startPoint x: 486, startPoint y: 412, endPoint x: 530, endPoint y: 615, distance: 207.5
click at [530, 615] on quentale-workspace at bounding box center [617, 326] width 1235 height 652
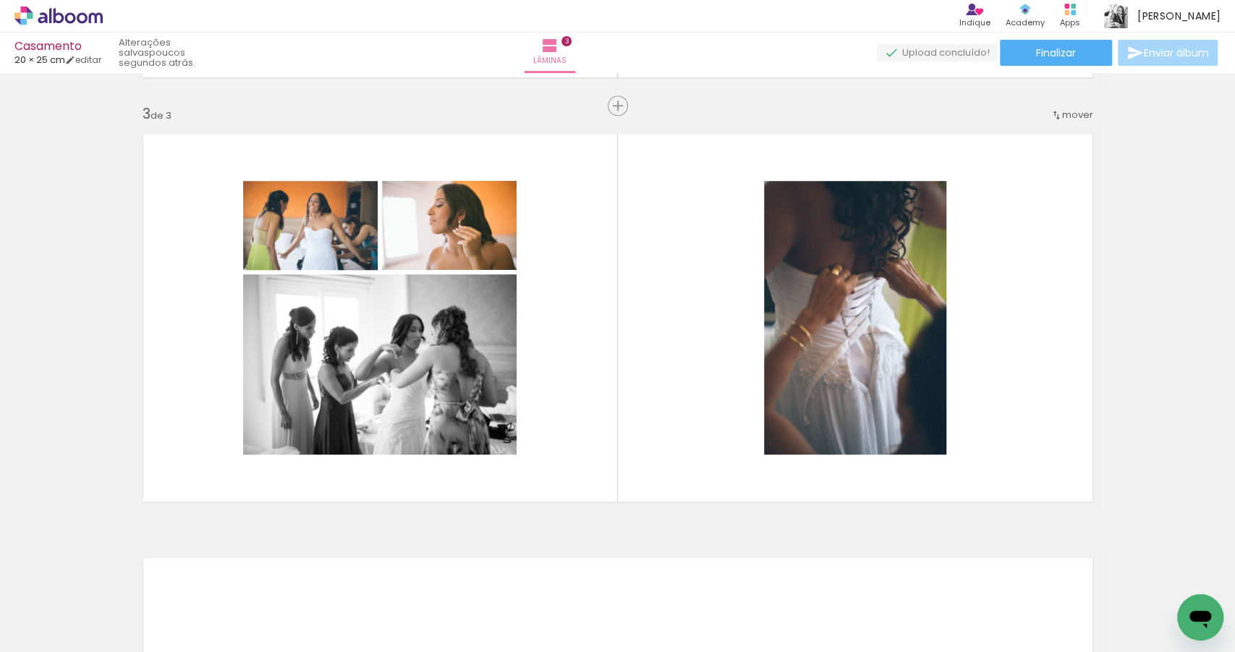
scroll to position [0, 4622]
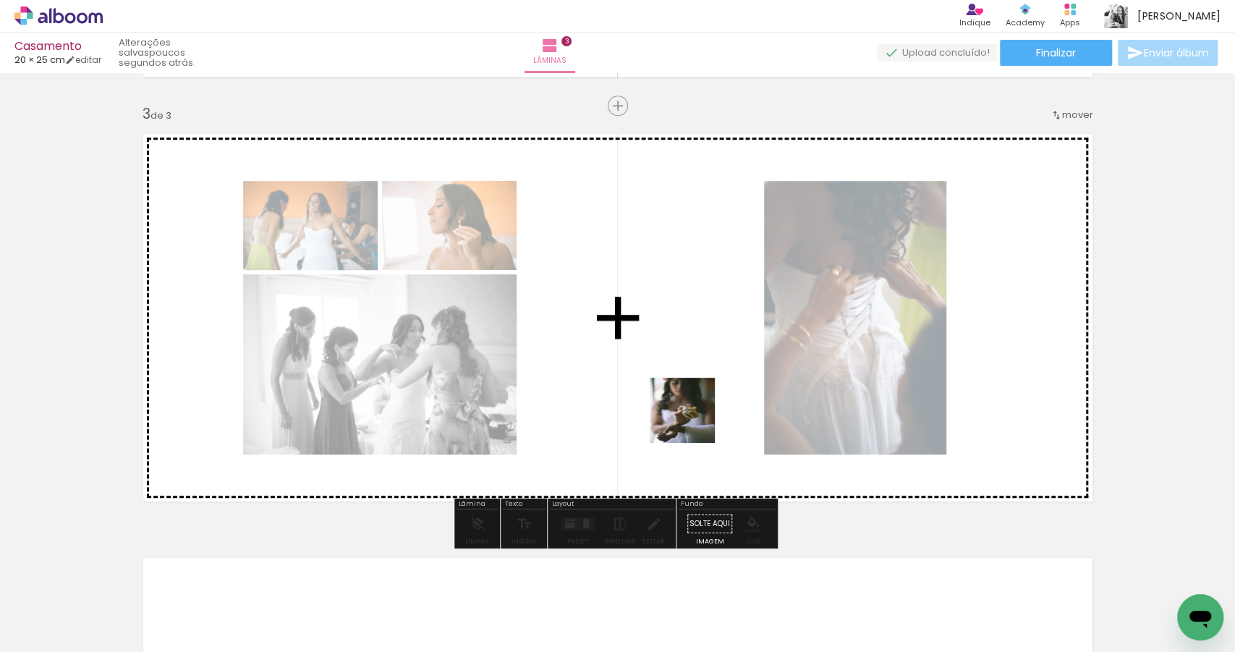
drag, startPoint x: 712, startPoint y: 610, endPoint x: 693, endPoint y: 420, distance: 191.2
click at [693, 420] on quentale-workspace at bounding box center [617, 326] width 1235 height 652
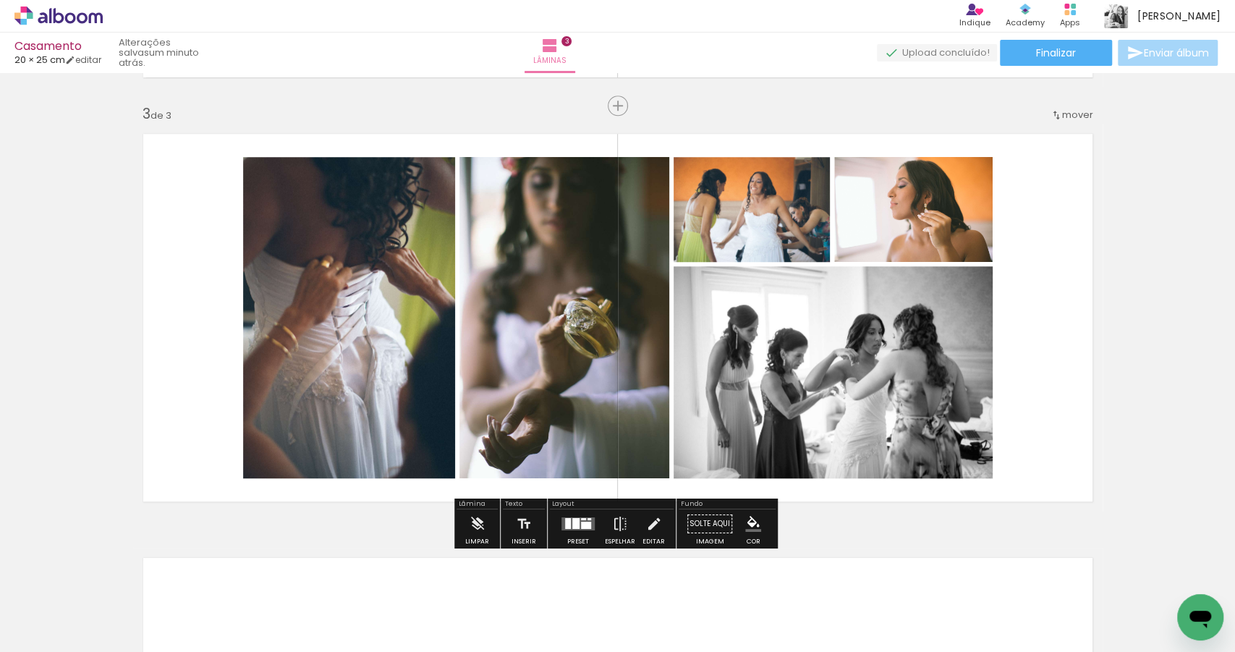
click at [578, 520] on quentale-layouter at bounding box center [577, 523] width 33 height 13
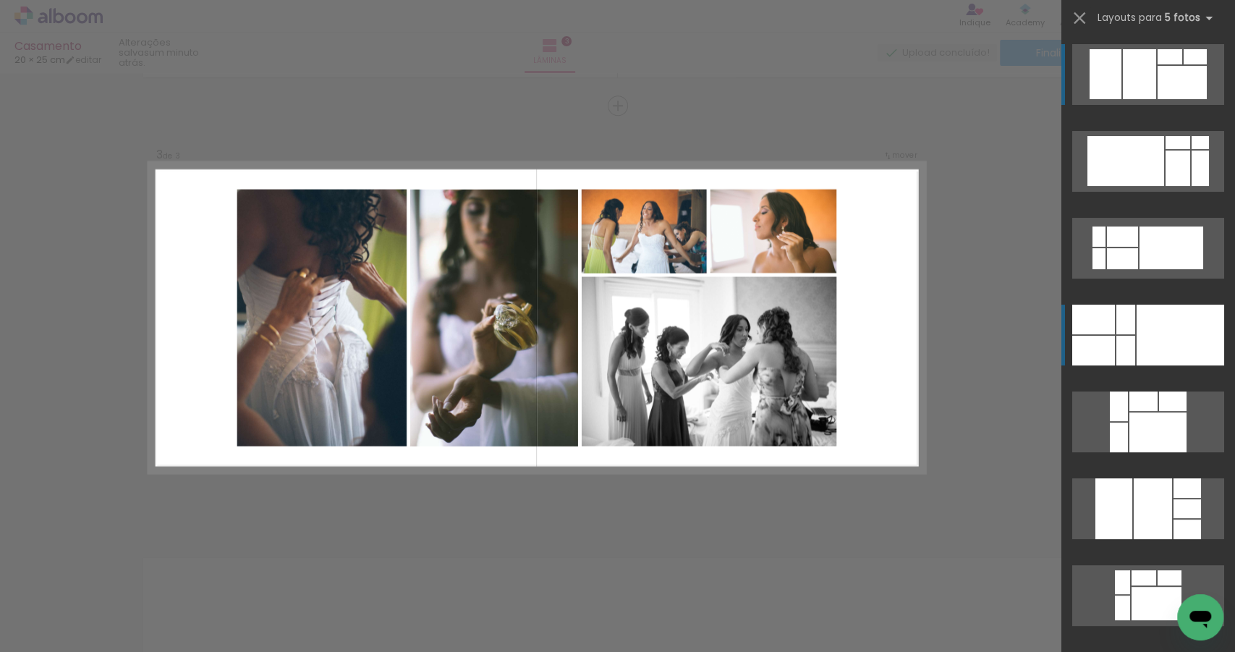
scroll to position [839, 0]
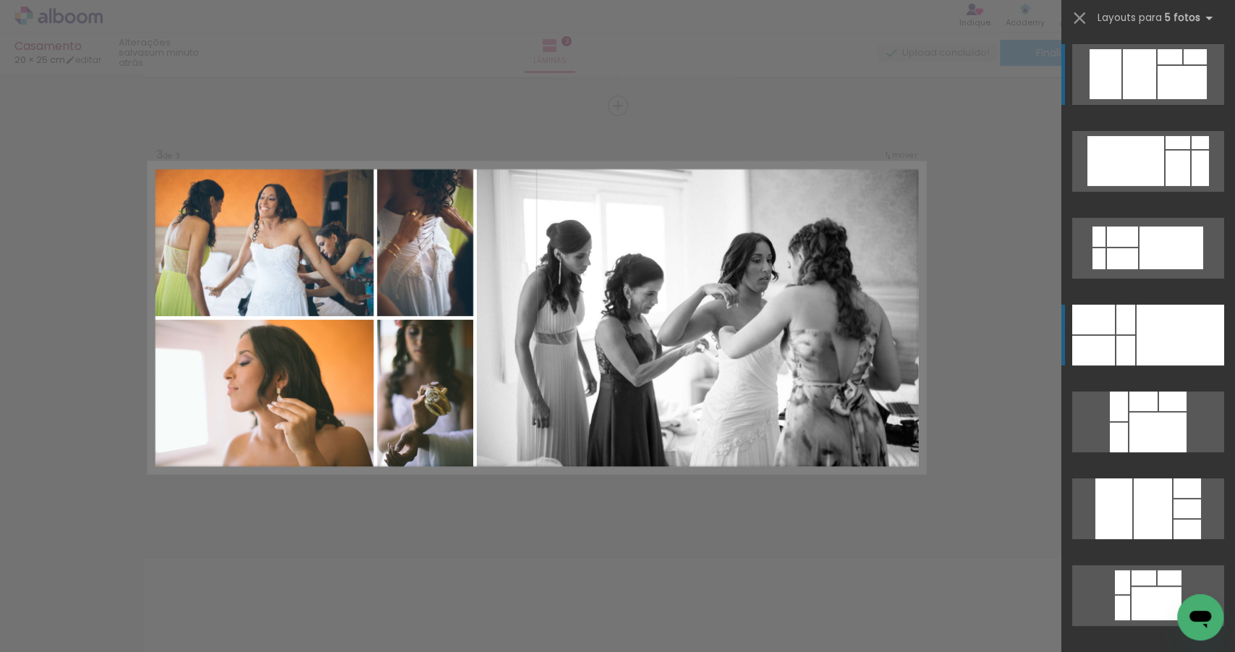
click at [1149, 322] on div at bounding box center [1181, 335] width 88 height 61
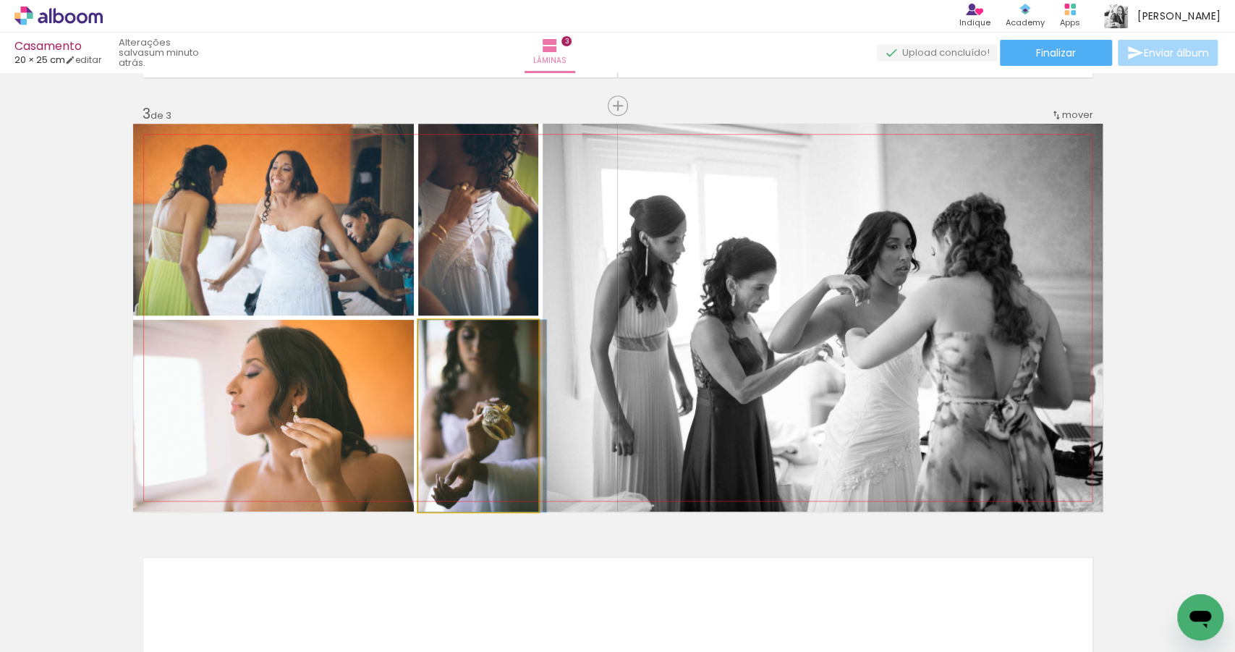
drag, startPoint x: 483, startPoint y: 400, endPoint x: 488, endPoint y: 383, distance: 18.3
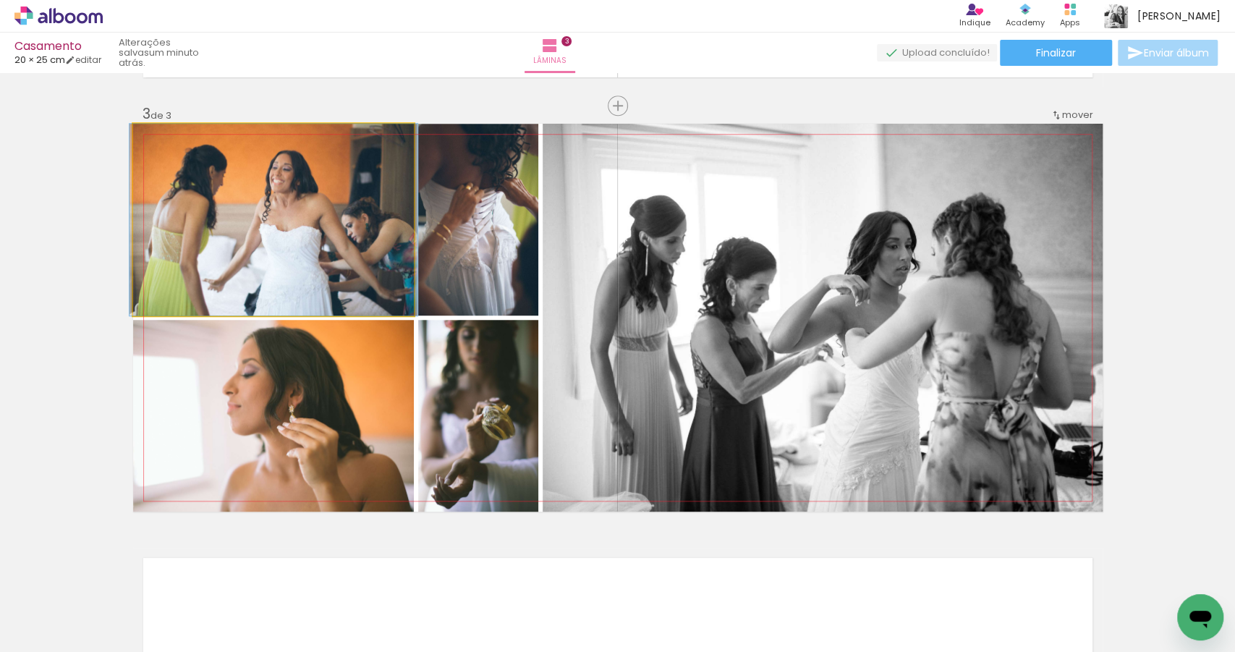
drag, startPoint x: 279, startPoint y: 243, endPoint x: 365, endPoint y: 266, distance: 89.2
click at [281, 243] on quentale-photo at bounding box center [273, 220] width 281 height 192
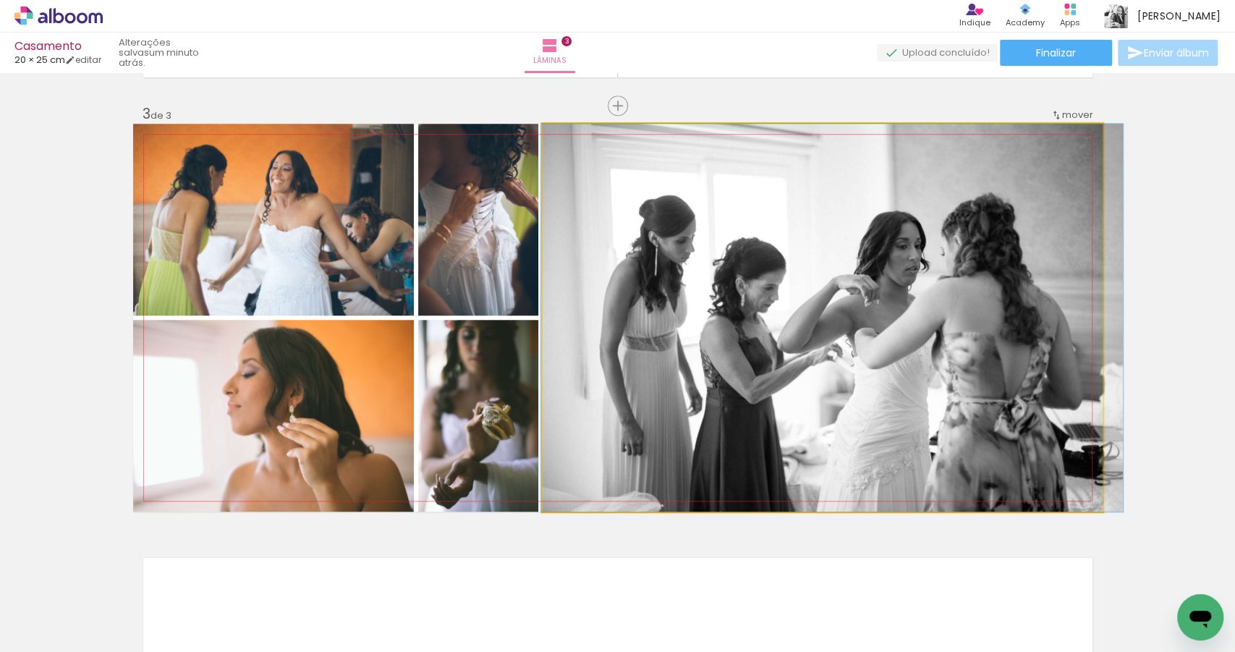
drag, startPoint x: 831, startPoint y: 349, endPoint x: 842, endPoint y: 348, distance: 11.6
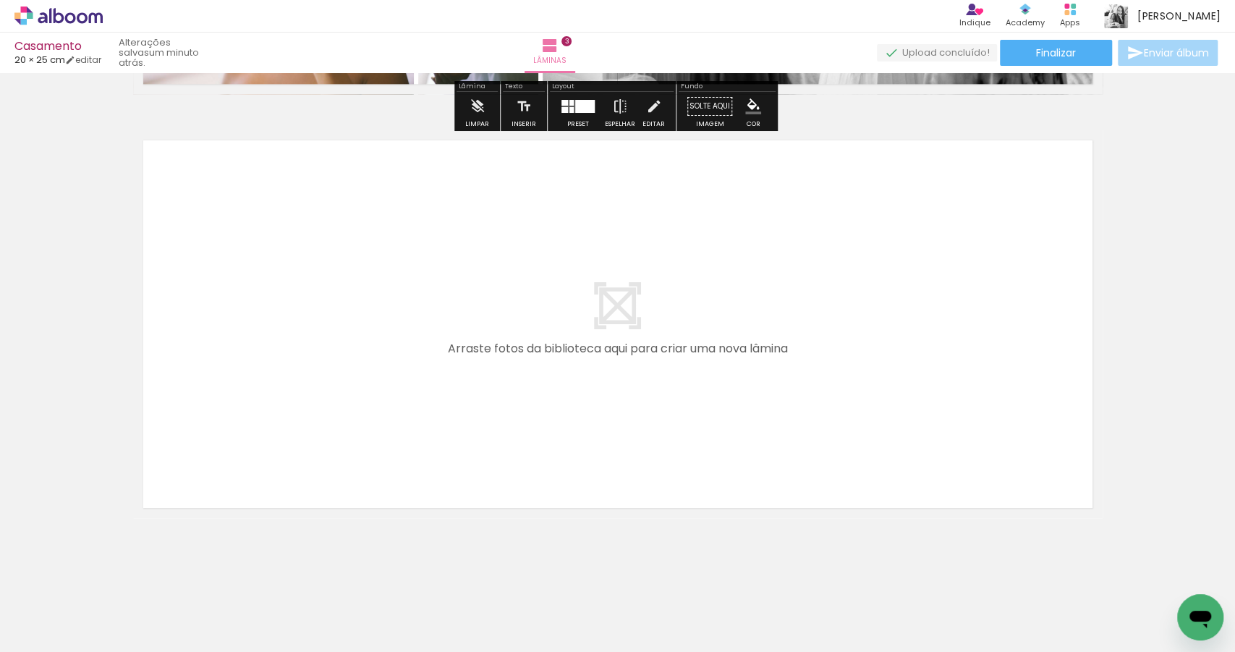
scroll to position [1263, 0]
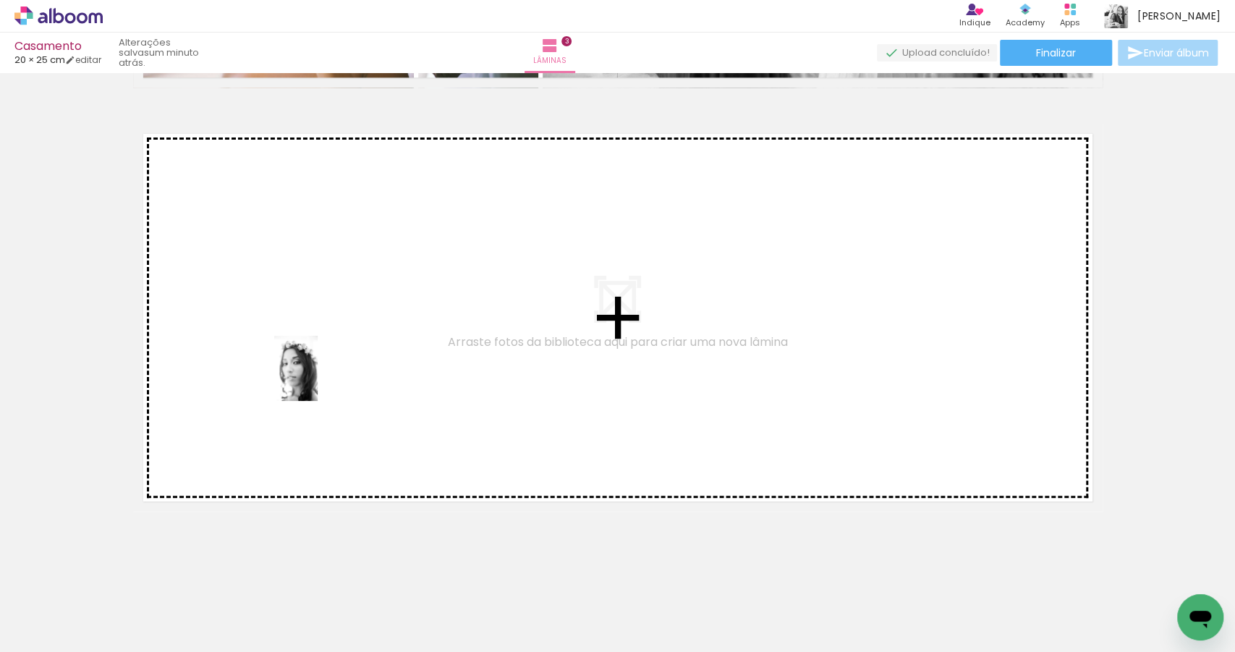
drag, startPoint x: 465, startPoint y: 603, endPoint x: 318, endPoint y: 379, distance: 268.1
click at [318, 379] on quentale-workspace at bounding box center [617, 326] width 1235 height 652
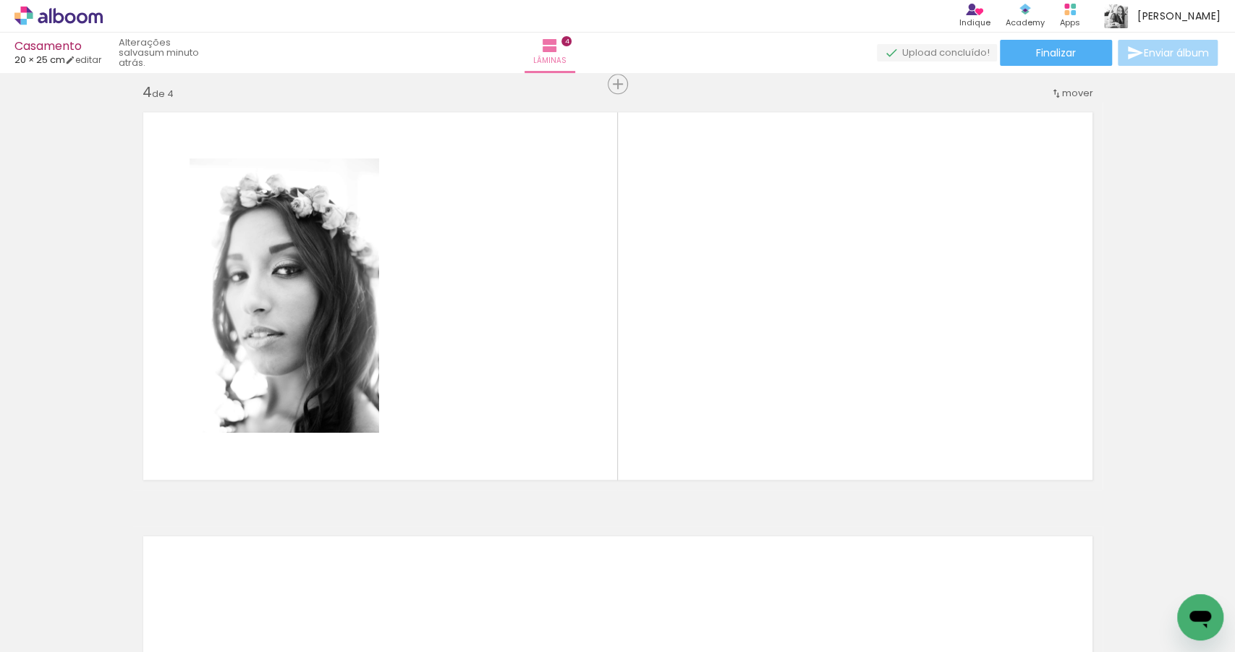
scroll to position [0, 4000]
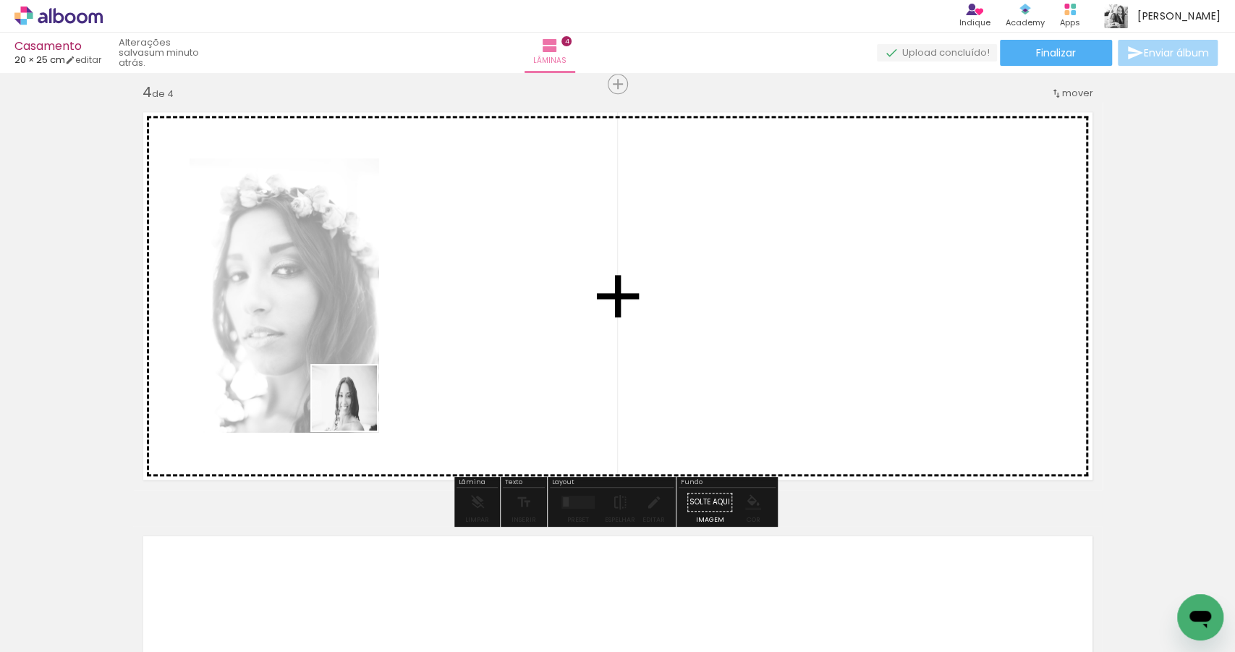
drag, startPoint x: 357, startPoint y: 612, endPoint x: 328, endPoint y: 315, distance: 298.1
click at [328, 315] on quentale-workspace at bounding box center [617, 326] width 1235 height 652
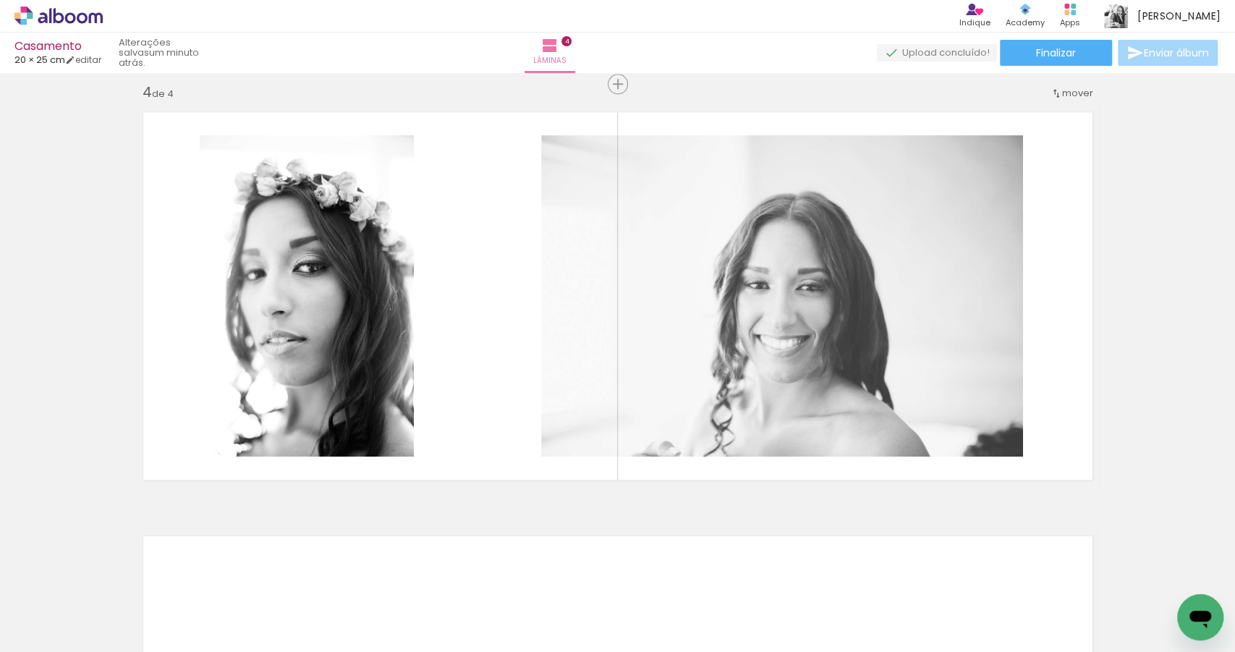
scroll to position [0, 5053]
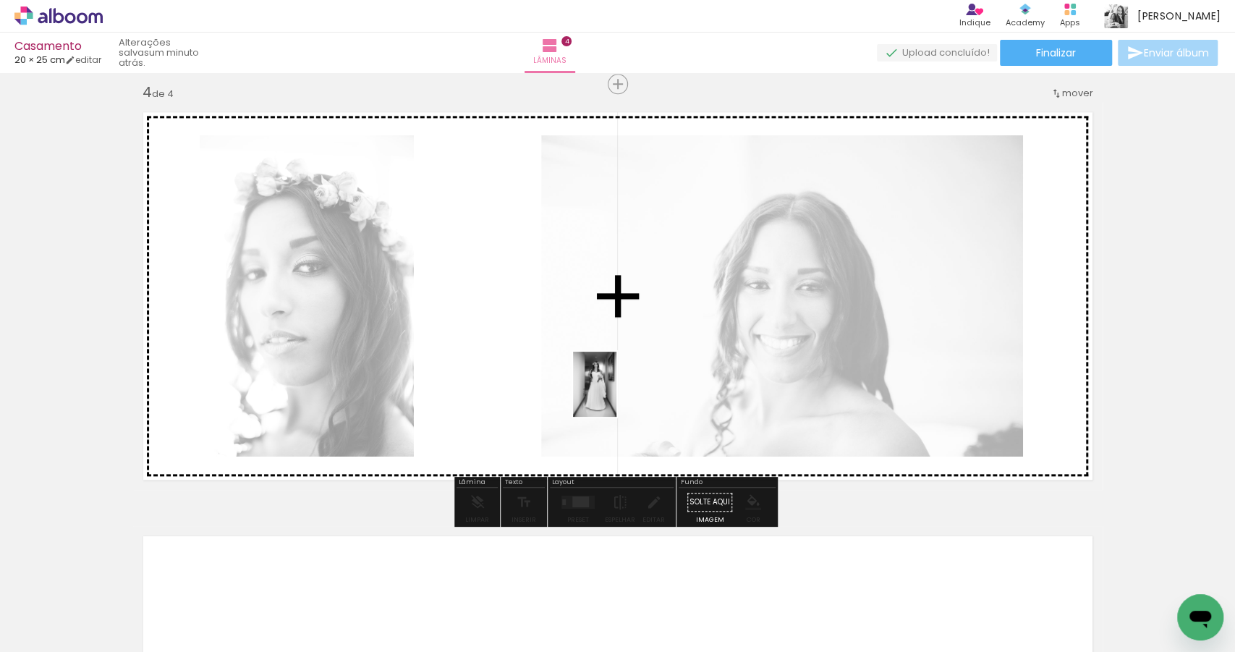
drag, startPoint x: 450, startPoint y: 606, endPoint x: 616, endPoint y: 394, distance: 269.0
click at [616, 394] on quentale-workspace at bounding box center [617, 326] width 1235 height 652
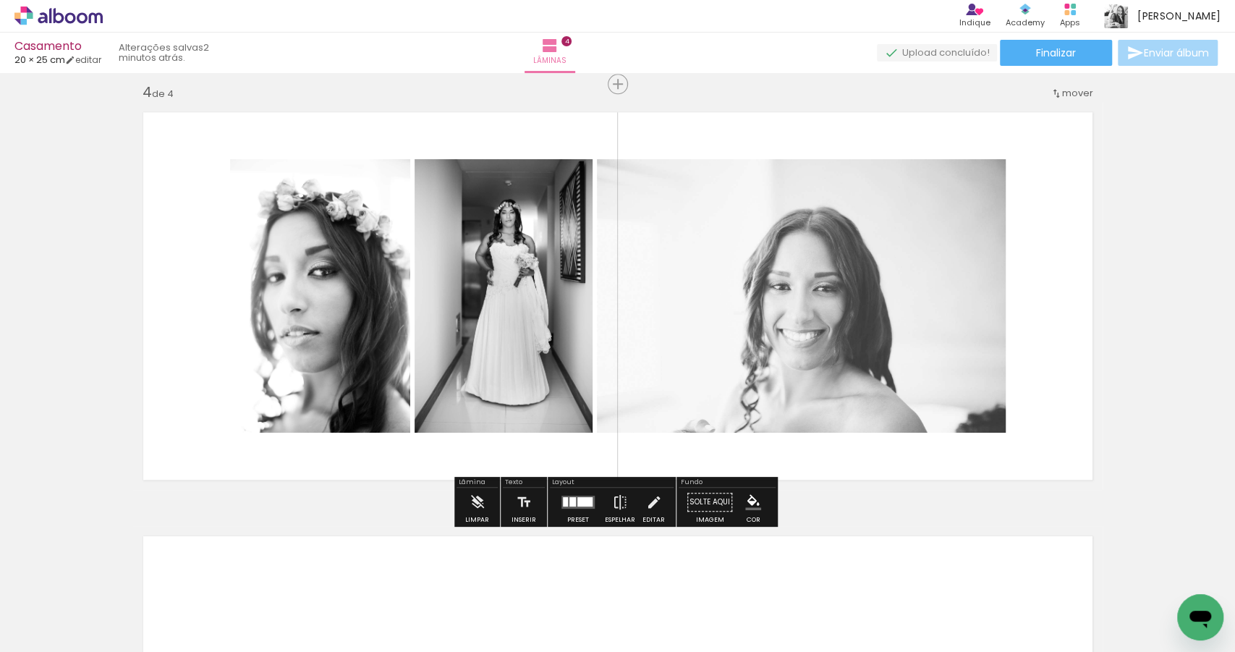
click at [577, 501] on div at bounding box center [584, 501] width 15 height 9
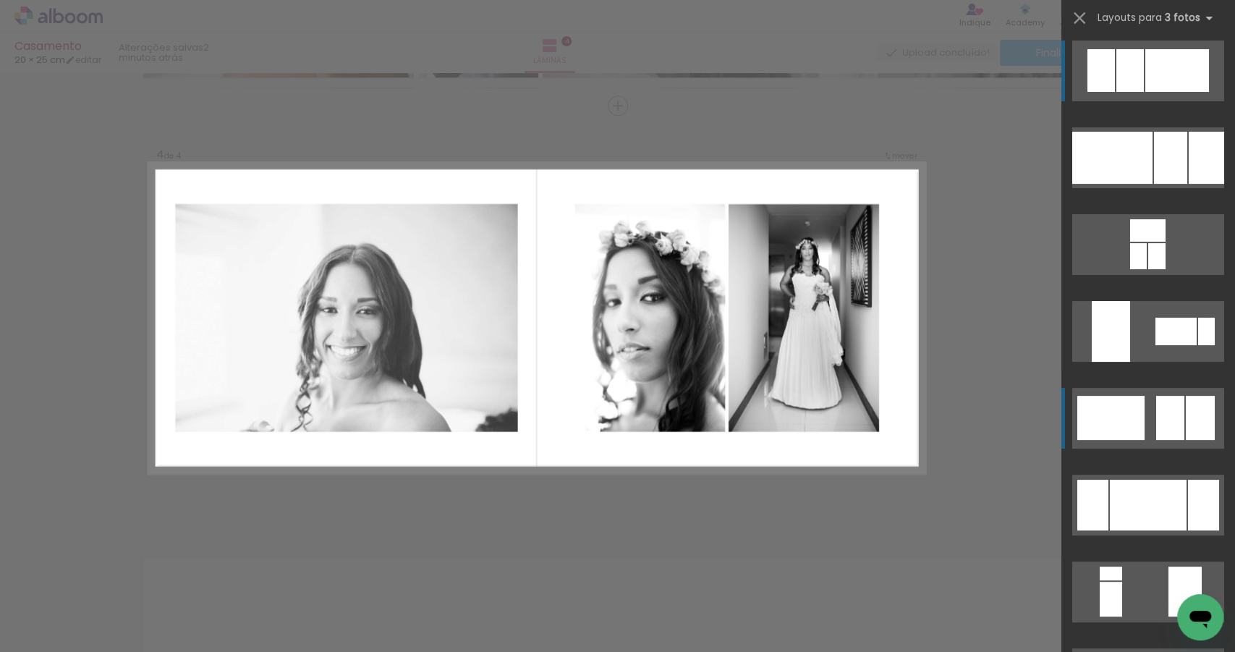
scroll to position [1, 0]
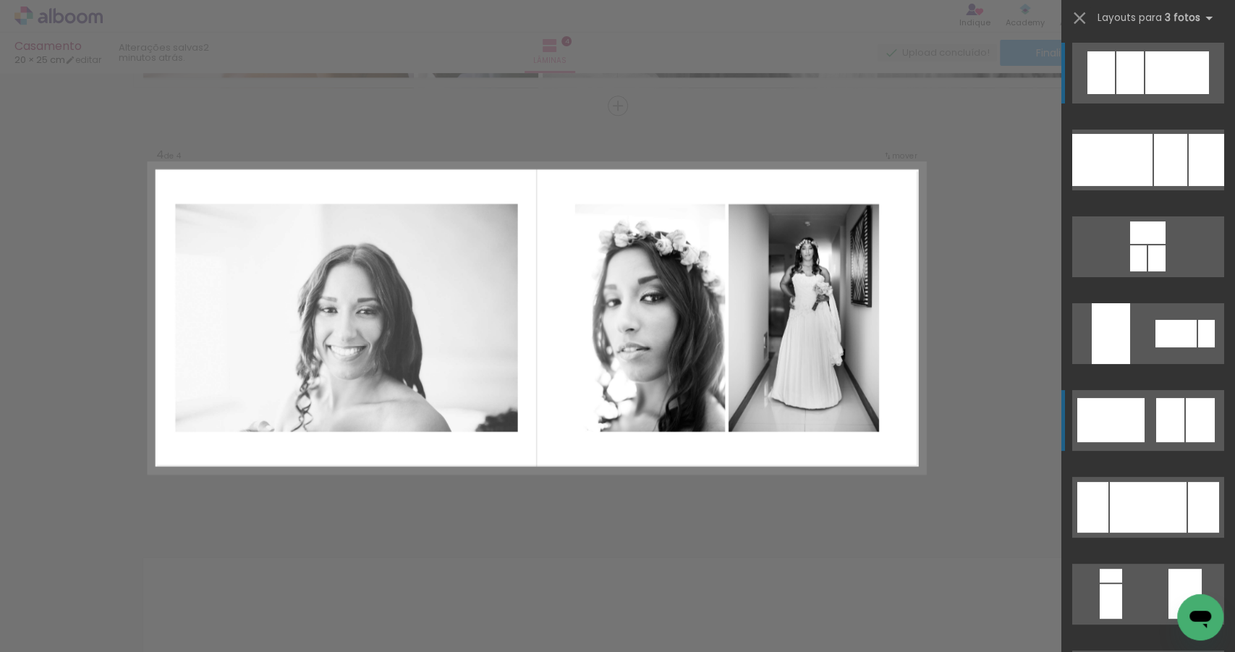
click at [1175, 415] on div at bounding box center [1170, 420] width 28 height 44
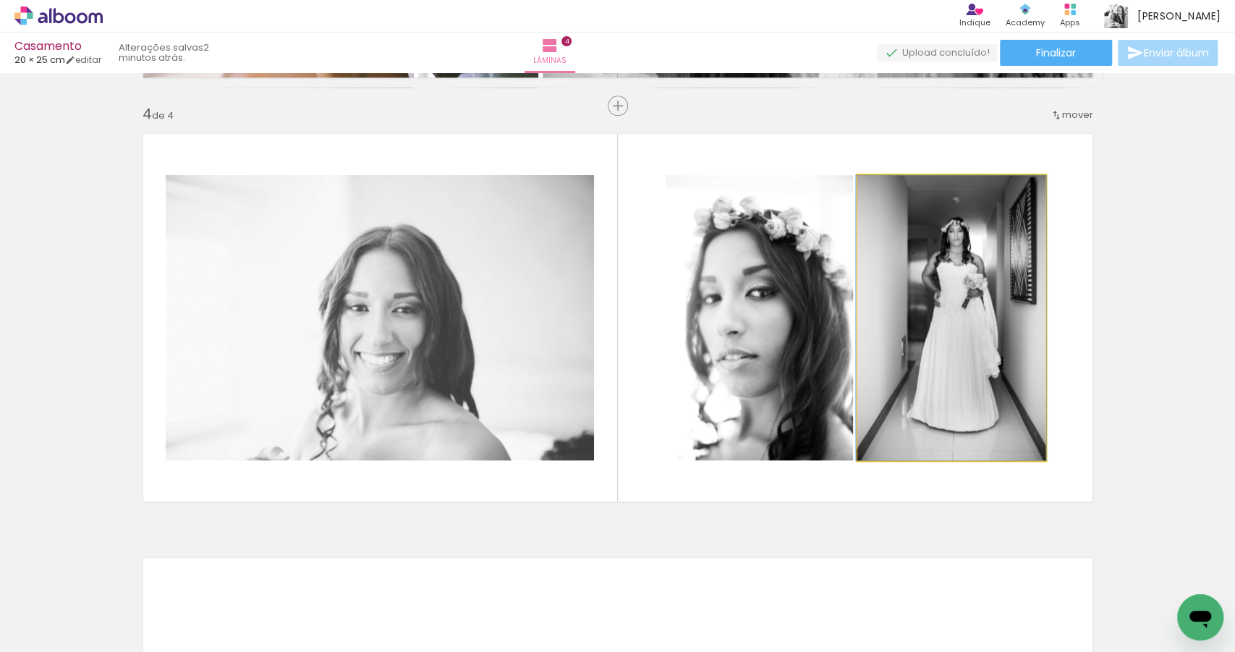
click at [978, 346] on quentale-photo at bounding box center [951, 317] width 188 height 285
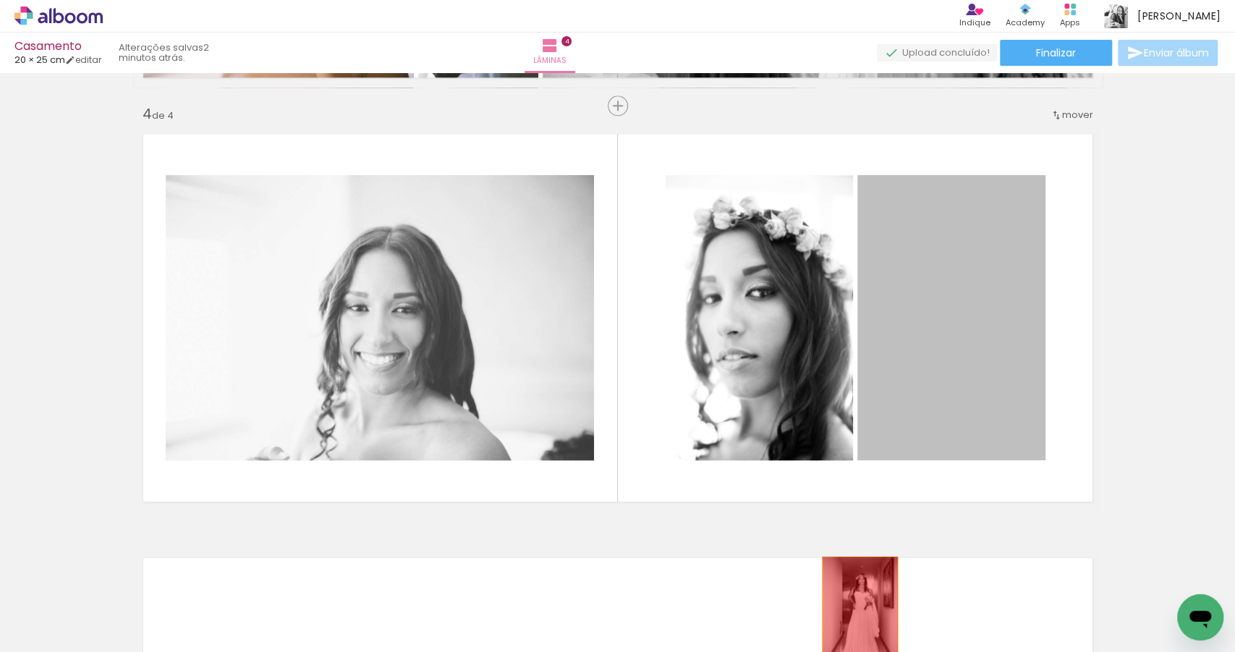
drag, startPoint x: 974, startPoint y: 342, endPoint x: 856, endPoint y: 613, distance: 295.2
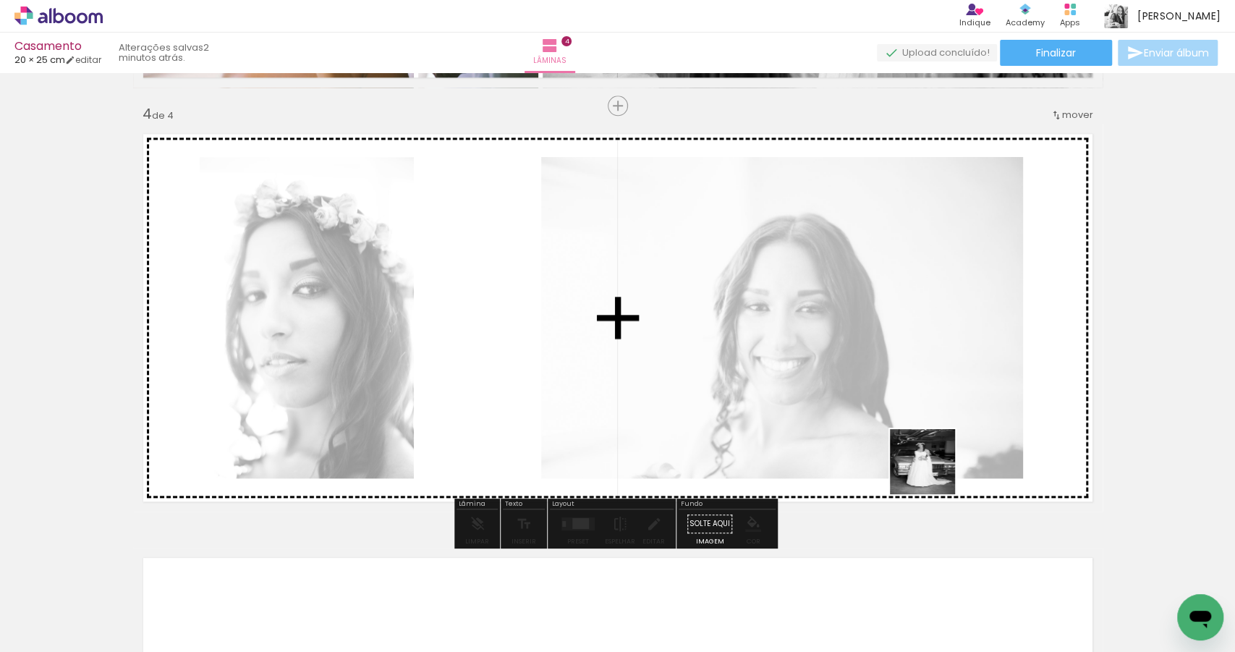
drag, startPoint x: 764, startPoint y: 611, endPoint x: 1002, endPoint y: 352, distance: 351.3
click at [1002, 352] on quentale-workspace at bounding box center [617, 326] width 1235 height 652
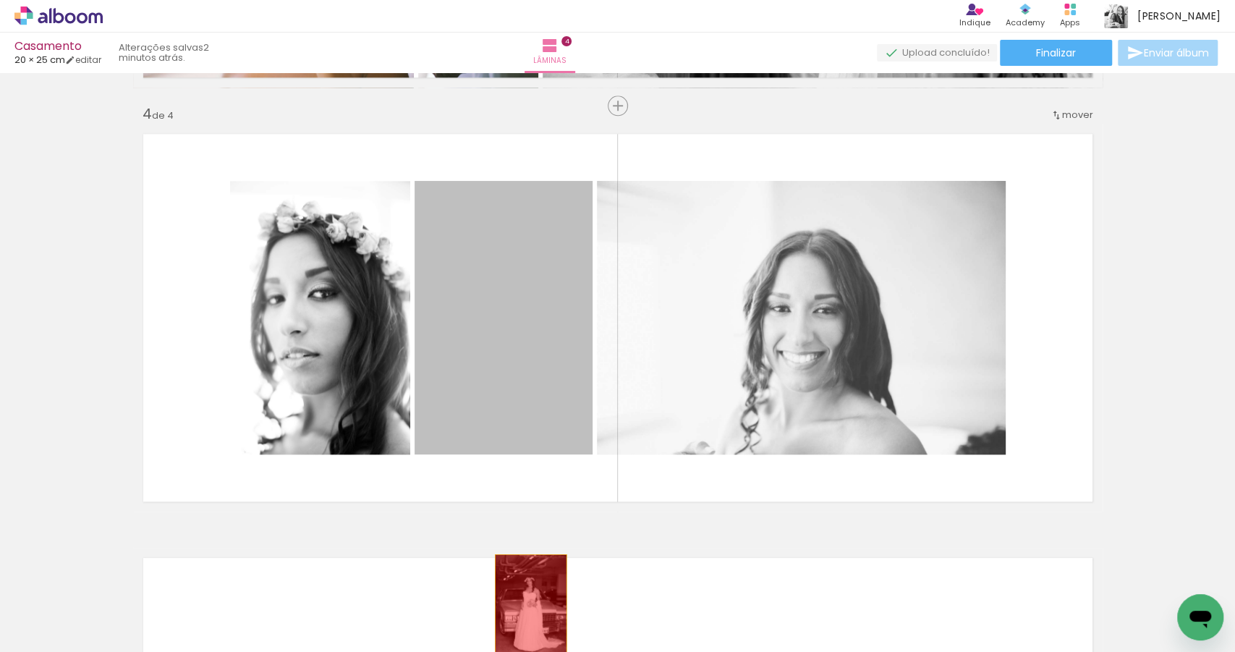
drag, startPoint x: 509, startPoint y: 360, endPoint x: 495, endPoint y: 573, distance: 213.2
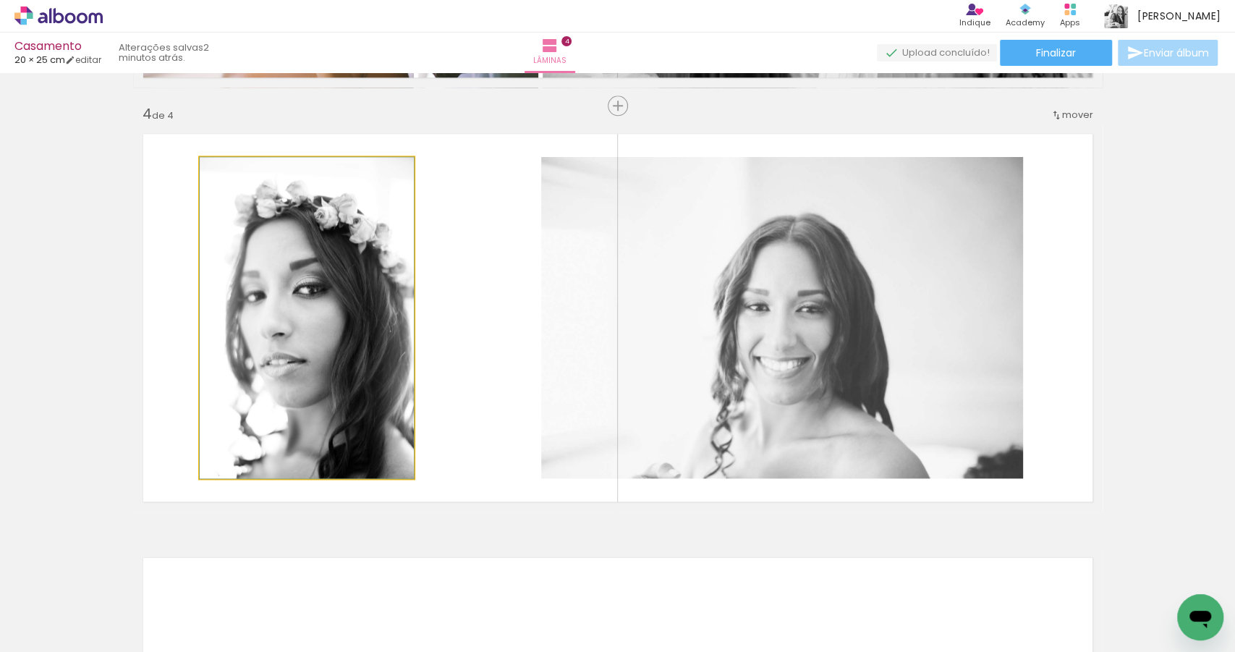
drag, startPoint x: 302, startPoint y: 373, endPoint x: 345, endPoint y: 359, distance: 44.8
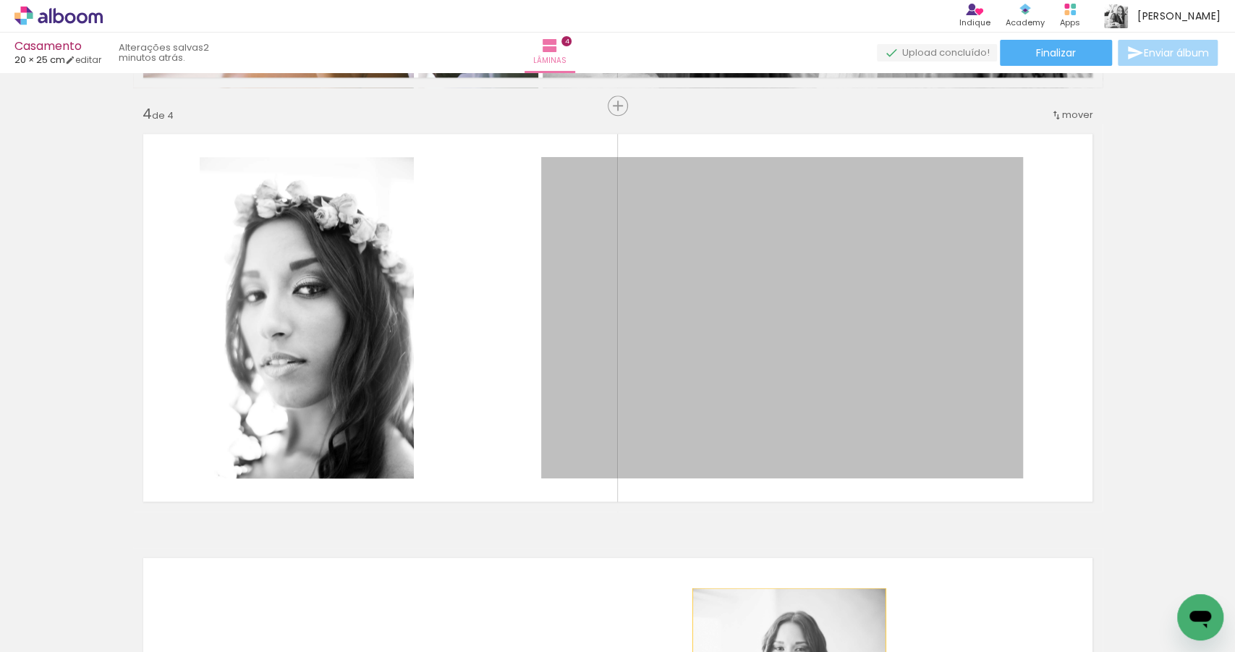
drag, startPoint x: 768, startPoint y: 367, endPoint x: 785, endPoint y: 652, distance: 285.6
click at [785, 651] on quentale-workspace at bounding box center [617, 326] width 1235 height 652
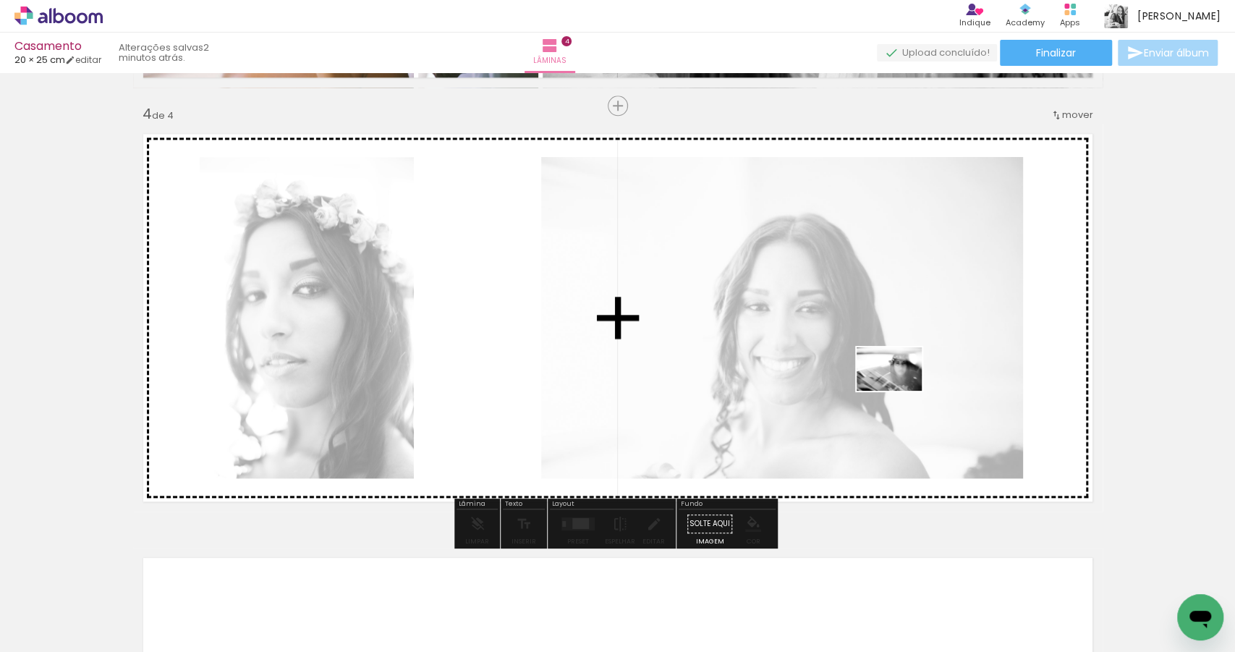
drag, startPoint x: 1083, startPoint y: 583, endPoint x: 889, endPoint y: 365, distance: 292.6
click at [893, 376] on quentale-workspace at bounding box center [617, 326] width 1235 height 652
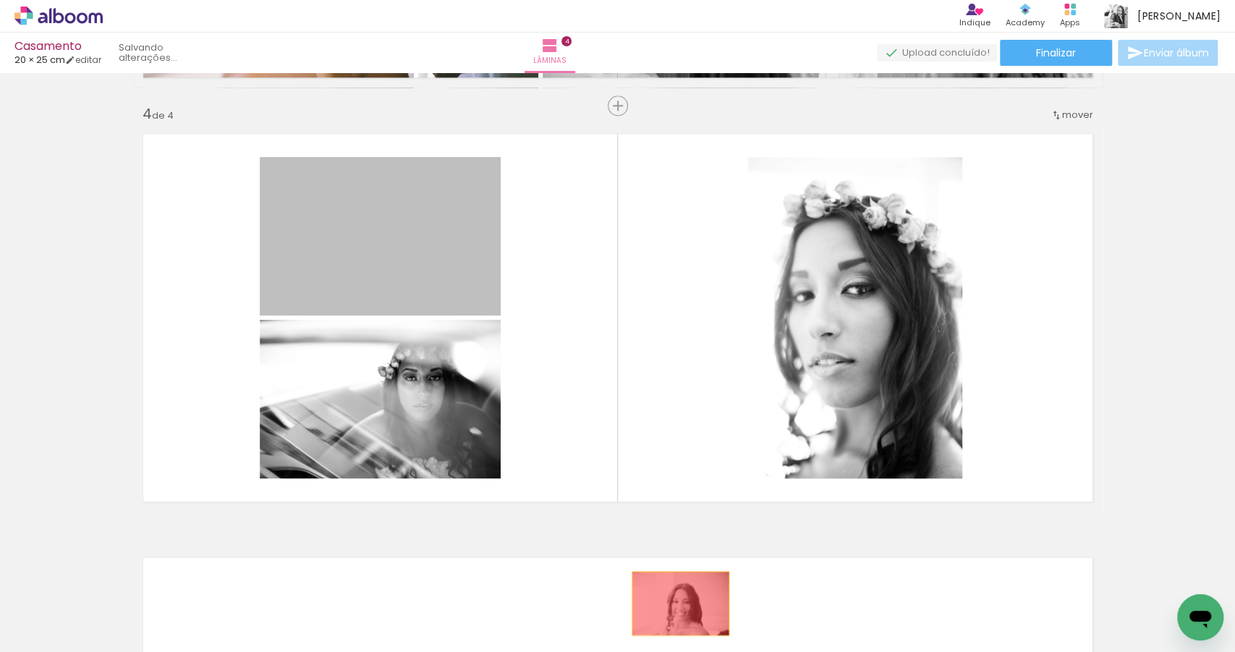
drag, startPoint x: 391, startPoint y: 252, endPoint x: 677, endPoint y: 603, distance: 452.6
click at [677, 603] on quentale-workspace at bounding box center [617, 326] width 1235 height 652
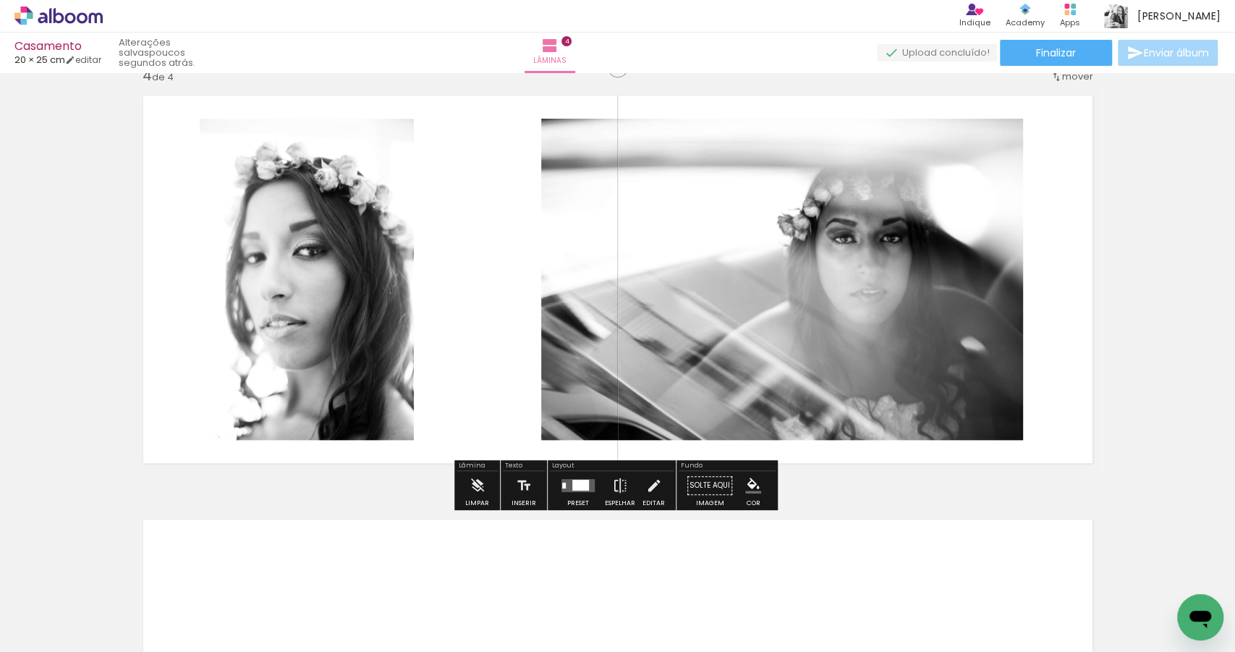
scroll to position [1488, 0]
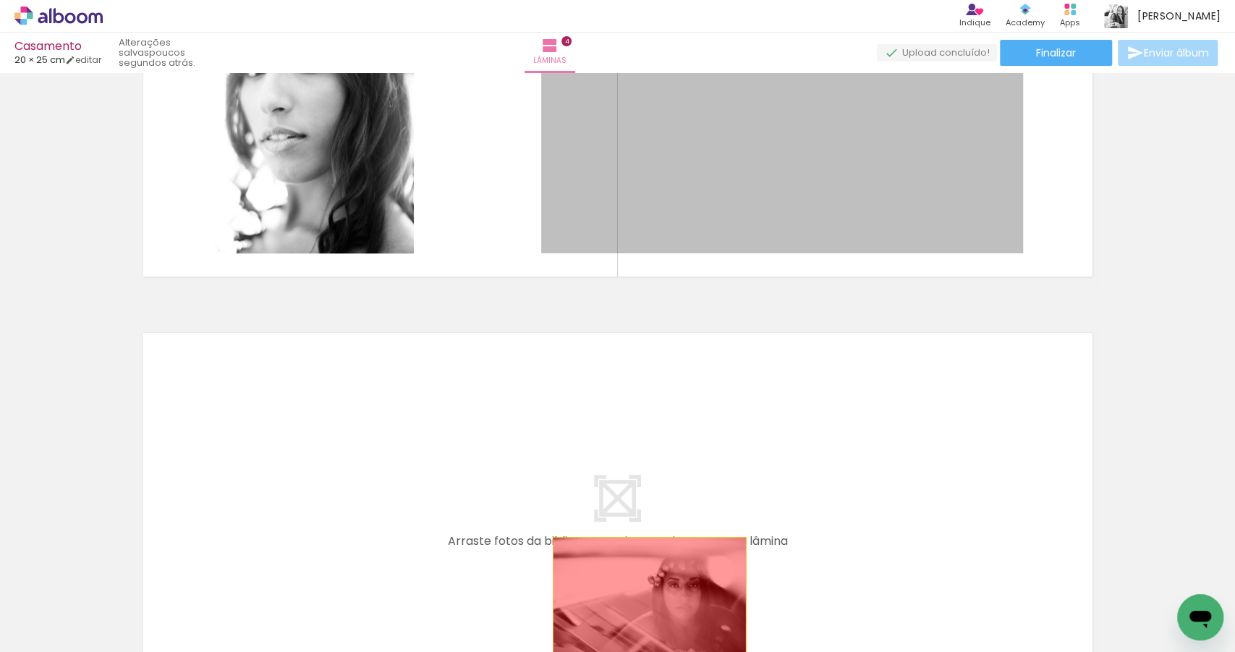
drag, startPoint x: 688, startPoint y: 169, endPoint x: 642, endPoint y: 603, distance: 435.9
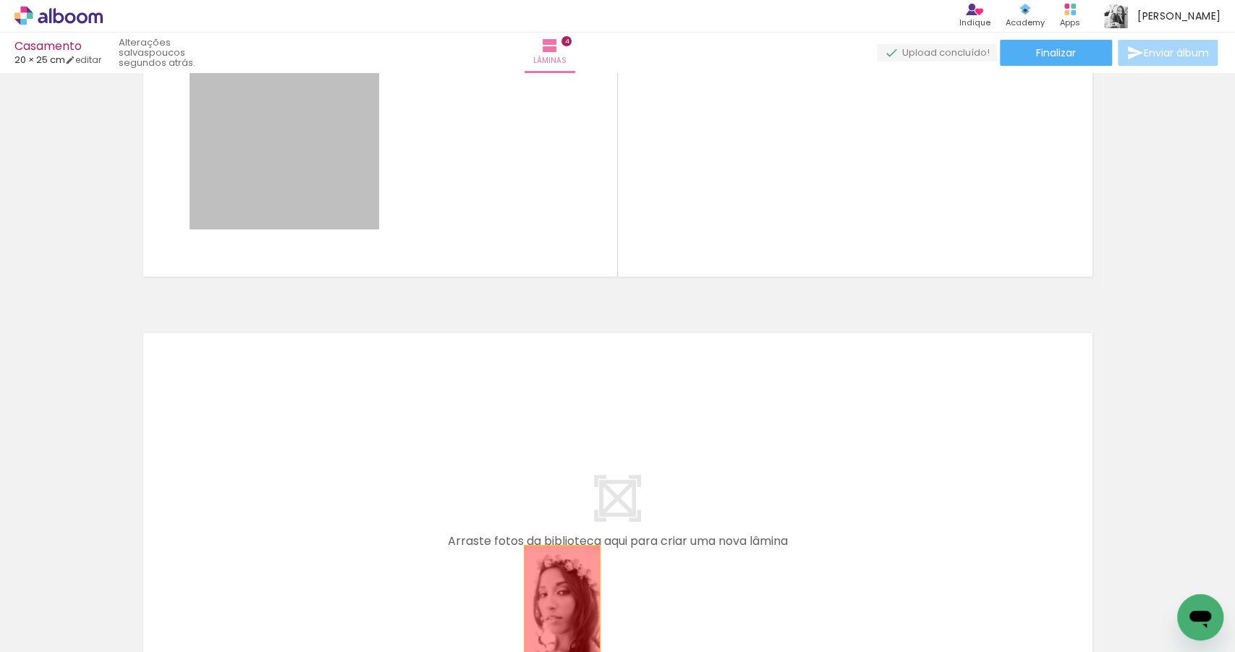
drag, startPoint x: 293, startPoint y: 178, endPoint x: 558, endPoint y: 600, distance: 498.1
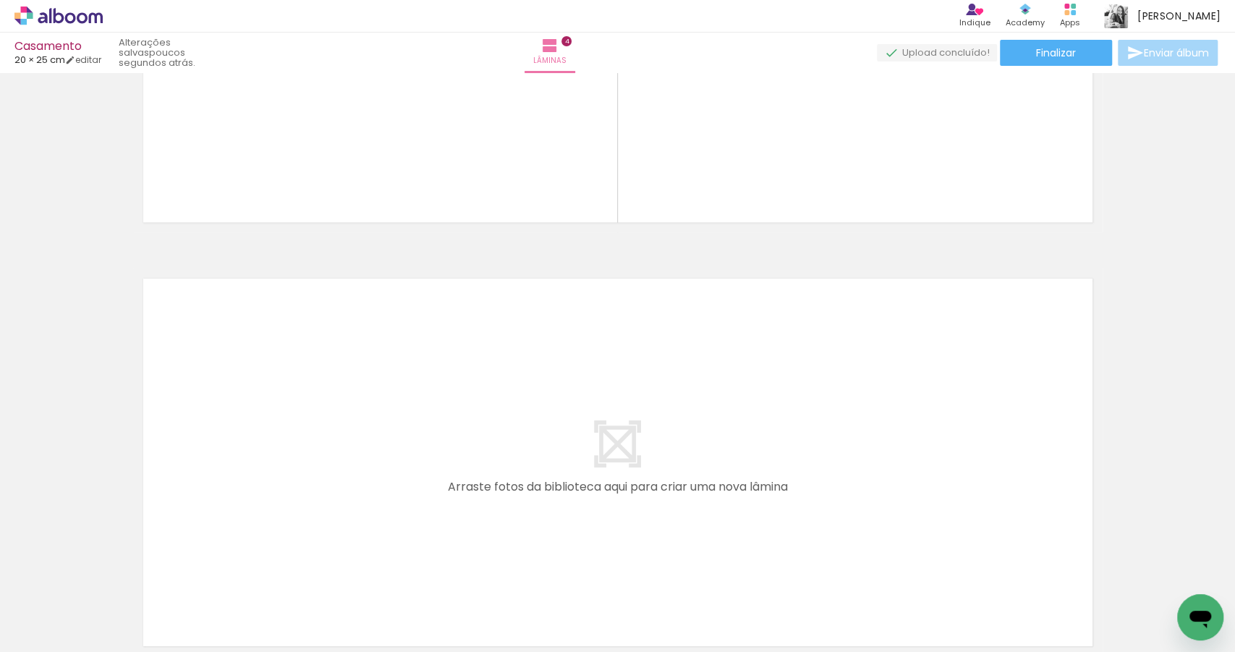
scroll to position [0, 4545]
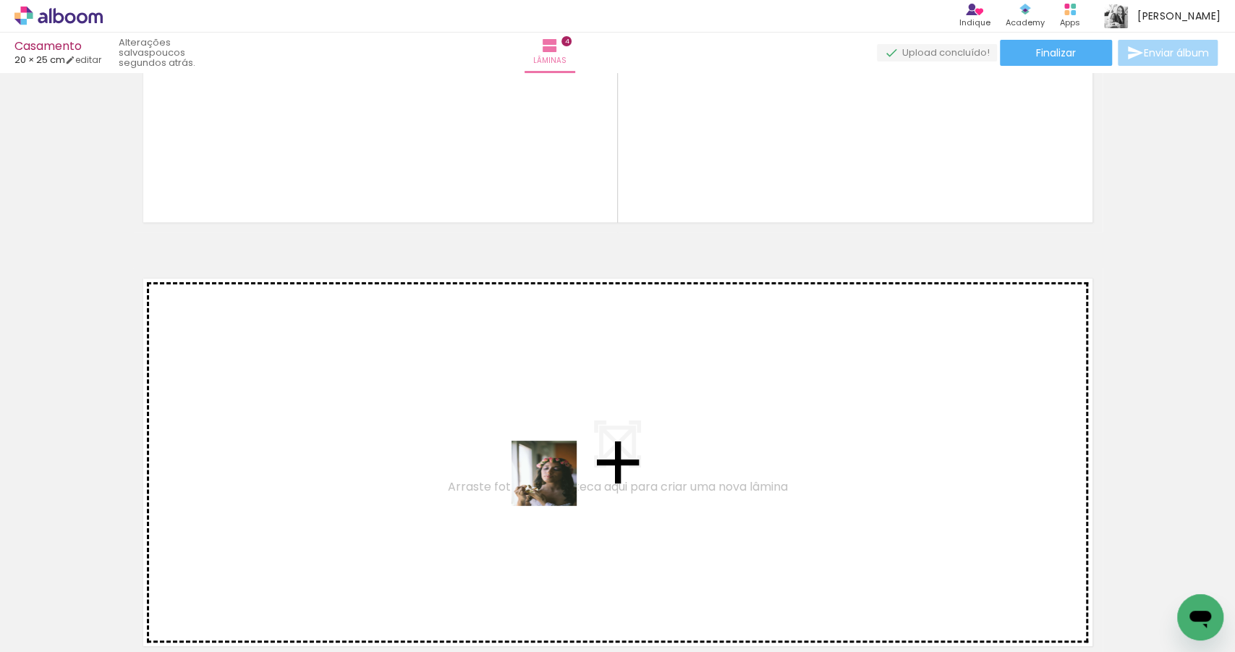
drag, startPoint x: 555, startPoint y: 484, endPoint x: 487, endPoint y: 422, distance: 92.2
click at [487, 422] on quentale-workspace at bounding box center [617, 326] width 1235 height 652
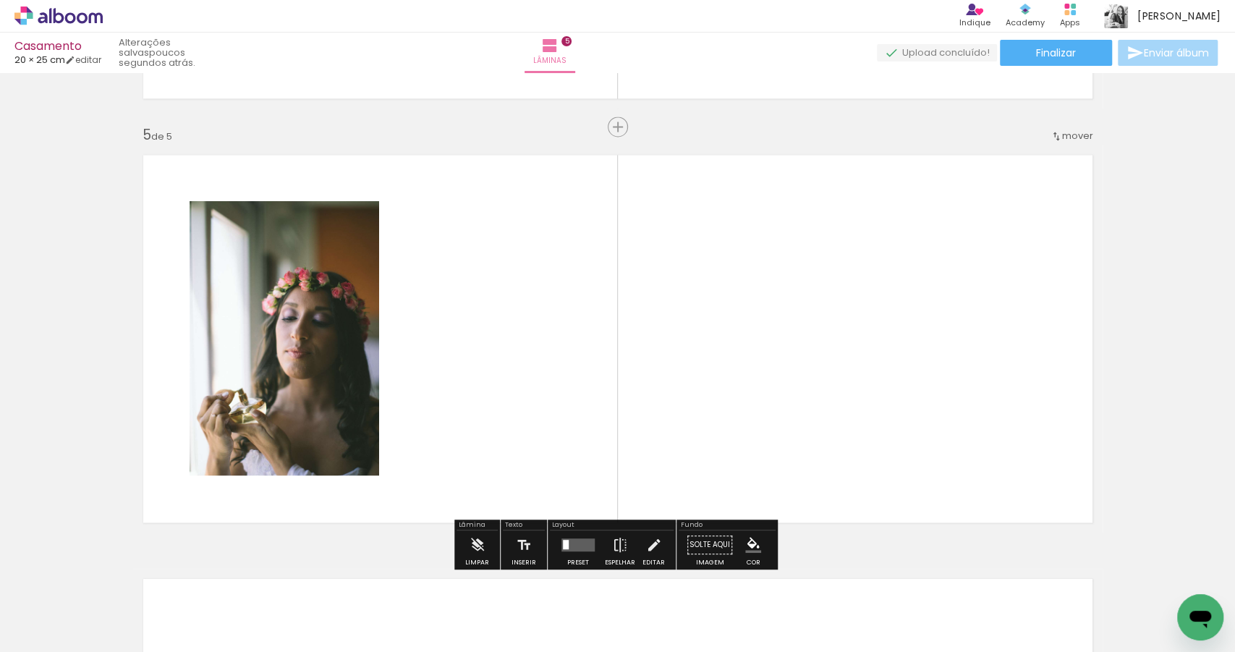
scroll to position [1687, 0]
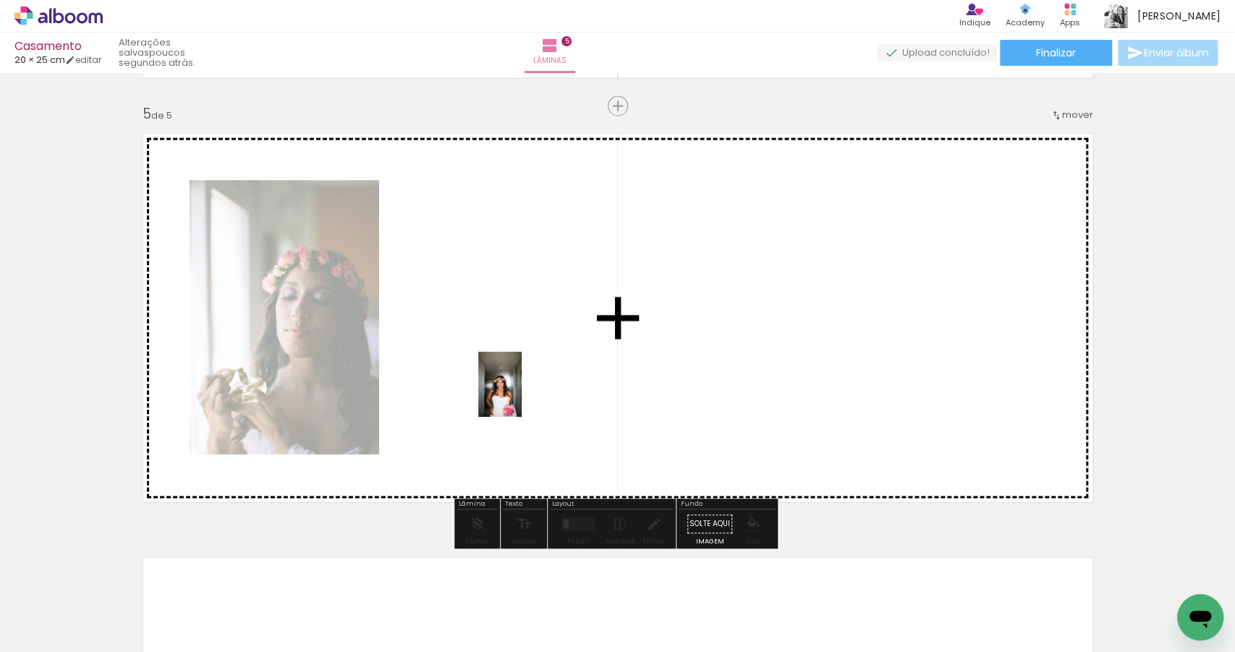
drag, startPoint x: 1016, startPoint y: 595, endPoint x: 522, endPoint y: 395, distance: 533.0
click at [522, 395] on quentale-workspace at bounding box center [617, 326] width 1235 height 652
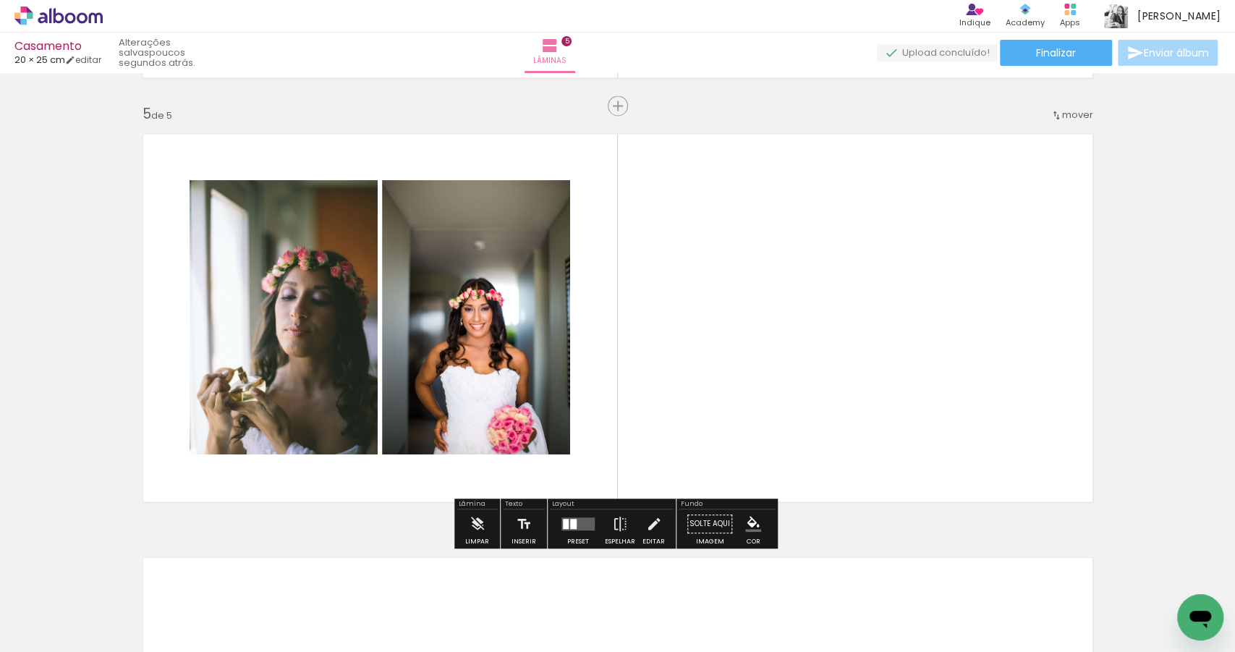
drag, startPoint x: 878, startPoint y: 611, endPoint x: 780, endPoint y: 409, distance: 224.9
click at [780, 409] on quentale-workspace at bounding box center [617, 326] width 1235 height 652
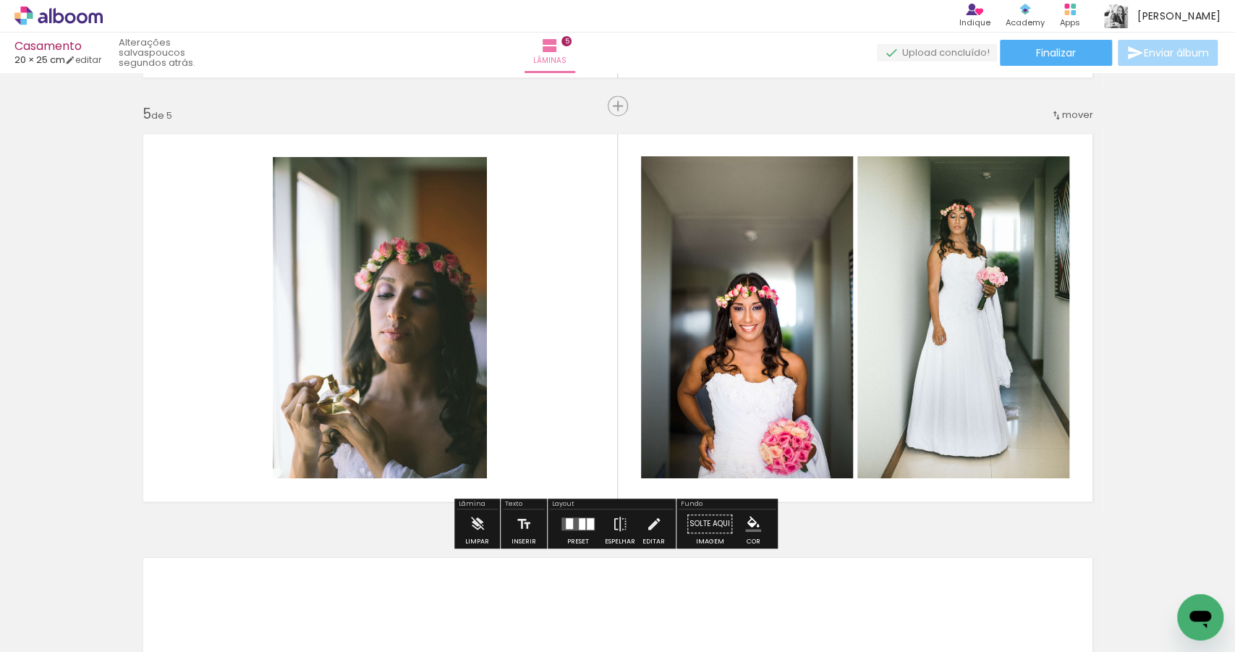
scroll to position [0, 4717]
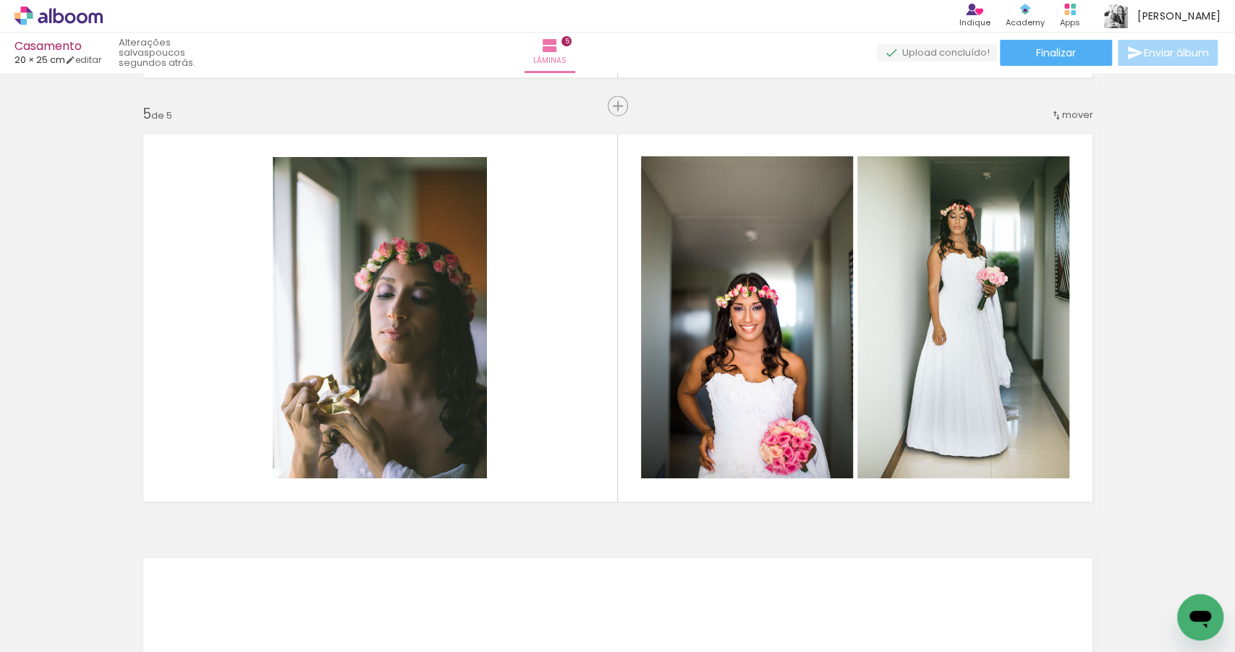
scroll to position [0, 4988]
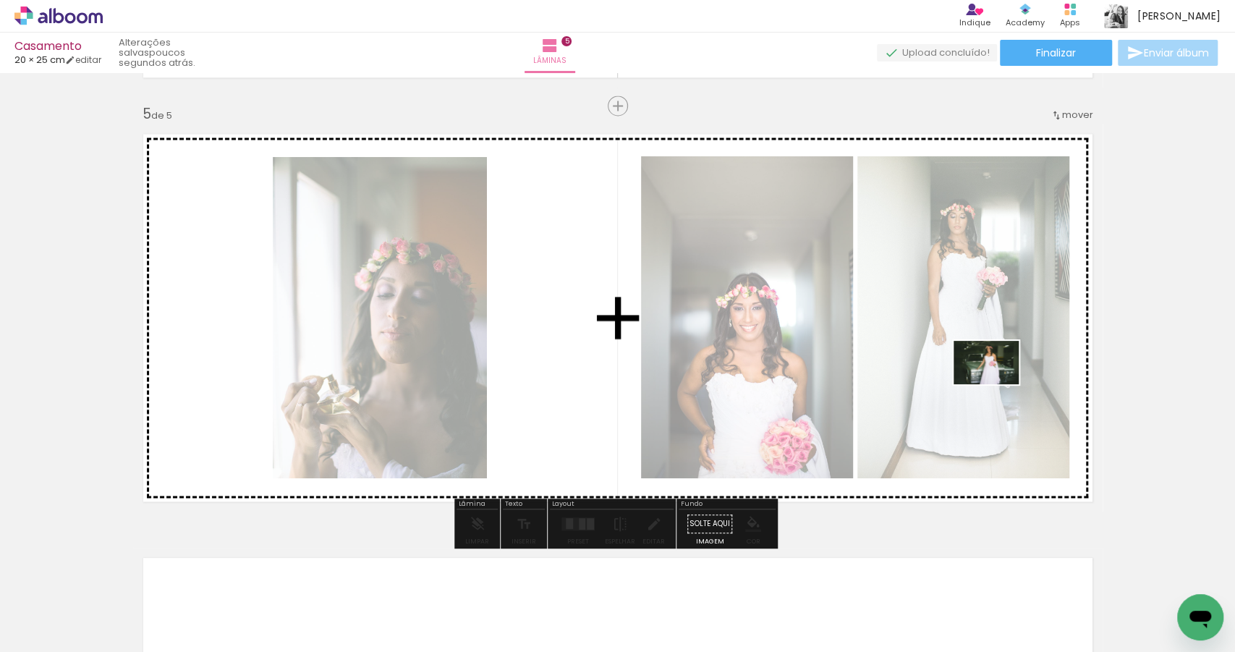
drag, startPoint x: 720, startPoint y: 588, endPoint x: 997, endPoint y: 384, distance: 344.1
click at [997, 384] on quentale-workspace at bounding box center [617, 326] width 1235 height 652
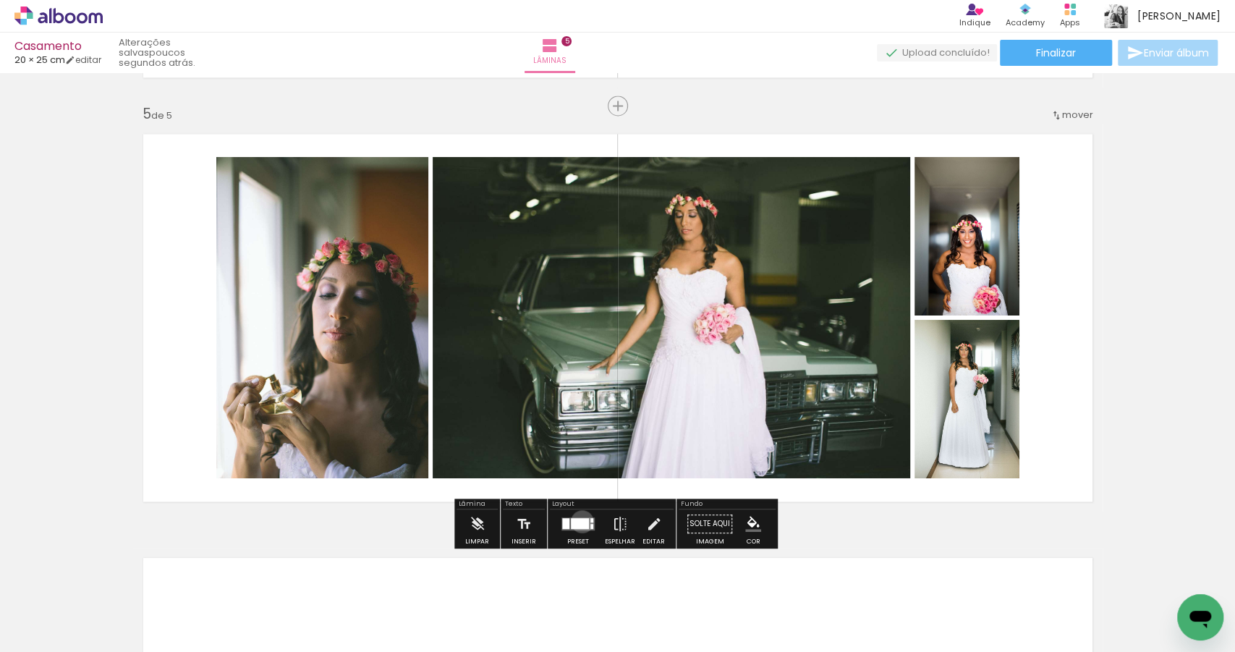
click at [579, 520] on div at bounding box center [580, 523] width 18 height 11
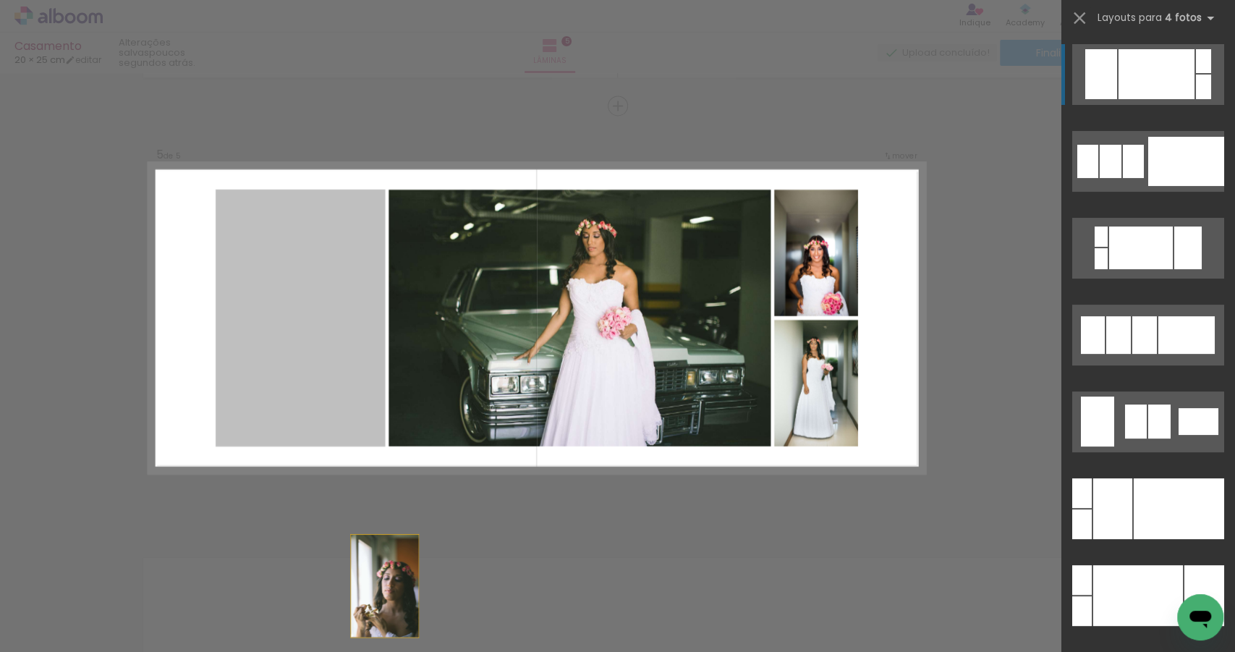
drag, startPoint x: 240, startPoint y: 339, endPoint x: 394, endPoint y: 652, distance: 349.2
click at [394, 651] on quentale-workspace at bounding box center [617, 326] width 1235 height 652
drag, startPoint x: 355, startPoint y: 401, endPoint x: 420, endPoint y: 652, distance: 259.2
click at [420, 651] on quentale-workspace at bounding box center [617, 326] width 1235 height 652
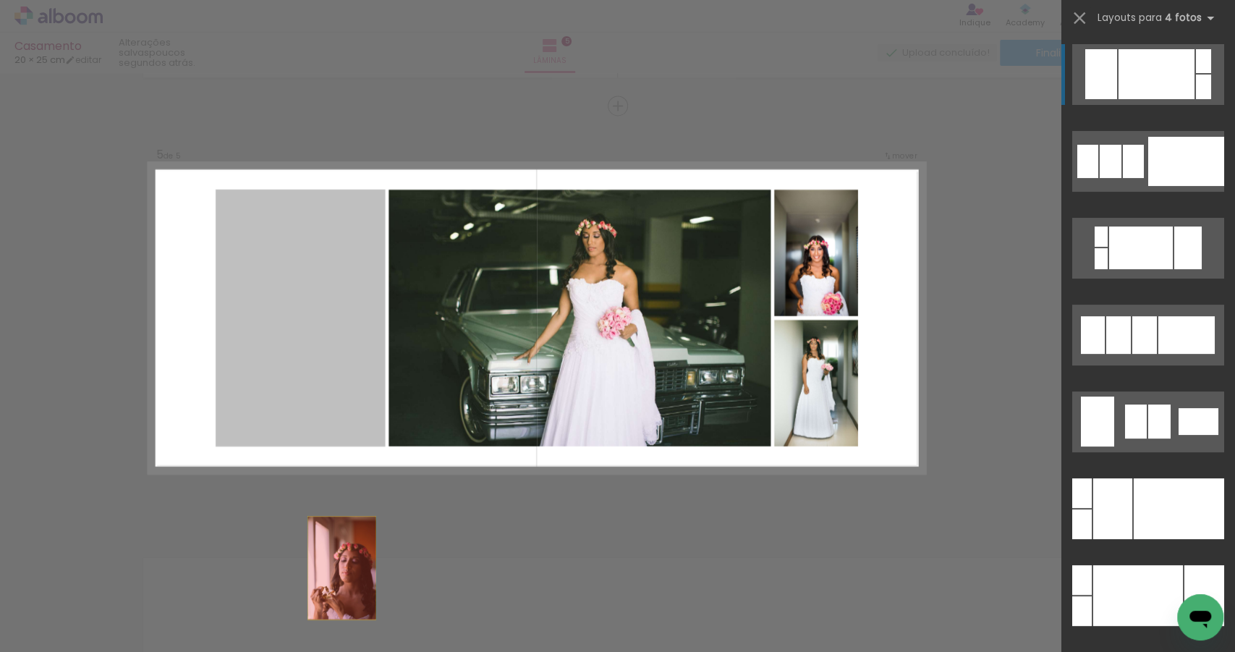
drag, startPoint x: 302, startPoint y: 291, endPoint x: 837, endPoint y: 541, distance: 590.1
click at [357, 650] on quentale-workspace at bounding box center [617, 326] width 1235 height 652
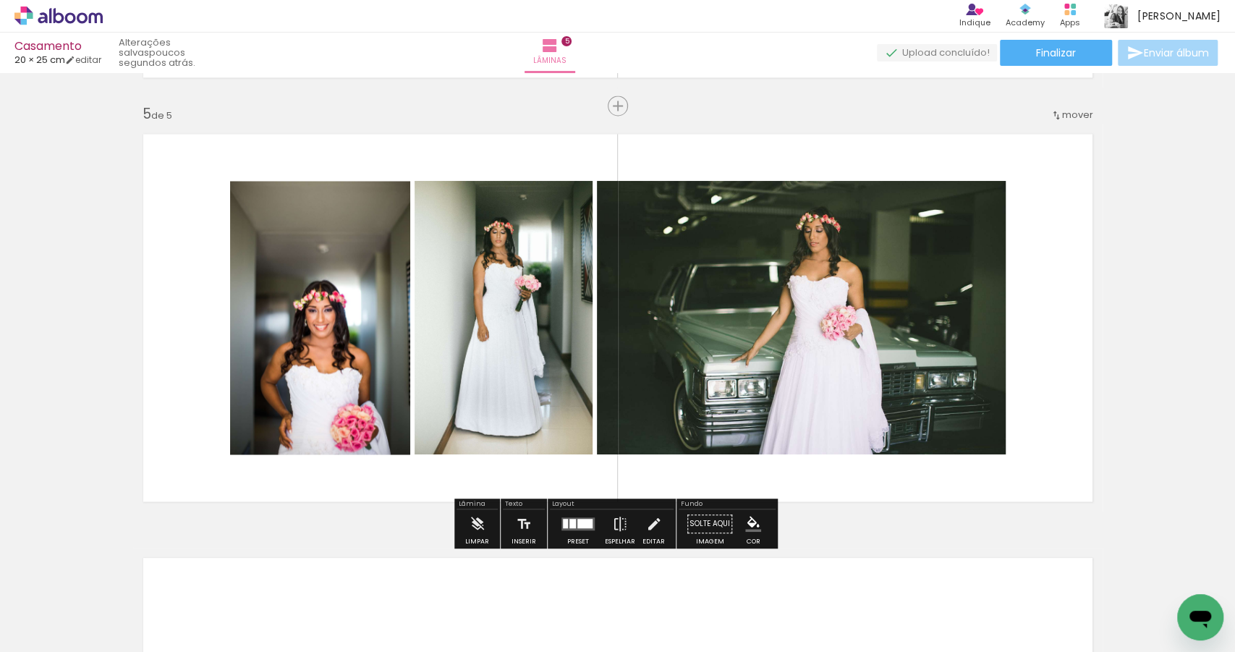
click at [576, 517] on quentale-layouter at bounding box center [577, 523] width 33 height 13
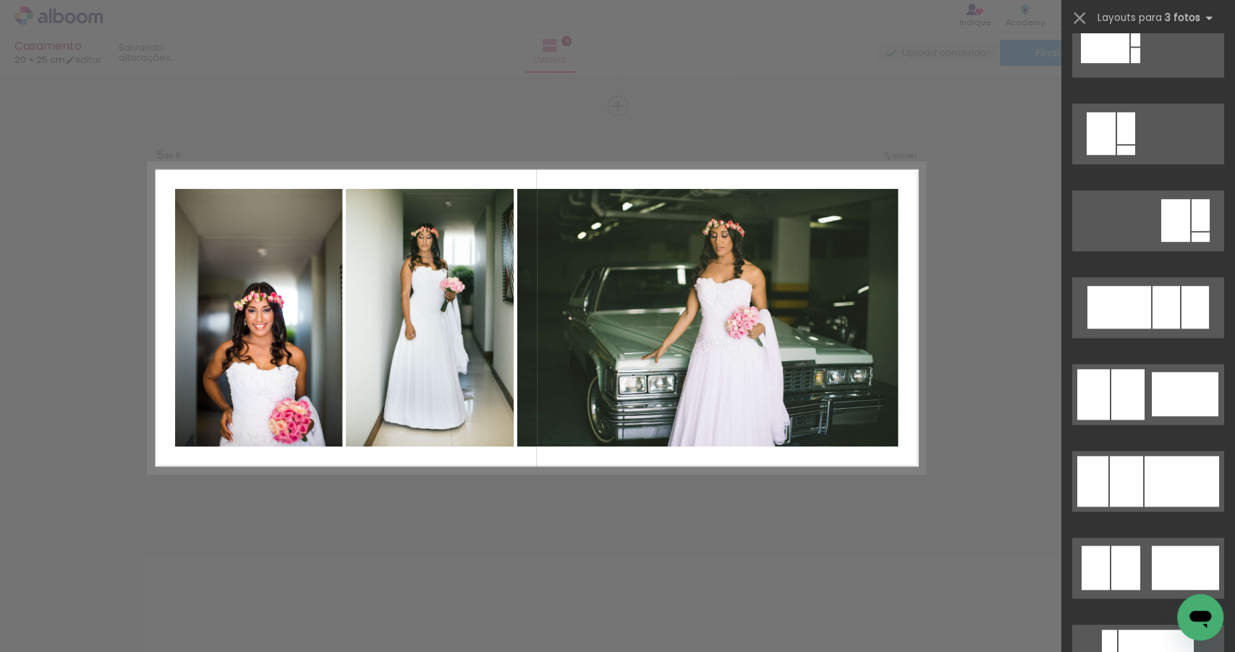
scroll to position [831, 0]
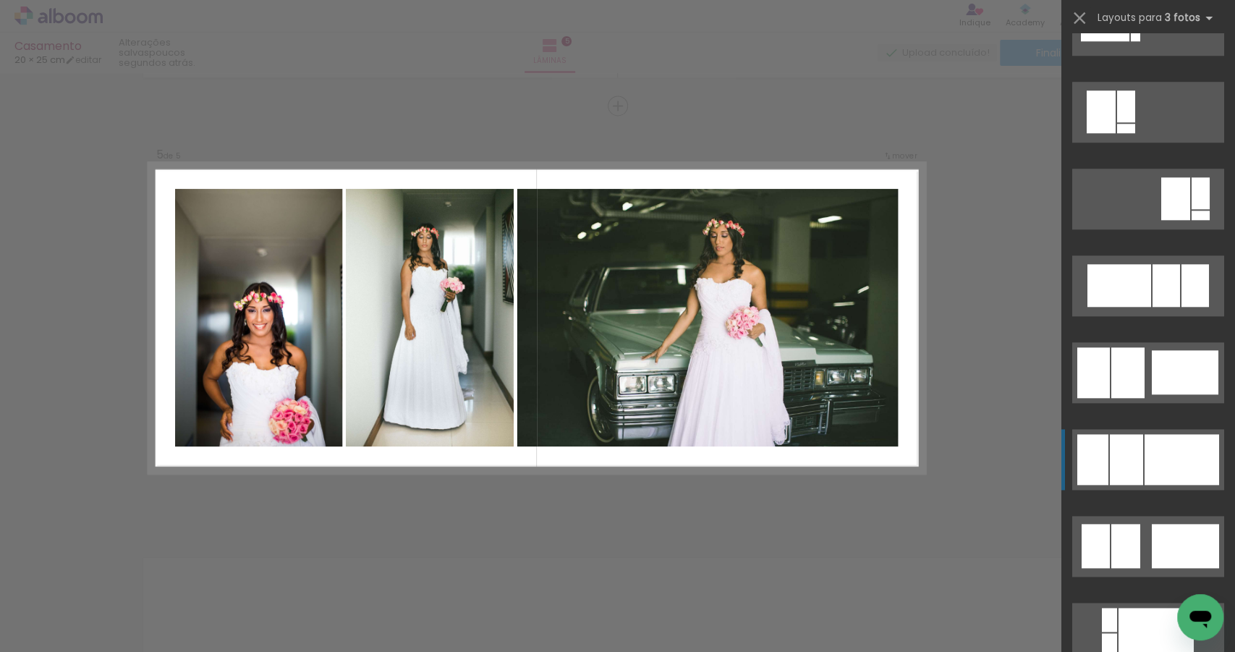
click at [1166, 458] on div at bounding box center [1182, 459] width 75 height 51
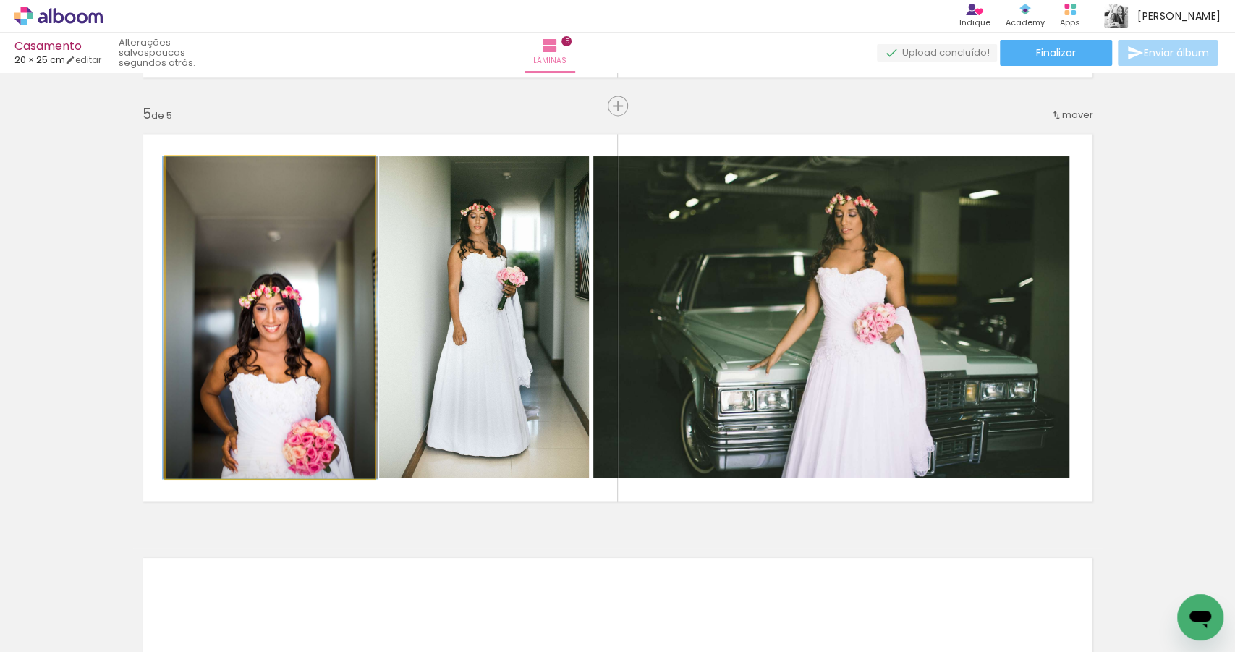
drag, startPoint x: 260, startPoint y: 344, endPoint x: 260, endPoint y: 331, distance: 12.3
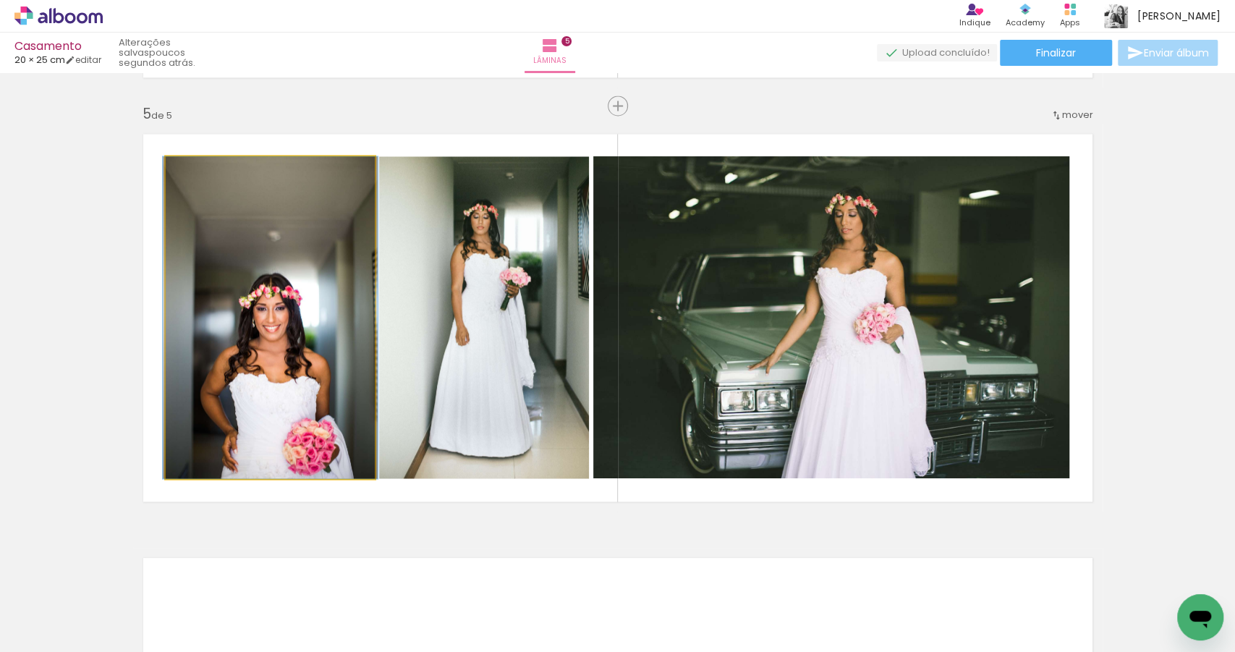
click at [310, 355] on quentale-photo at bounding box center [270, 317] width 209 height 322
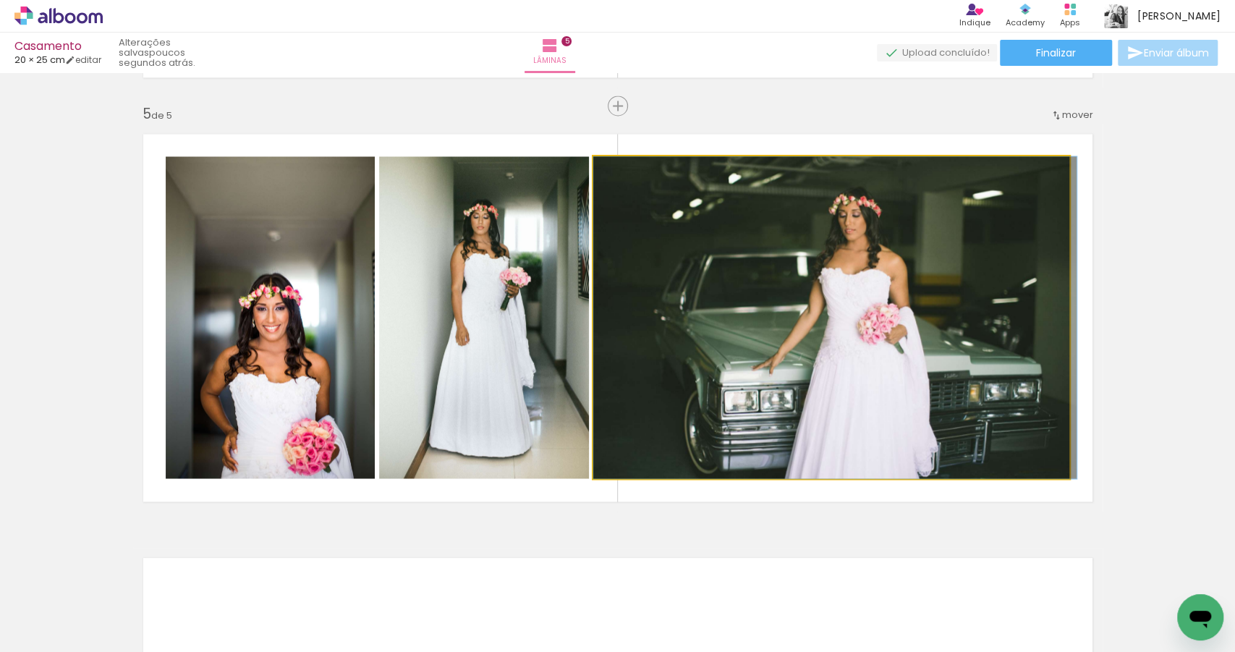
drag, startPoint x: 876, startPoint y: 321, endPoint x: 897, endPoint y: 324, distance: 20.5
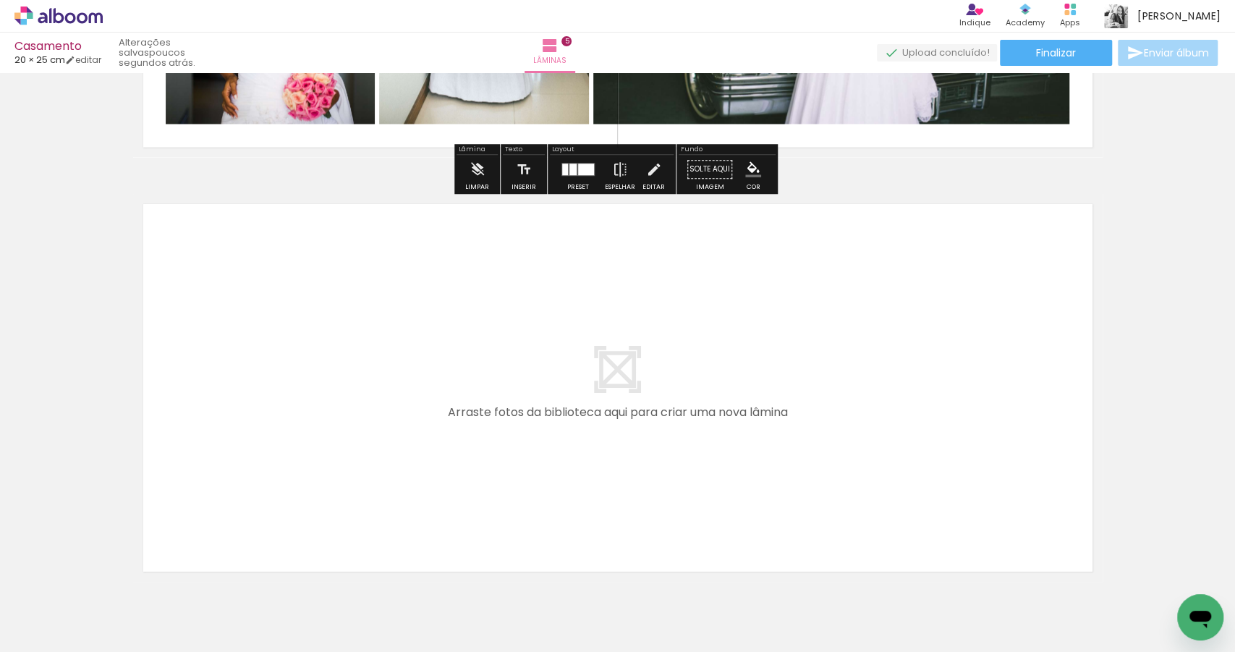
scroll to position [2042, 0]
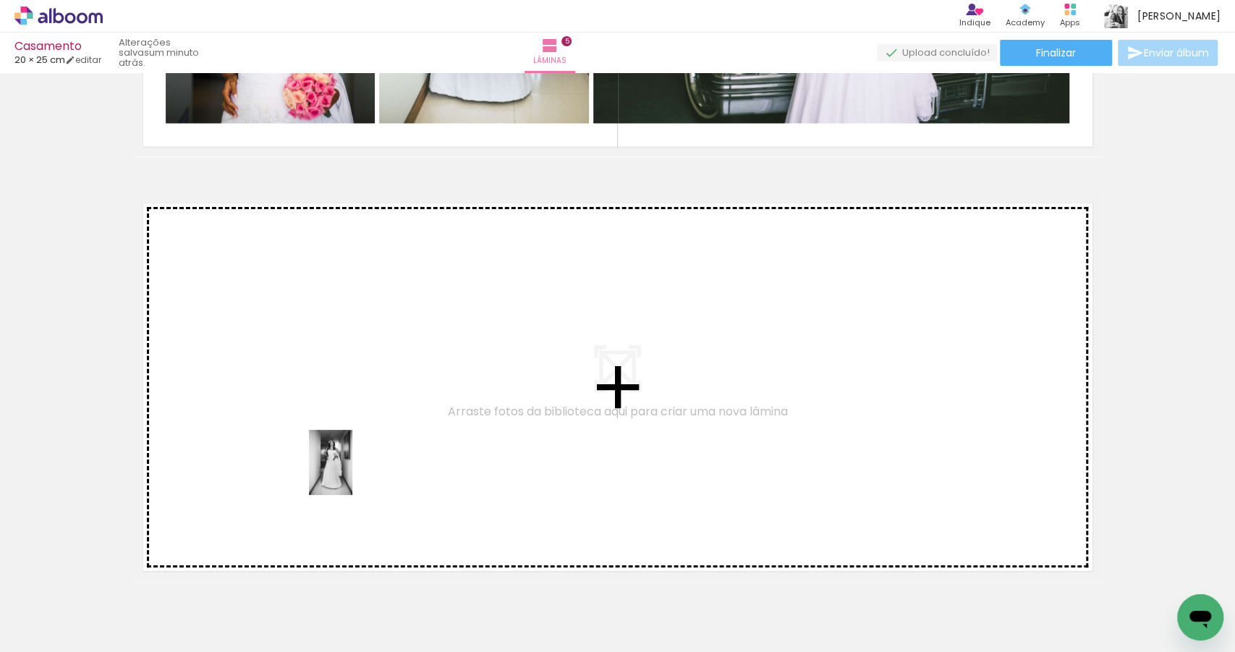
drag, startPoint x: 504, startPoint y: 608, endPoint x: 269, endPoint y: 435, distance: 291.3
click at [269, 435] on quentale-workspace at bounding box center [617, 326] width 1235 height 652
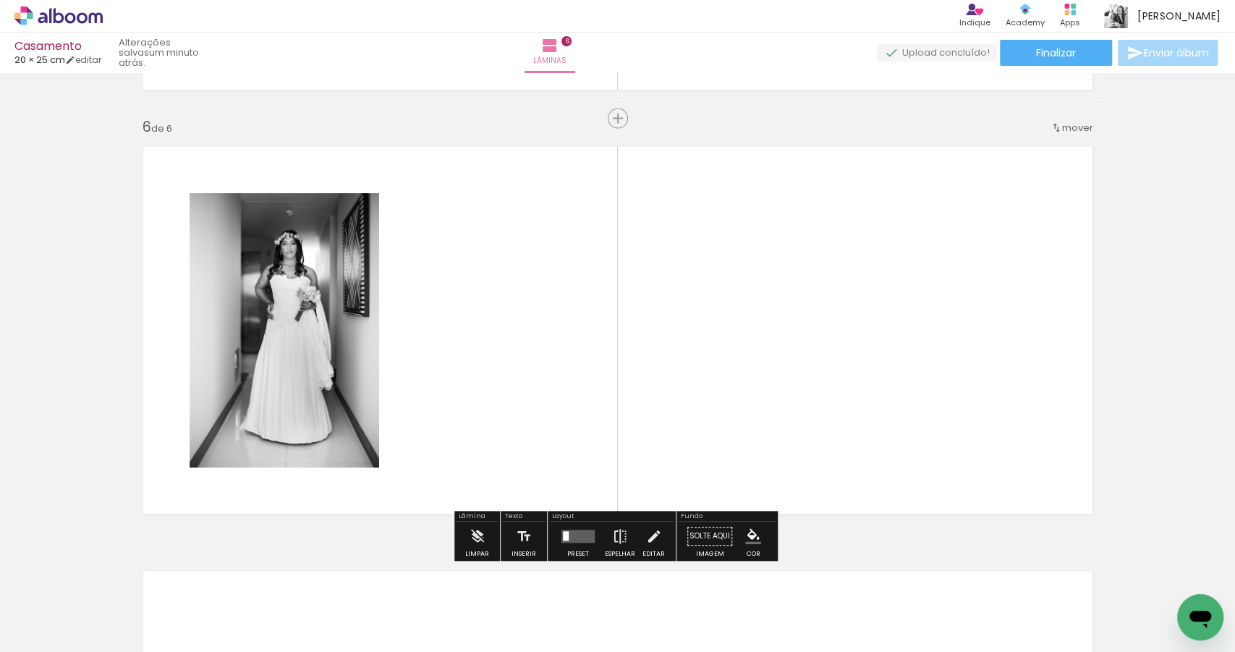
scroll to position [2111, 0]
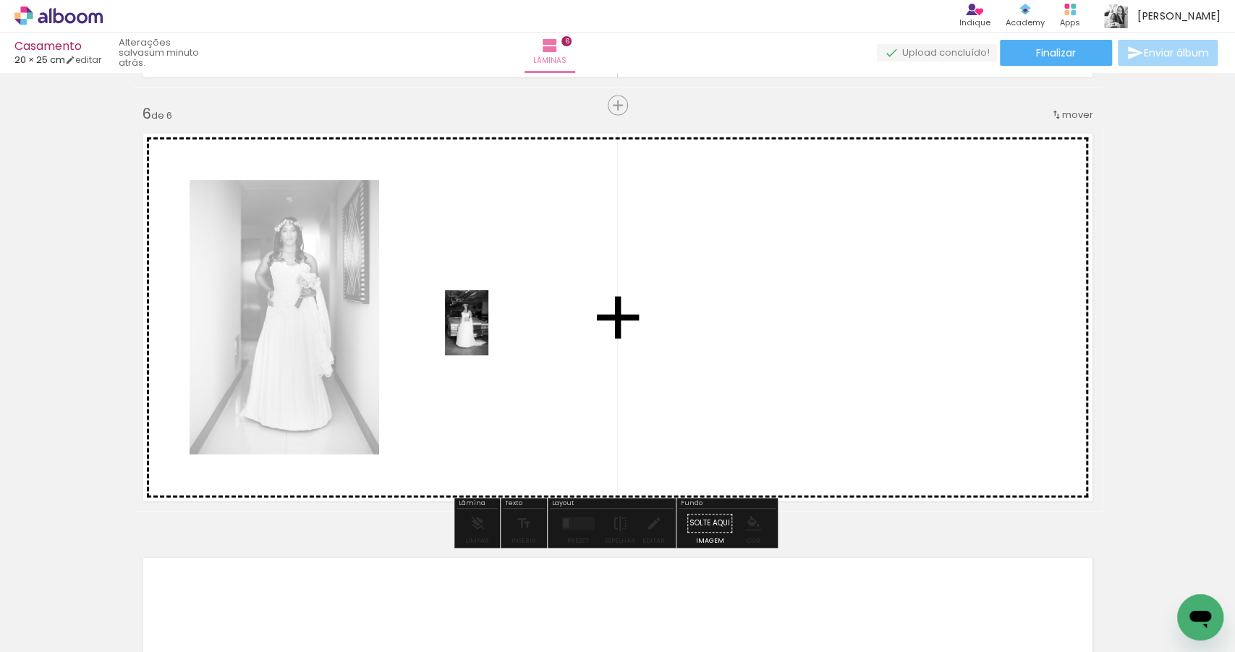
drag, startPoint x: 851, startPoint y: 595, endPoint x: 489, endPoint y: 333, distance: 447.1
click at [489, 333] on quentale-workspace at bounding box center [617, 326] width 1235 height 652
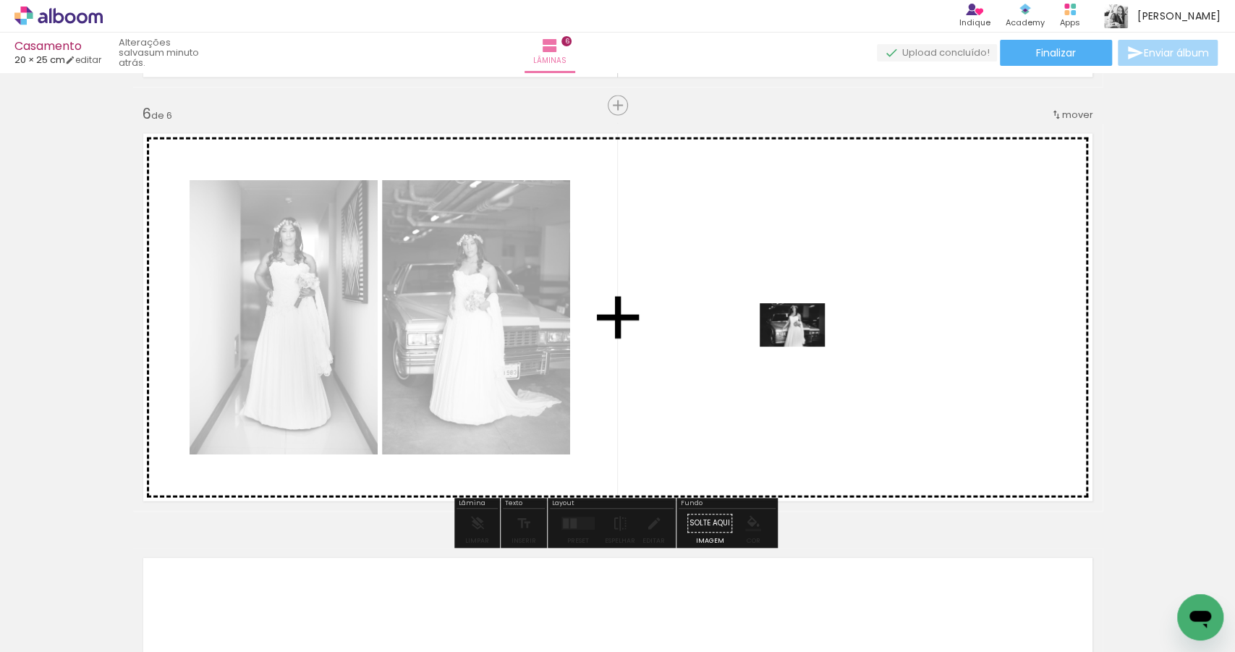
drag, startPoint x: 757, startPoint y: 589, endPoint x: 803, endPoint y: 347, distance: 246.8
click at [803, 347] on quentale-workspace at bounding box center [617, 326] width 1235 height 652
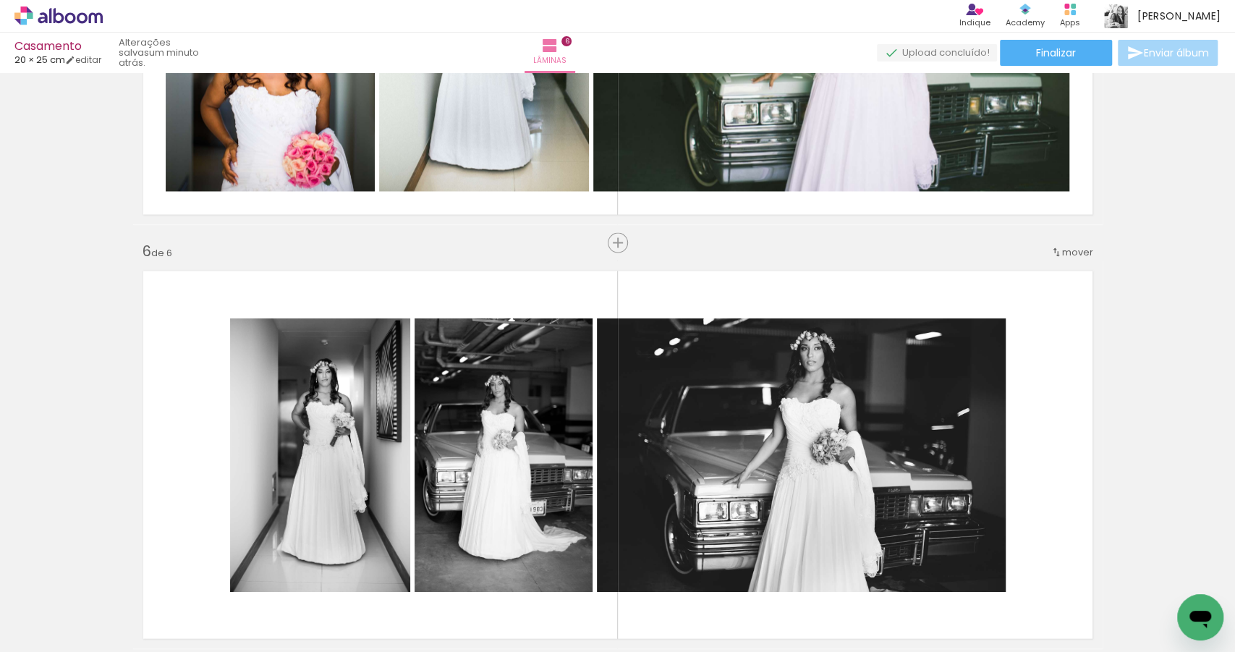
scroll to position [0, 5616]
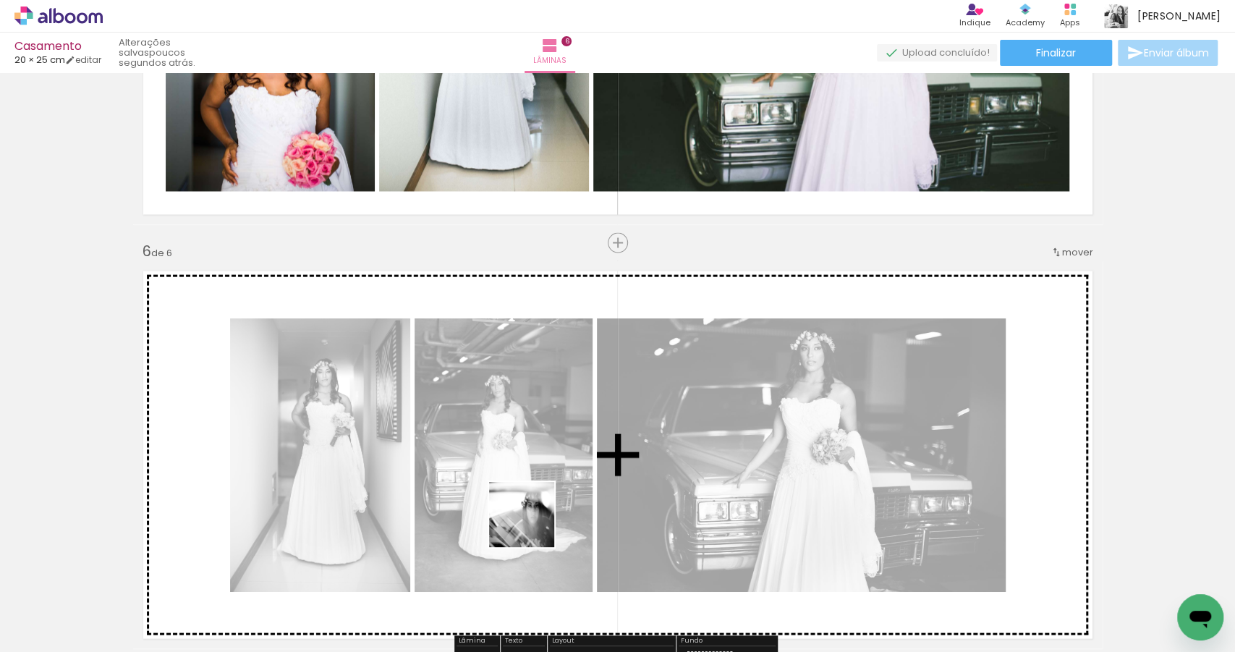
drag, startPoint x: 517, startPoint y: 608, endPoint x: 531, endPoint y: 462, distance: 146.8
click at [531, 462] on quentale-workspace at bounding box center [617, 326] width 1235 height 652
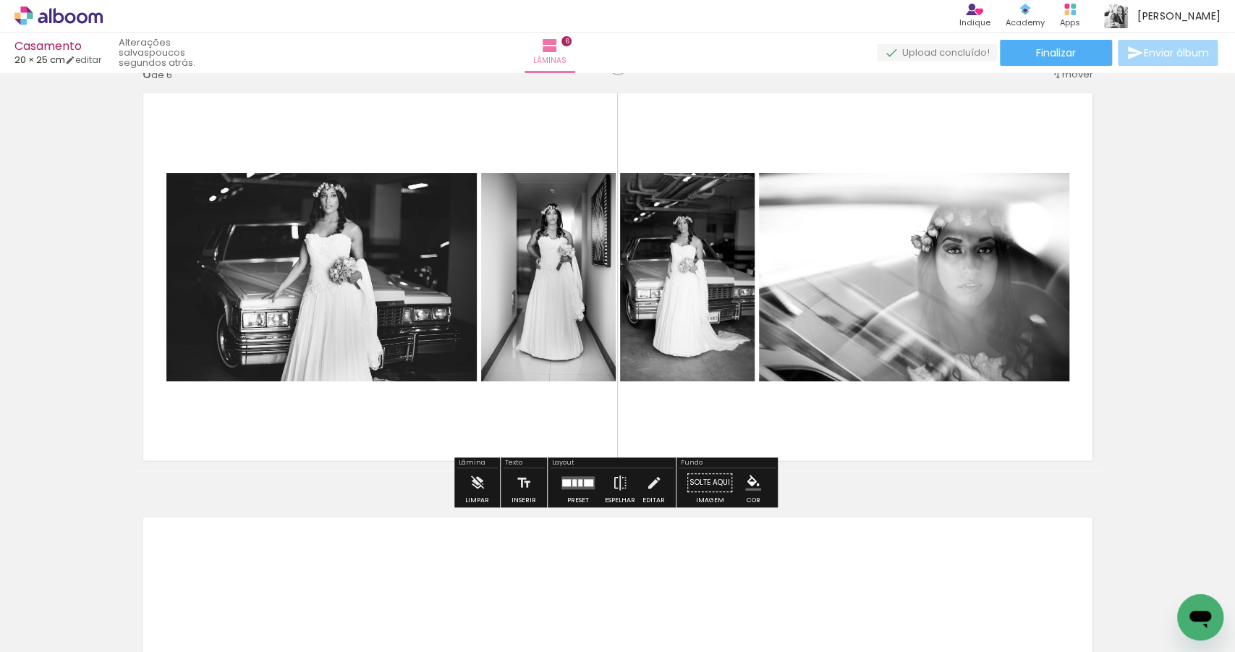
scroll to position [2206, 0]
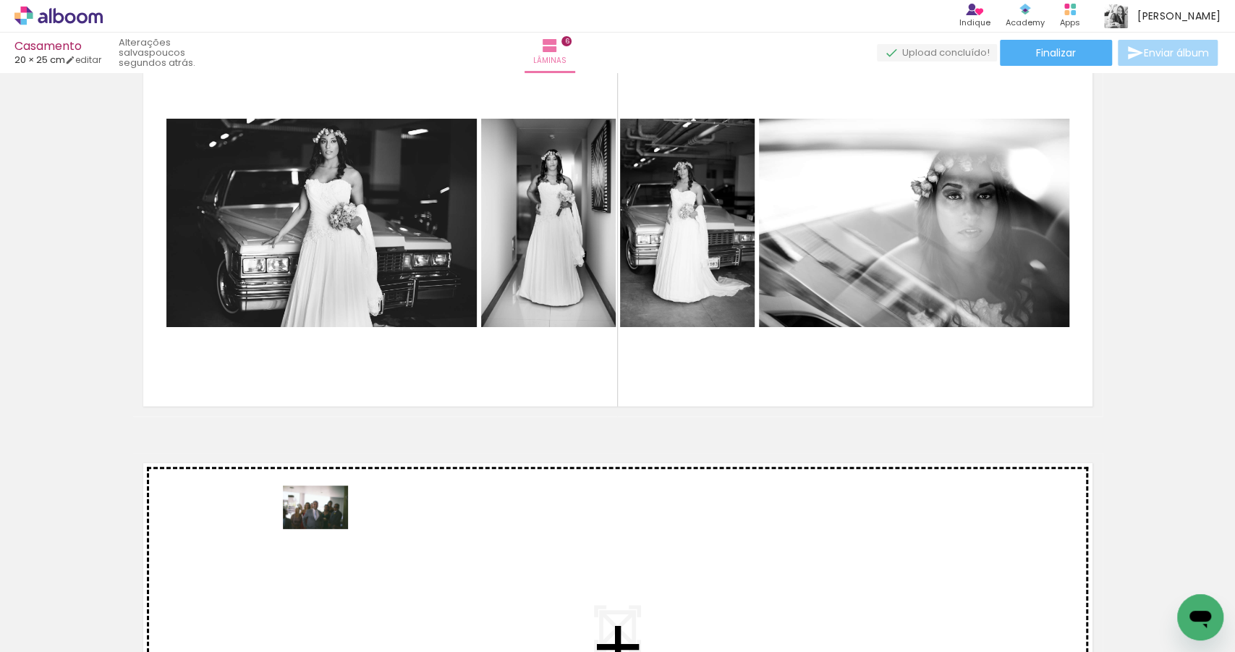
drag, startPoint x: 607, startPoint y: 611, endPoint x: 326, endPoint y: 529, distance: 292.4
click at [326, 529] on quentale-workspace at bounding box center [617, 326] width 1235 height 652
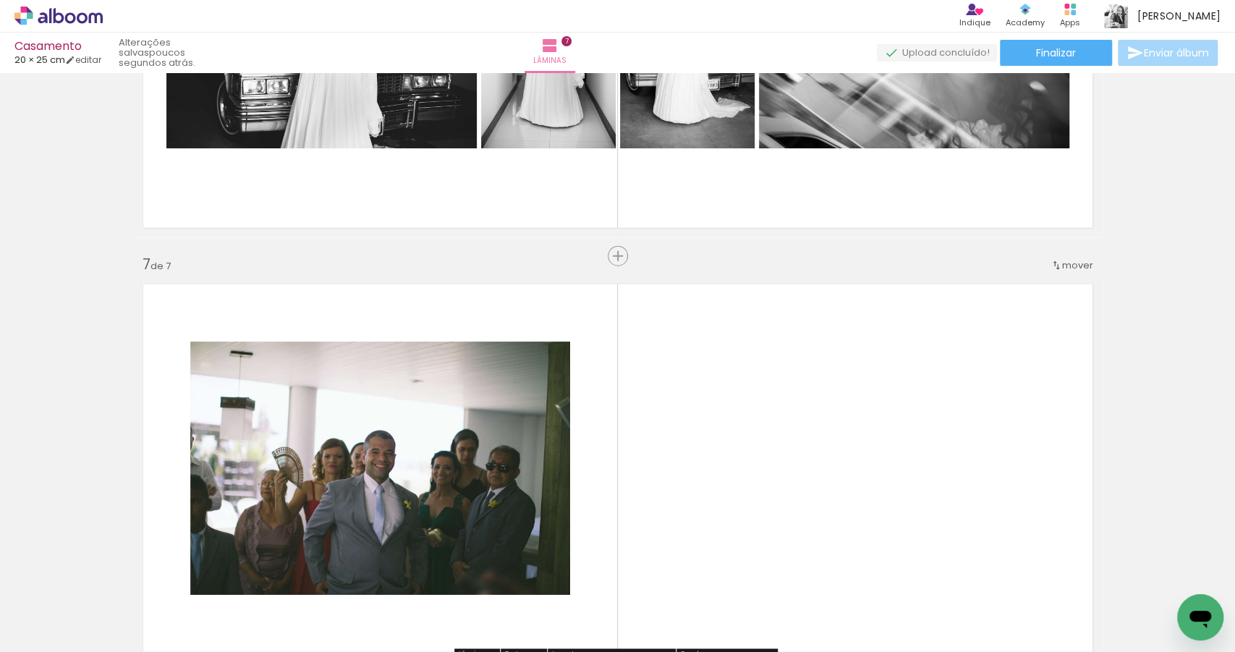
scroll to position [2535, 0]
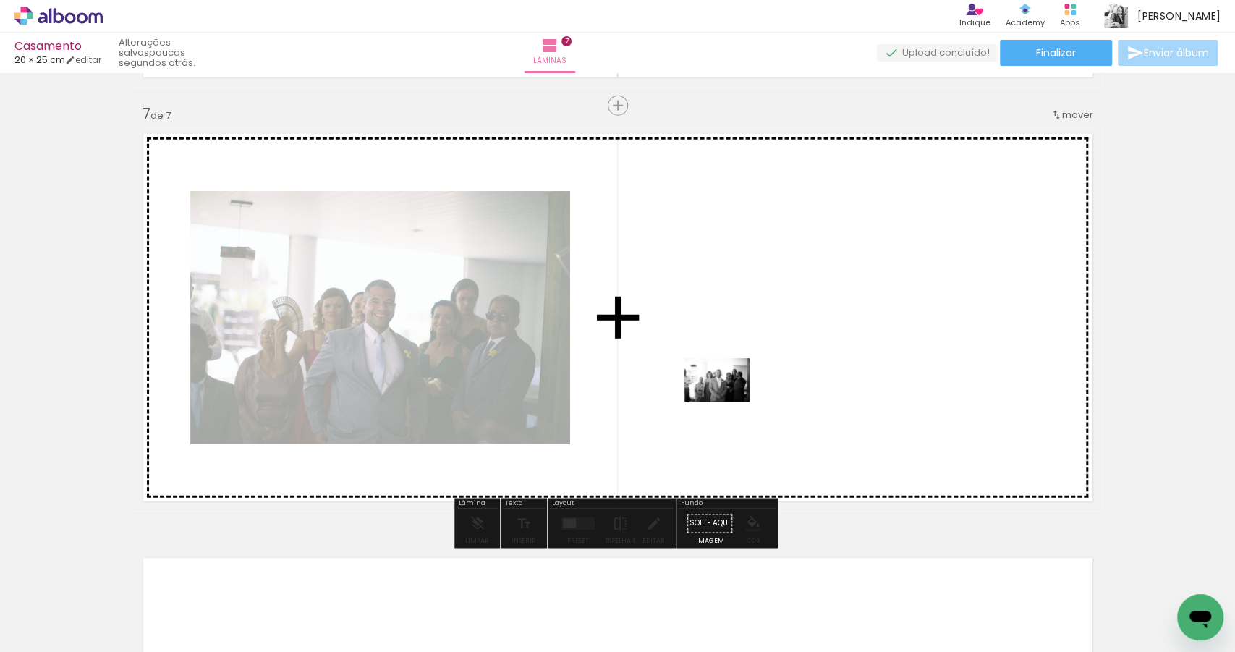
drag, startPoint x: 691, startPoint y: 606, endPoint x: 729, endPoint y: 393, distance: 216.9
click at [729, 393] on quentale-workspace at bounding box center [617, 326] width 1235 height 652
